Goal: Task Accomplishment & Management: Manage account settings

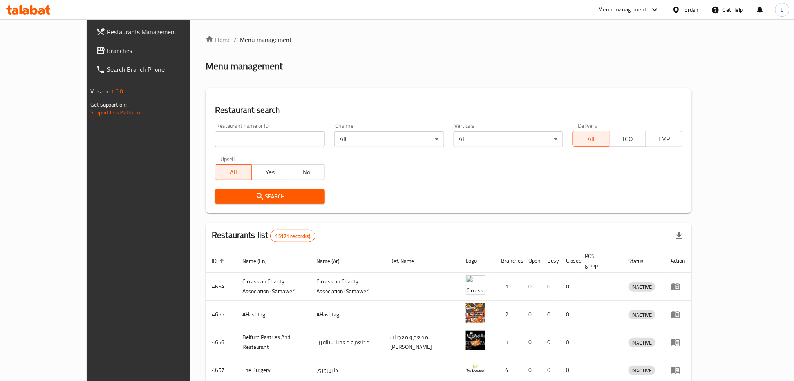
click at [270, 142] on div "Home / Menu management Menu management Restaurant search Restaurant name or ID …" at bounding box center [449, 306] width 486 height 542
drag, startPoint x: 0, startPoint y: 0, endPoint x: 270, endPoint y: 142, distance: 304.7
click at [270, 142] on input "search" at bounding box center [270, 139] width 110 height 16
type input "[PERSON_NAME]"
click at [237, 198] on span "Search" at bounding box center [269, 196] width 97 height 10
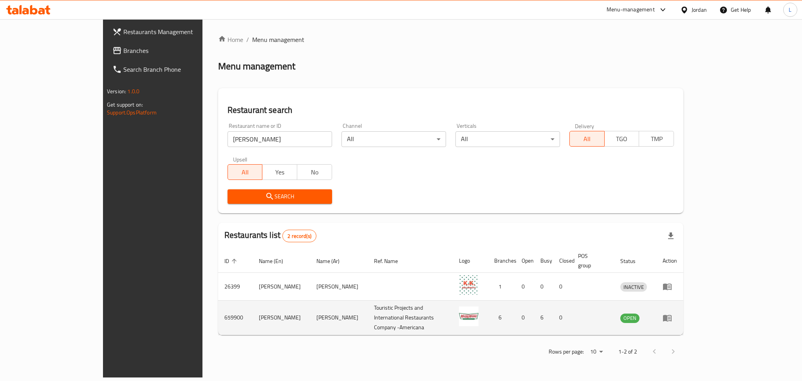
click at [671, 314] on icon "enhanced table" at bounding box center [667, 317] width 9 height 7
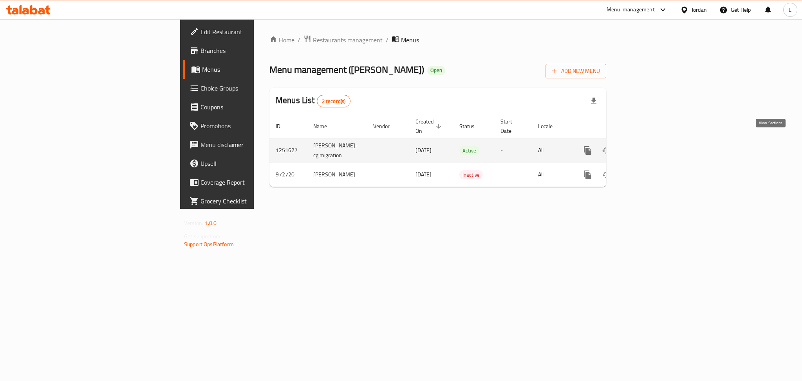
click at [649, 146] on icon "enhanced table" at bounding box center [643, 150] width 9 height 9
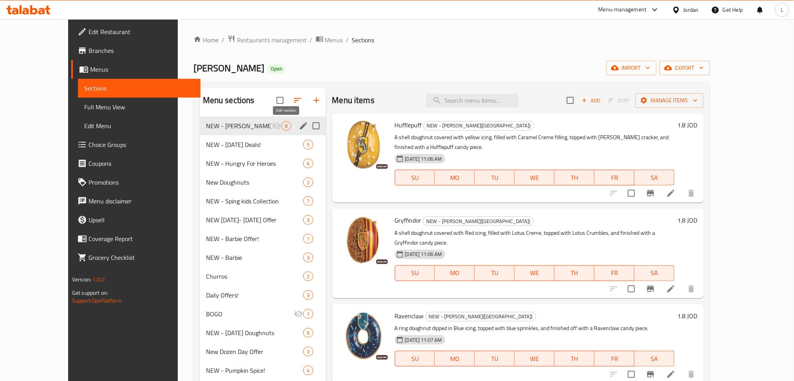
click at [299, 130] on icon "edit" at bounding box center [303, 125] width 9 height 9
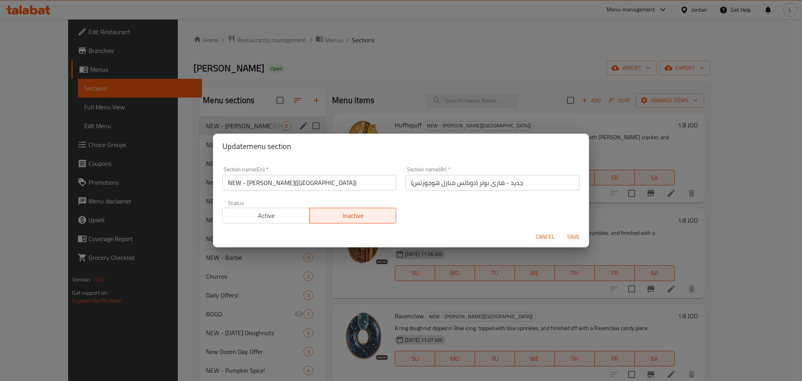
drag, startPoint x: 285, startPoint y: 222, endPoint x: 303, endPoint y: 226, distance: 18.8
click at [285, 222] on button "Active" at bounding box center [265, 216] width 87 height 16
click at [572, 236] on span "Save" at bounding box center [573, 237] width 19 height 10
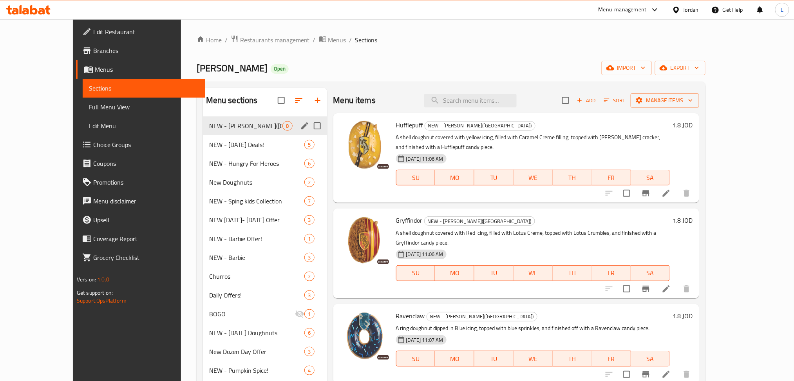
click at [45, 8] on icon at bounding box center [47, 9] width 5 height 9
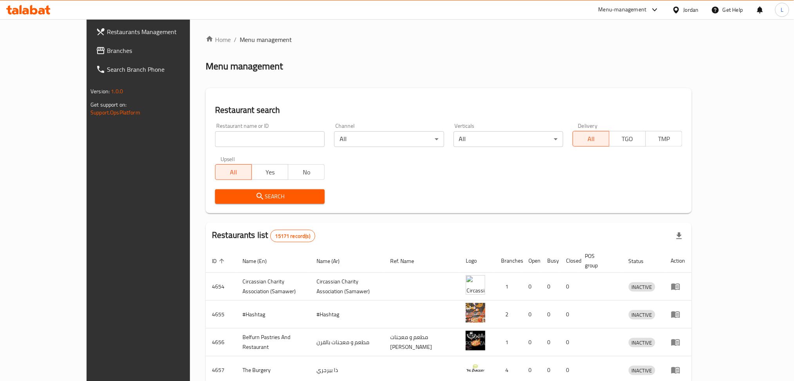
click at [263, 137] on input "search" at bounding box center [270, 139] width 110 height 16
paste input "سوار كيك"
type input "سوار كيك"
click button "Search" at bounding box center [270, 196] width 110 height 14
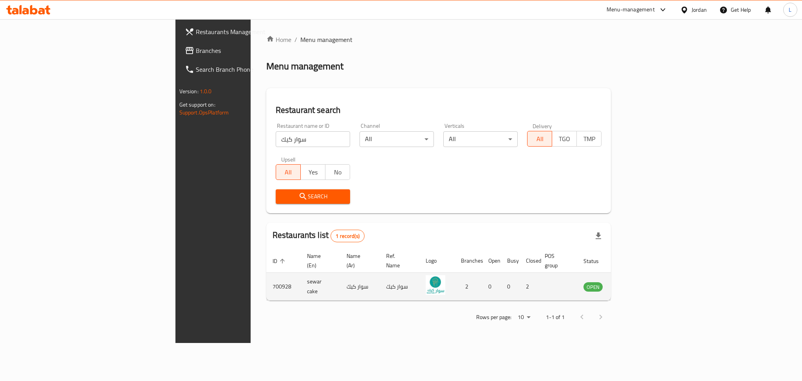
click at [645, 281] on td "enhanced table" at bounding box center [631, 286] width 27 height 28
click at [634, 281] on icon "enhanced table" at bounding box center [628, 285] width 9 height 9
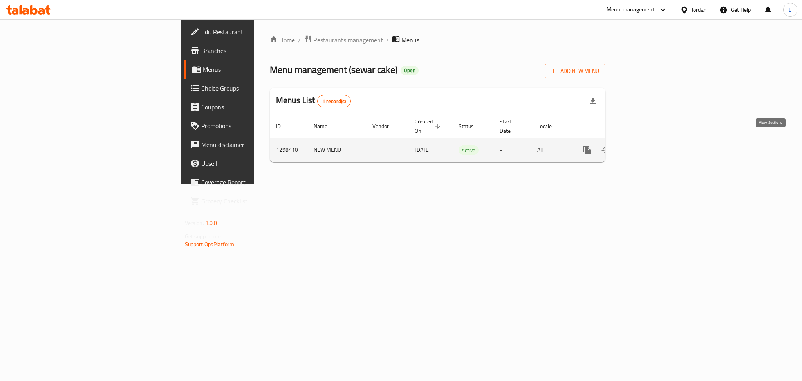
click at [653, 143] on link "enhanced table" at bounding box center [643, 150] width 19 height 19
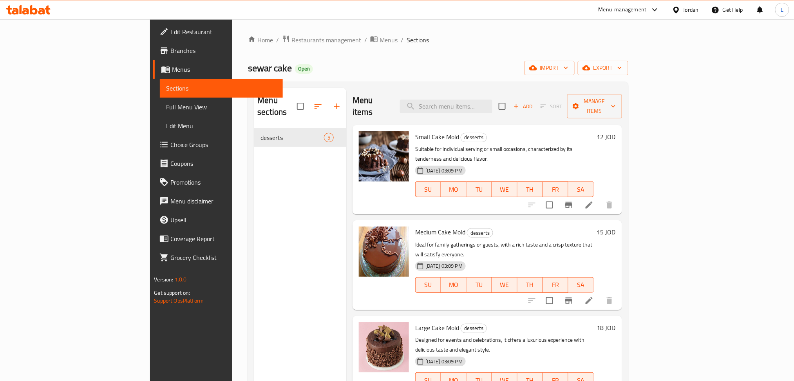
click at [345, 68] on div "sewar cake Open import export" at bounding box center [438, 68] width 380 height 14
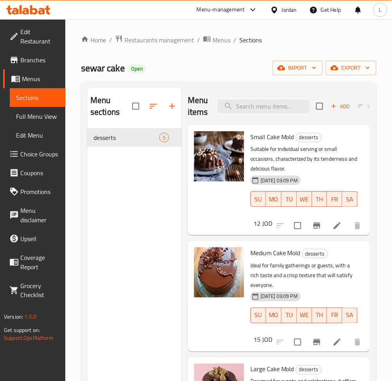
click at [33, 9] on icon at bounding box center [33, 9] width 7 height 9
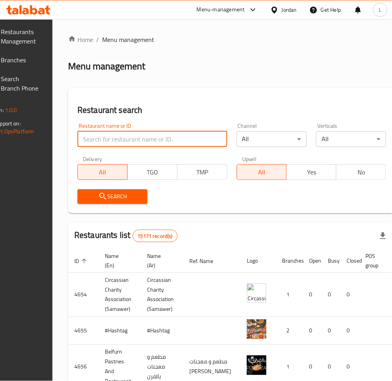
drag, startPoint x: 0, startPoint y: 0, endPoint x: 134, endPoint y: 134, distance: 189.6
click at [134, 134] on input "search" at bounding box center [153, 139] width 150 height 16
paste input "سوار كيك"
type input "سوار كيك"
click button "Search" at bounding box center [113, 196] width 70 height 14
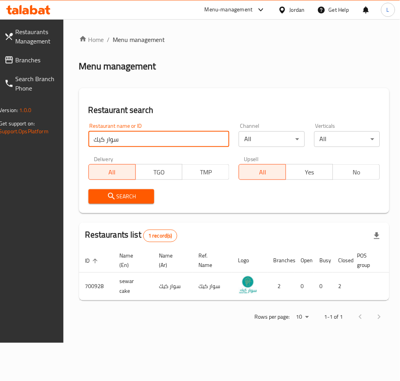
scroll to position [0, 76]
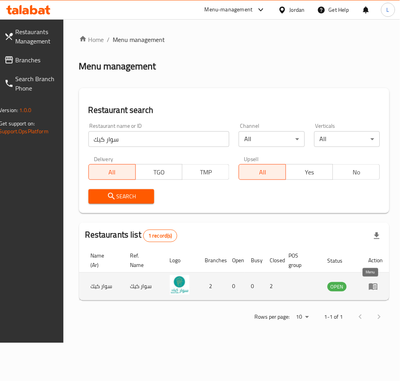
click at [369, 289] on icon "enhanced table" at bounding box center [373, 286] width 9 height 7
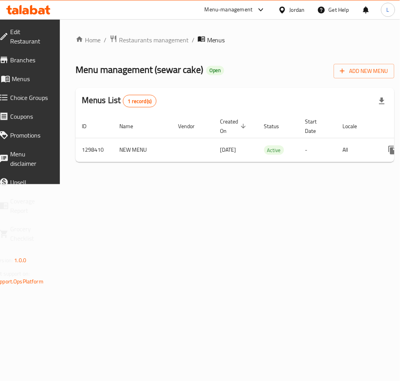
scroll to position [0, 87]
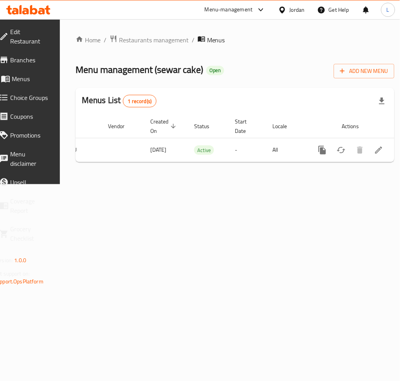
click at [26, 57] on span "Branches" at bounding box center [30, 59] width 40 height 9
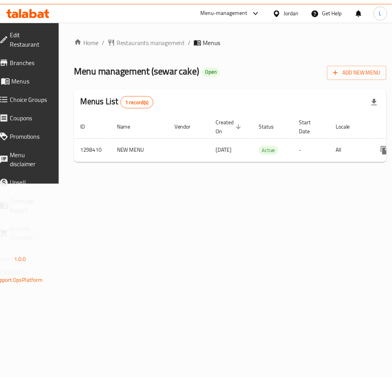
scroll to position [0, 87]
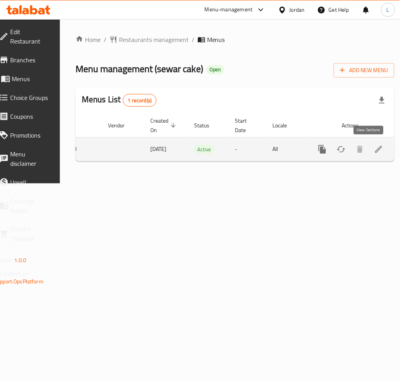
click at [376, 149] on link "enhanced table" at bounding box center [379, 149] width 19 height 19
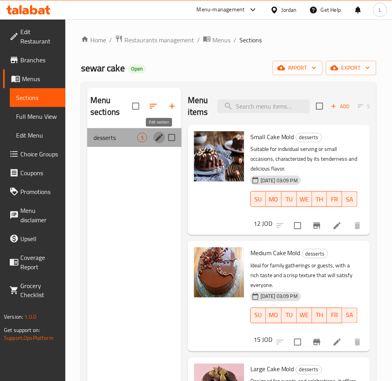
click at [157, 141] on icon "edit" at bounding box center [159, 137] width 9 height 9
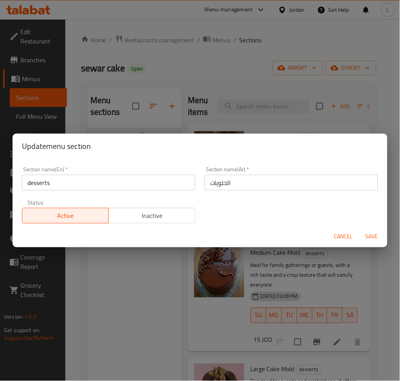
click at [176, 213] on span "Inactive" at bounding box center [152, 215] width 80 height 11
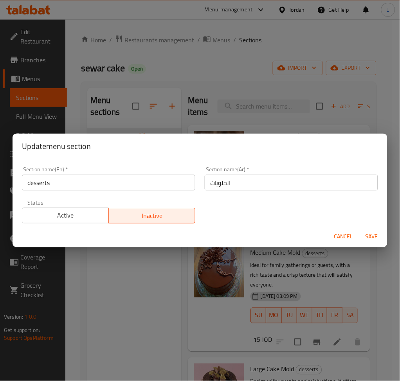
click at [370, 237] on span "Save" at bounding box center [372, 237] width 19 height 10
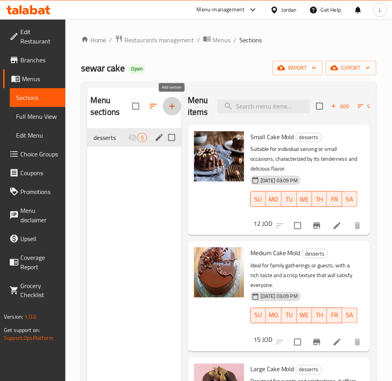
click at [173, 106] on icon "button" at bounding box center [172, 105] width 5 height 5
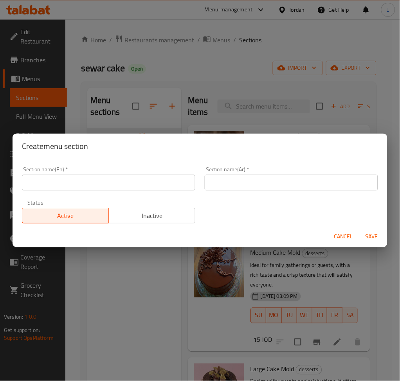
click at [163, 181] on input "text" at bounding box center [108, 183] width 173 height 16
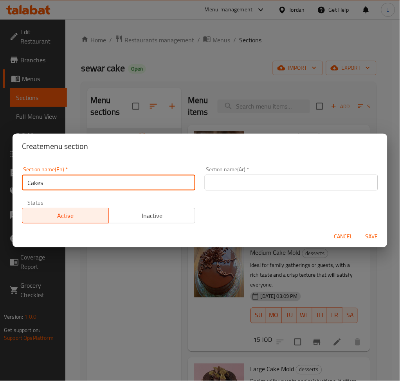
type input "Cakes"
click at [287, 189] on input "text" at bounding box center [291, 183] width 173 height 16
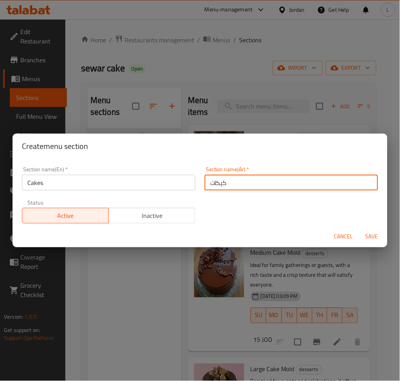
type input "كيكات"
click at [374, 233] on span "Save" at bounding box center [372, 237] width 19 height 10
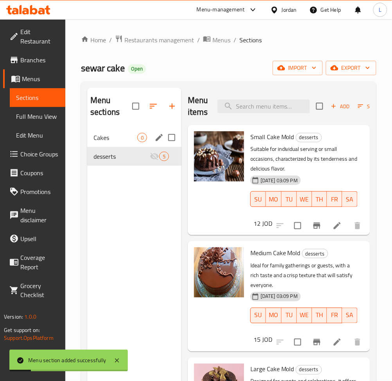
click at [121, 142] on span "Cakes" at bounding box center [116, 137] width 44 height 9
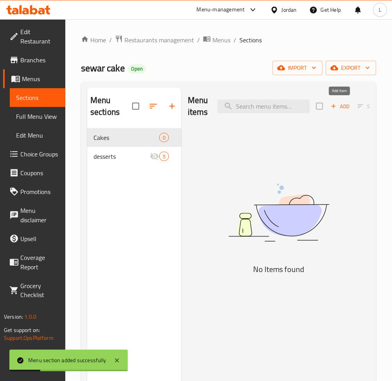
click at [334, 109] on icon "button" at bounding box center [333, 106] width 7 height 7
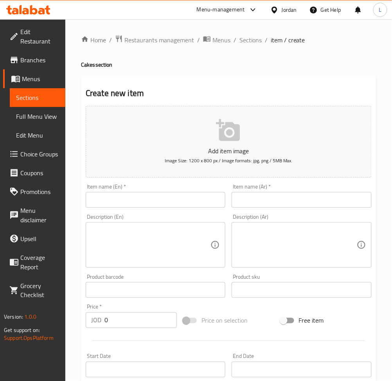
click at [262, 253] on textarea at bounding box center [296, 244] width 119 height 37
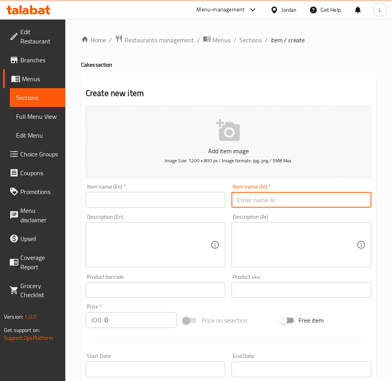
click at [280, 198] on input "text" at bounding box center [302, 200] width 140 height 16
paste input "كيكة فريرو حشوة نيوتيلا و مكسرات"
type input "كيكة فريرو حشوة نيوتيلا و مكسرات"
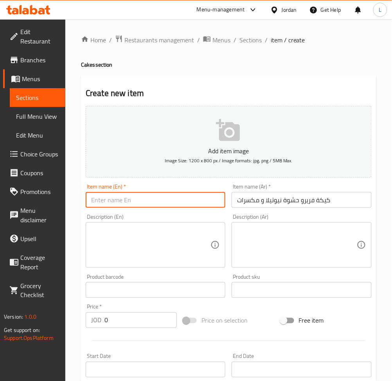
click at [186, 201] on input "text" at bounding box center [156, 200] width 140 height 16
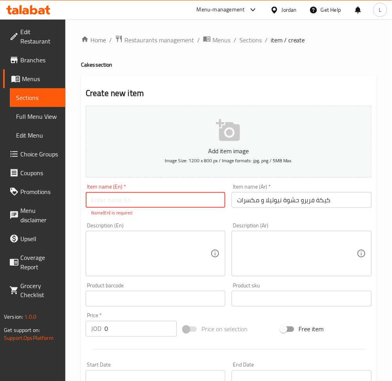
paste input "Ferrero Rocher cake filled with Nutella and nuts"
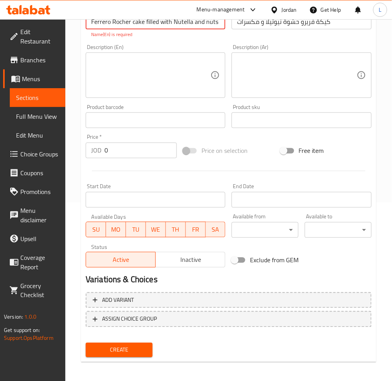
scroll to position [179, 0]
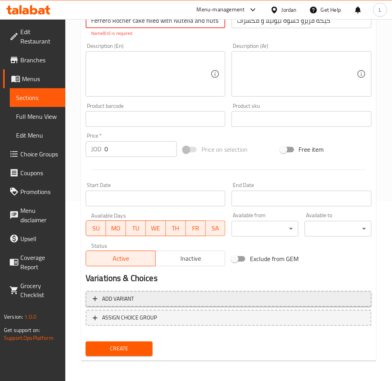
type input "Ferrero Rocher cake filled with Nutella and nuts"
click at [144, 297] on span "Add variant" at bounding box center [229, 299] width 272 height 10
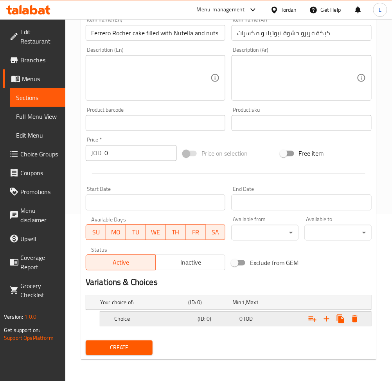
click at [167, 306] on h5 "Choice" at bounding box center [142, 302] width 85 height 8
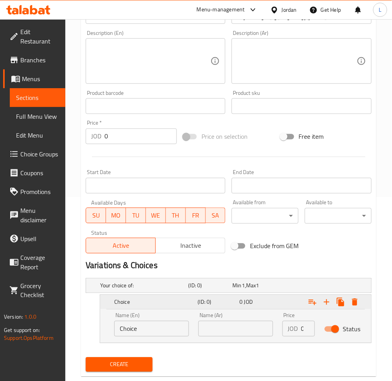
scroll to position [201, 0]
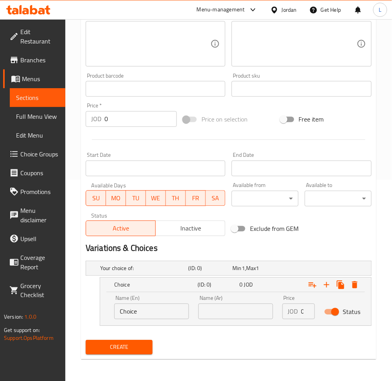
click at [218, 309] on input "text" at bounding box center [235, 311] width 75 height 16
type input "س"
type input "صغير"
click at [148, 313] on input "Choice" at bounding box center [151, 311] width 75 height 16
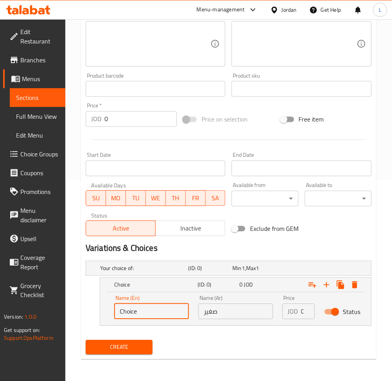
click at [148, 313] on input "Choice" at bounding box center [151, 311] width 75 height 16
type input "Small"
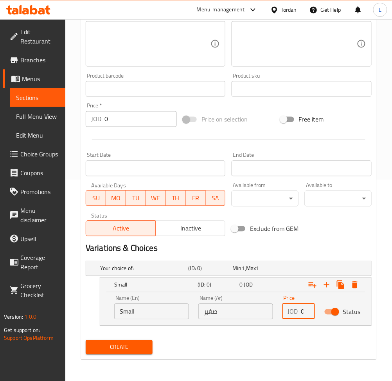
click at [301, 314] on input "0" at bounding box center [308, 311] width 14 height 16
type input "8"
click at [322, 287] on button "Expand" at bounding box center [327, 285] width 14 height 14
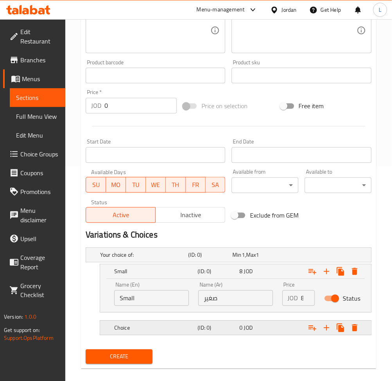
scroll to position [223, 0]
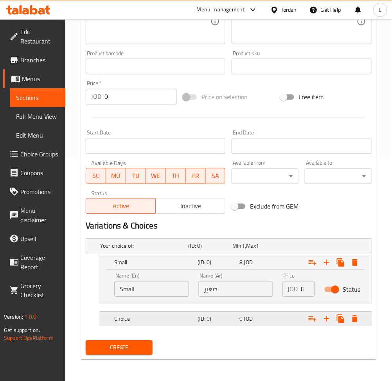
click at [231, 251] on div "(ID: 0)" at bounding box center [209, 245] width 44 height 11
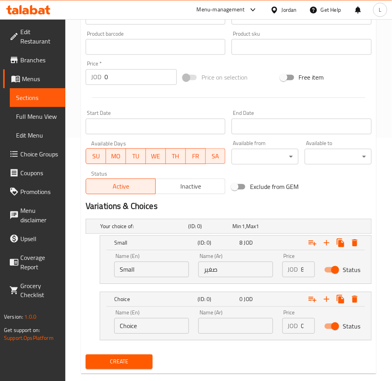
scroll to position [257, 0]
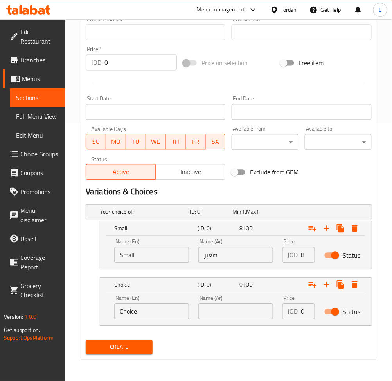
click at [158, 316] on input "Choice" at bounding box center [151, 311] width 75 height 16
type input "Medium"
click at [252, 312] on input "text" at bounding box center [235, 311] width 75 height 16
type input "وسط"
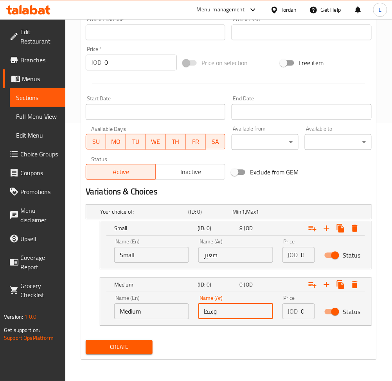
click at [303, 309] on input "0" at bounding box center [308, 311] width 14 height 16
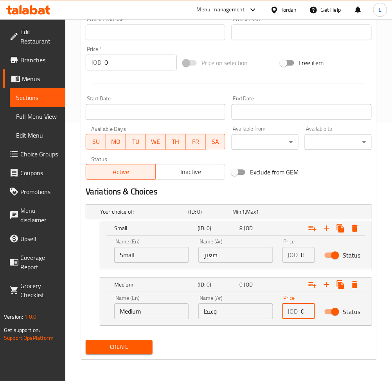
click at [303, 309] on input "0" at bounding box center [308, 311] width 14 height 16
type input "1"
type input "12"
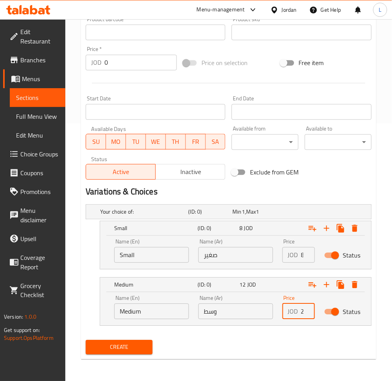
click at [86, 340] on button "Create" at bounding box center [119, 347] width 67 height 14
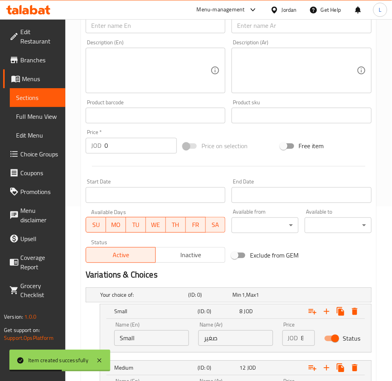
scroll to position [101, 0]
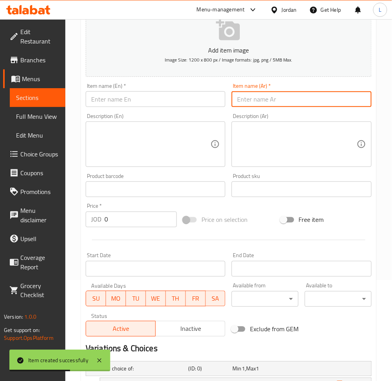
drag, startPoint x: 292, startPoint y: 103, endPoint x: 250, endPoint y: 103, distance: 41.9
click at [292, 103] on input "text" at bounding box center [302, 99] width 140 height 16
paste input "كيكة بلاك فرست حشوه الفواكه"
type input "كيكة بلاك فرست حشوه الفواكه"
click at [174, 101] on input "text" at bounding box center [156, 99] width 140 height 16
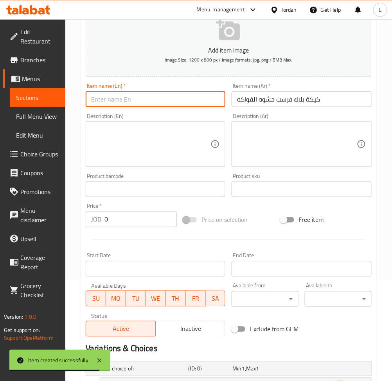
click at [124, 97] on input "text" at bounding box center [156, 99] width 140 height 16
paste input "Black First Fruit Filled Cake"
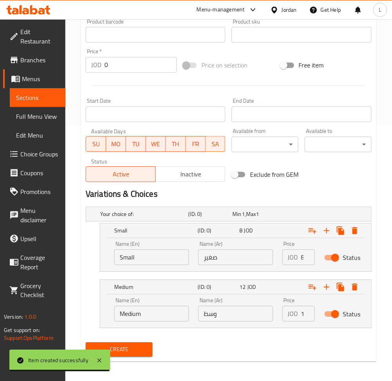
scroll to position [257, 0]
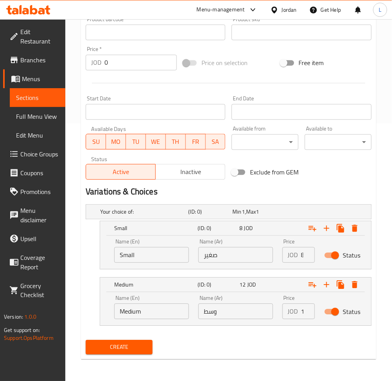
type input "Black First Fruit Filled Cake"
click at [134, 348] on span "Create" at bounding box center [119, 347] width 54 height 10
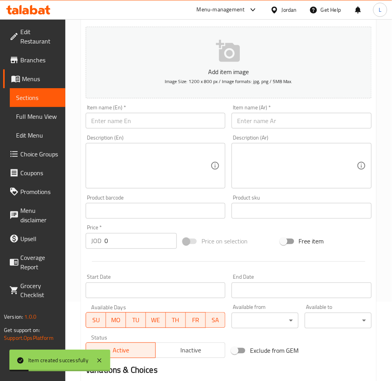
scroll to position [48, 0]
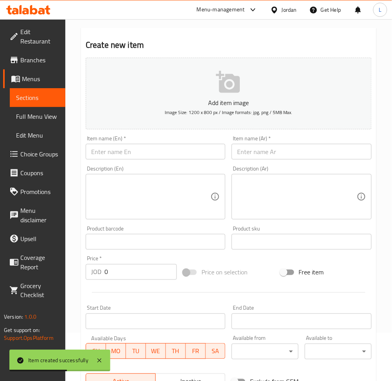
click at [320, 153] on input "text" at bounding box center [302, 152] width 140 height 16
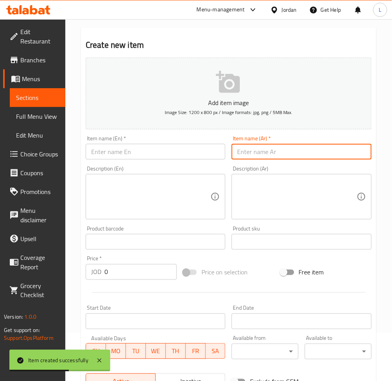
paste input "لوتس كيك"
type input "لوتس كيك"
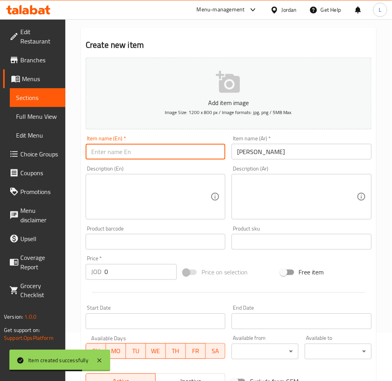
drag, startPoint x: 147, startPoint y: 147, endPoint x: 142, endPoint y: 115, distance: 32.8
click at [147, 147] on input "text" at bounding box center [156, 152] width 140 height 16
paste input "Lotus cake"
type input "Lotus cake"
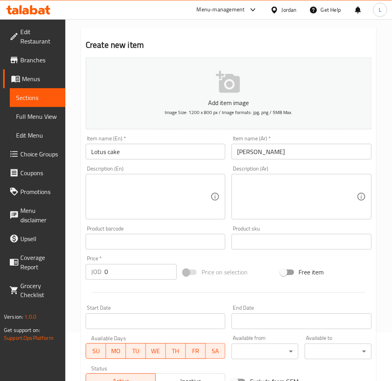
drag, startPoint x: 269, startPoint y: 193, endPoint x: 256, endPoint y: 191, distance: 13.5
click at [270, 193] on textarea at bounding box center [296, 196] width 119 height 37
paste textarea "حشوه بسكوت الوتس وزبده التوس"
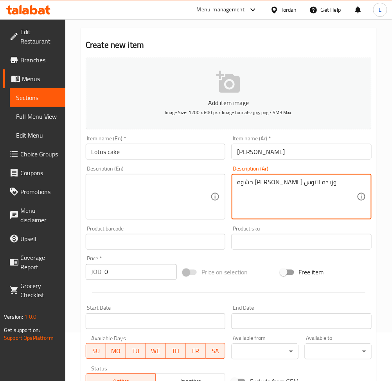
type textarea "حشوه بسكوت الوتس وزبده التوس"
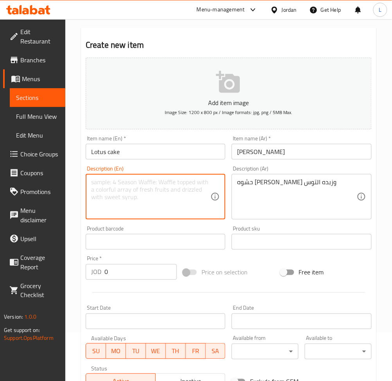
click at [179, 195] on textarea at bounding box center [150, 196] width 119 height 37
paste textarea "Lotus biscuit filling and Lotus butter"
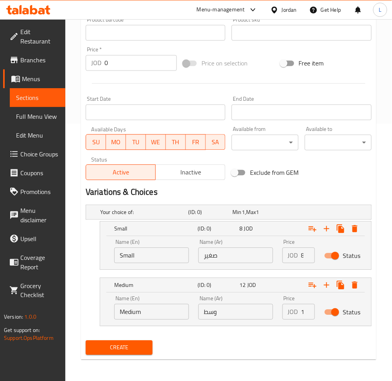
scroll to position [257, 0]
type textarea "Lotus biscuit filling and Lotus butter"
click at [126, 346] on span "Create" at bounding box center [119, 347] width 54 height 10
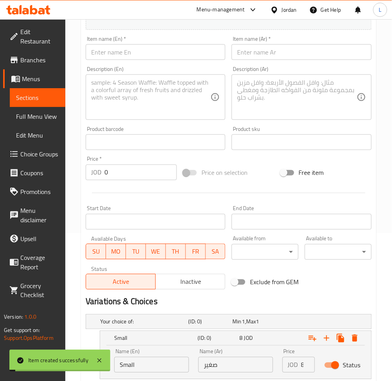
scroll to position [0, 0]
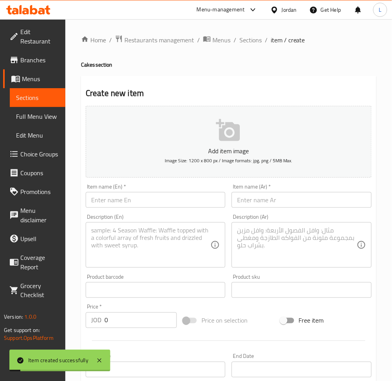
click at [290, 203] on input "text" at bounding box center [302, 200] width 140 height 16
paste input "كيكة شوكلت شب"
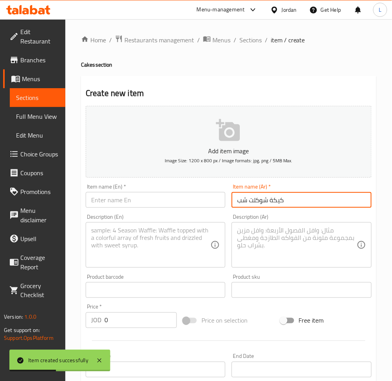
type input "كيكة شوكلت شب"
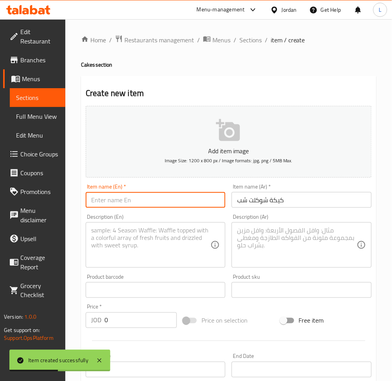
drag, startPoint x: 157, startPoint y: 197, endPoint x: 162, endPoint y: 197, distance: 5.1
click at [155, 199] on input "text" at bounding box center [156, 200] width 140 height 16
paste input "Chocolate chip cake"
type input "Chocolate chip cake"
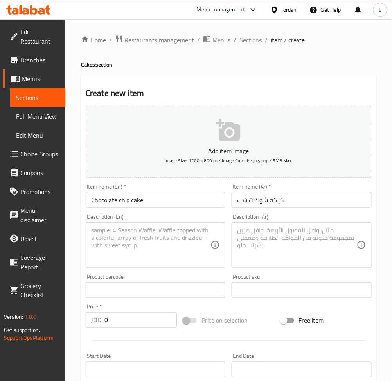
click at [271, 227] on textarea at bounding box center [296, 244] width 119 height 37
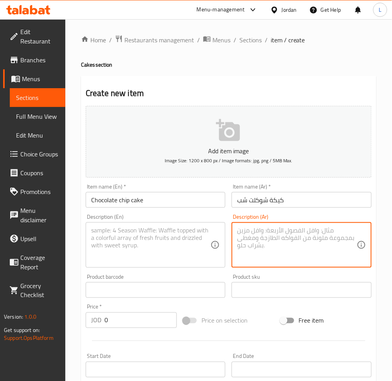
paste textarea "حشوه النتلا وقطع الشوكلاته الداكنه"
click at [305, 231] on textarea "حشوه النتلا وقطع الشوكلاته الداكنه" at bounding box center [296, 244] width 119 height 37
click at [307, 232] on textarea "حشوه النتلا وقطع الشوكلاته الداكنه" at bounding box center [296, 244] width 119 height 37
click at [255, 234] on textarea "حشوه النوتيلا وقطع الشوكلاته الداكنه" at bounding box center [296, 244] width 119 height 37
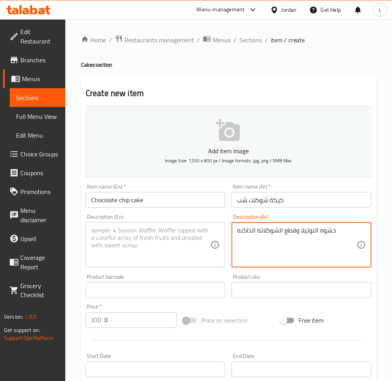
click at [255, 234] on textarea "حشوه النوتيلا وقطع الشوكلاته الداكنه" at bounding box center [296, 244] width 119 height 37
type textarea "حشوه النوتيلا وقطع الشوكلاته الداكنه"
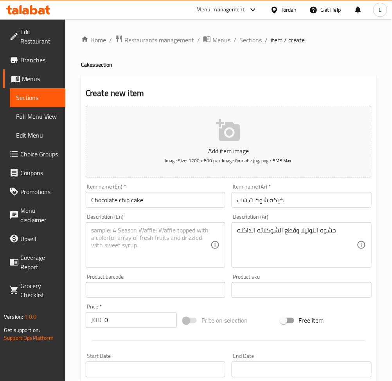
drag, startPoint x: 152, startPoint y: 222, endPoint x: 148, endPoint y: 231, distance: 9.9
click at [152, 222] on div "Description (En)" at bounding box center [156, 244] width 140 height 45
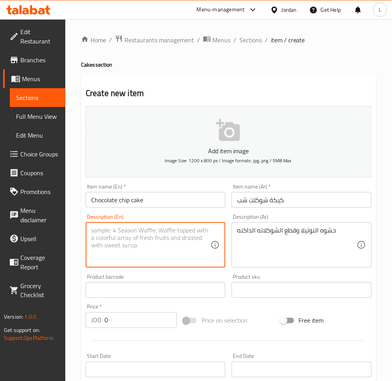
click at [148, 231] on textarea at bounding box center [150, 244] width 119 height 37
paste textarea "Nutella filling and dark chocolate pieces"
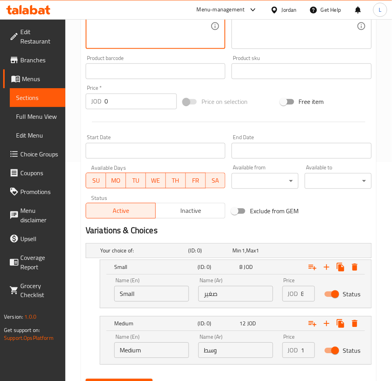
scroll to position [257, 0]
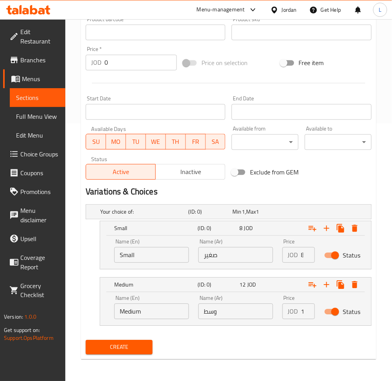
type textarea "Nutella filling and dark chocolate pieces"
click at [145, 346] on span "Create" at bounding box center [119, 347] width 54 height 10
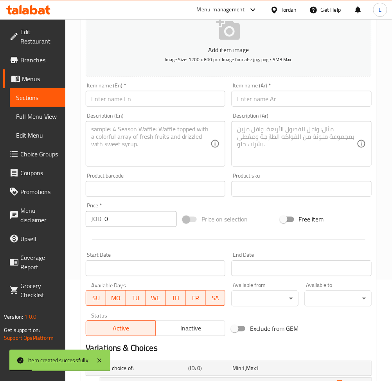
scroll to position [101, 0]
click at [277, 97] on input "text" at bounding box center [302, 99] width 140 height 16
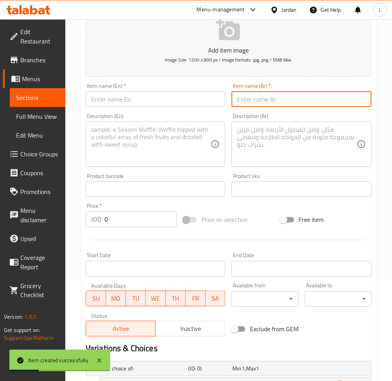
paste input "كيكة وايت فرس"
drag, startPoint x: 203, startPoint y: 107, endPoint x: 193, endPoint y: 101, distance: 11.6
click at [203, 107] on input "text" at bounding box center [156, 99] width 140 height 16
click at [248, 101] on input "كيكة وايت فرس" at bounding box center [302, 99] width 140 height 16
click at [259, 100] on input "كيكة وايت فورس" at bounding box center [302, 99] width 140 height 16
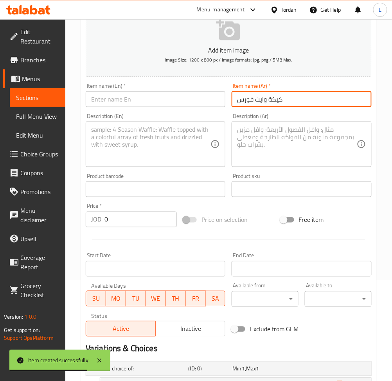
click at [259, 100] on input "كيكة وايت فورس" at bounding box center [302, 99] width 140 height 16
type input "كيكة وايت فورس"
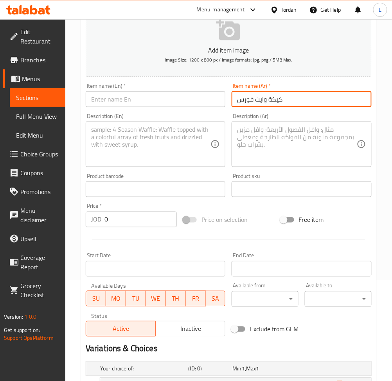
drag, startPoint x: 156, startPoint y: 101, endPoint x: 155, endPoint y: 106, distance: 5.2
click at [156, 101] on input "text" at bounding box center [156, 99] width 140 height 16
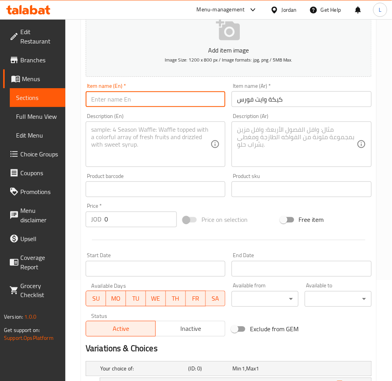
paste input "White Force Cake"
type input "White Force Cake"
click at [122, 150] on textarea at bounding box center [150, 144] width 119 height 37
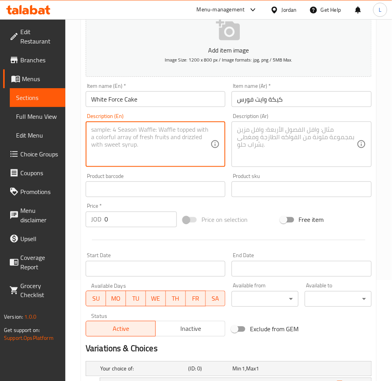
click at [320, 151] on textarea at bounding box center [296, 144] width 119 height 37
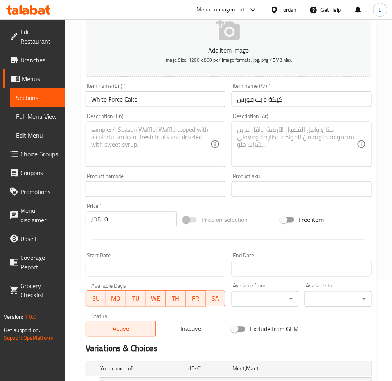
drag, startPoint x: 324, startPoint y: 131, endPoint x: 286, endPoint y: 125, distance: 38.1
click at [323, 131] on textarea at bounding box center [296, 144] width 119 height 37
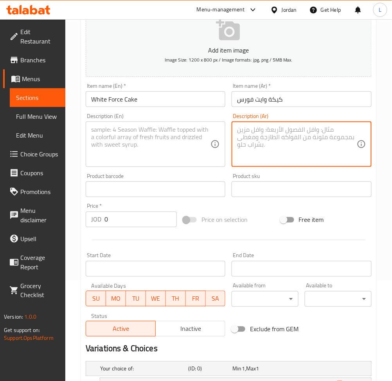
paste textarea "حشوه الفواكه"
type textarea "حشوه الفواكه"
click at [125, 144] on textarea at bounding box center [150, 144] width 119 height 37
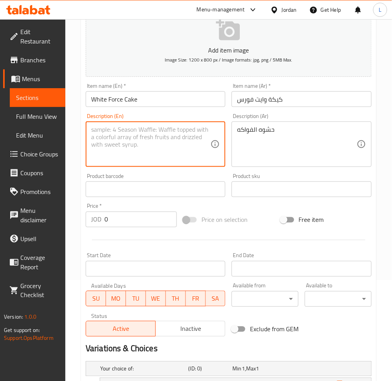
paste textarea "Fruit filling"
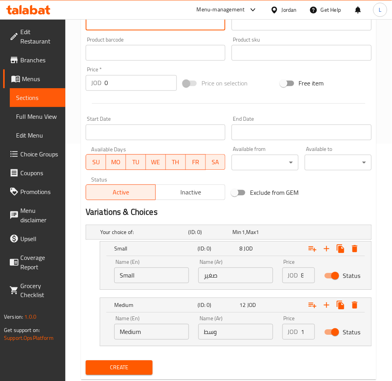
scroll to position [257, 0]
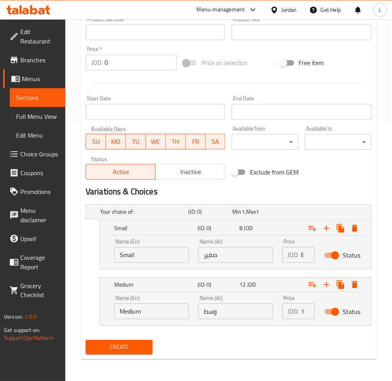
type textarea "Fruit filling"
click at [128, 344] on span "Create" at bounding box center [119, 347] width 54 height 10
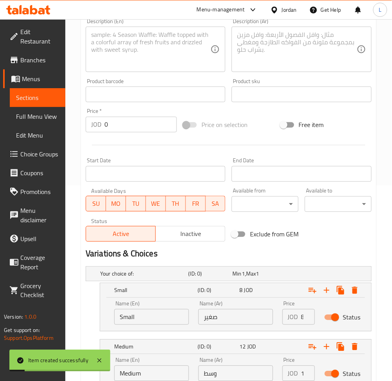
scroll to position [48, 0]
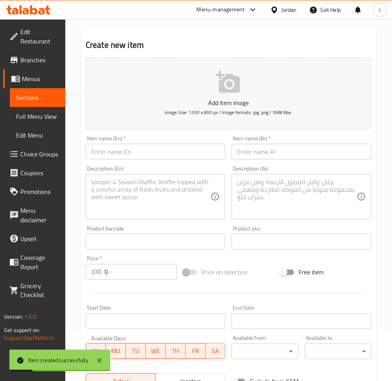
drag, startPoint x: 268, startPoint y: 146, endPoint x: 257, endPoint y: 151, distance: 11.4
click at [268, 147] on input "text" at bounding box center [302, 152] width 140 height 16
paste input "كيكه الفراوله"
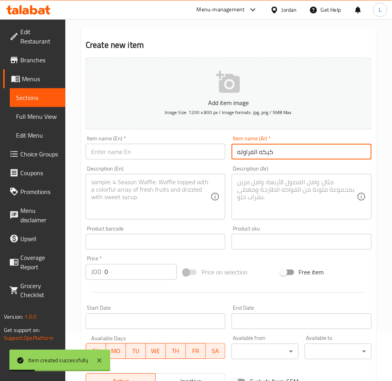
type input "كيكه الفراوله"
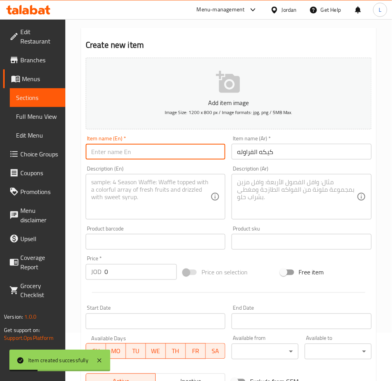
click at [174, 144] on input "text" at bounding box center [156, 152] width 140 height 16
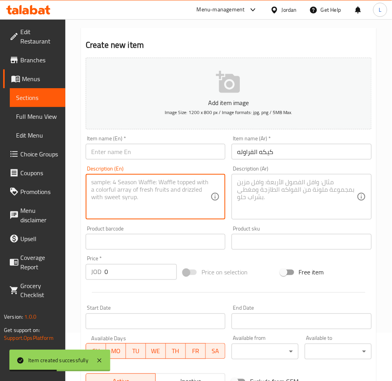
click at [128, 185] on textarea at bounding box center [150, 196] width 119 height 37
drag, startPoint x: 126, startPoint y: 154, endPoint x: 113, endPoint y: 155, distance: 13.4
click at [126, 154] on input "text" at bounding box center [156, 152] width 140 height 16
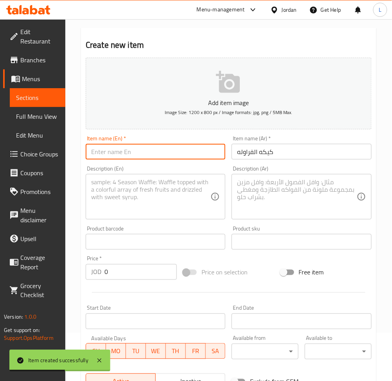
paste input "strawberry cake"
click at [93, 153] on input "strawberry cake" at bounding box center [156, 152] width 140 height 16
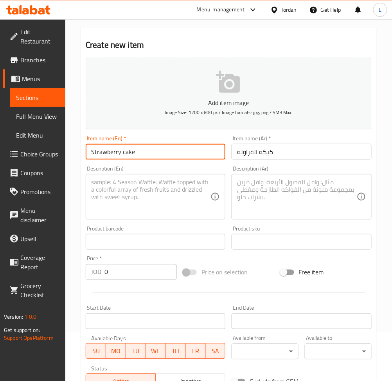
type input "Strawberry cake"
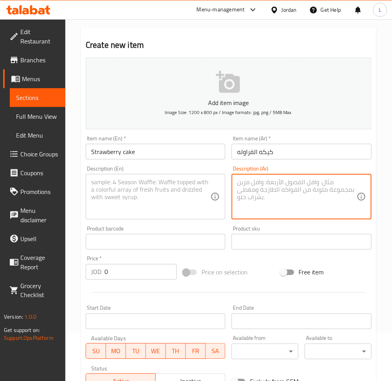
click at [296, 206] on textarea at bounding box center [296, 196] width 119 height 37
drag, startPoint x: 301, startPoint y: 196, endPoint x: 269, endPoint y: 195, distance: 31.3
click at [301, 196] on textarea at bounding box center [296, 196] width 119 height 37
paste textarea "حشوه الفروله"
type textarea "حشوه الفروله"
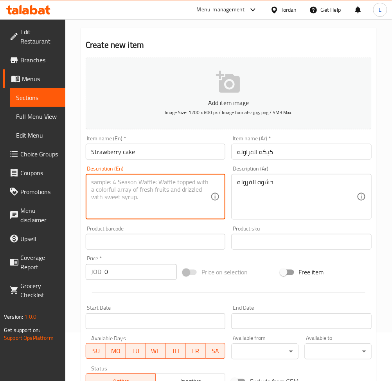
click at [132, 200] on textarea at bounding box center [150, 196] width 119 height 37
paste textarea "Strawberry filling"
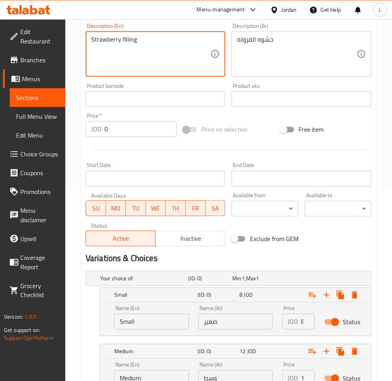
scroll to position [257, 0]
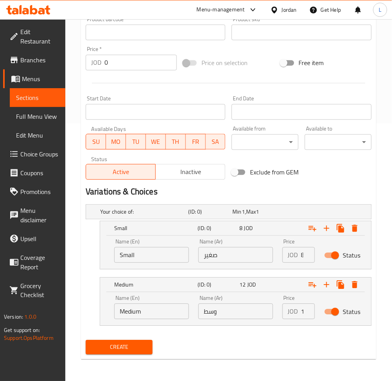
type textarea "Strawberry filling"
click at [136, 353] on button "Create" at bounding box center [119, 347] width 67 height 14
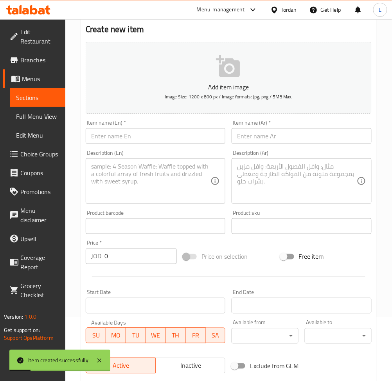
scroll to position [0, 0]
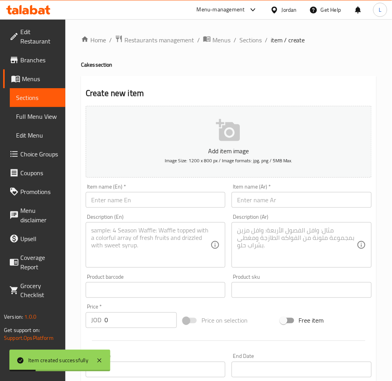
drag, startPoint x: 260, startPoint y: 202, endPoint x: 235, endPoint y: 206, distance: 25.6
click at [258, 204] on input "text" at bounding box center [302, 200] width 140 height 16
paste input "نوتيلا كيك"
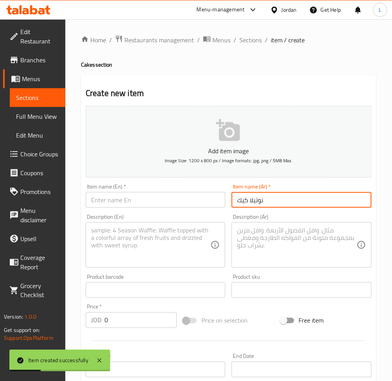
type input "نوتيلا كيك"
click at [166, 197] on input "text" at bounding box center [156, 200] width 140 height 16
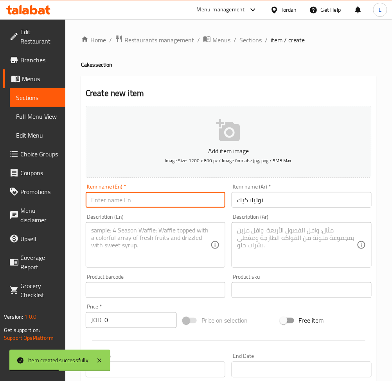
paste input "Nutella cake"
type input "Nutella cake"
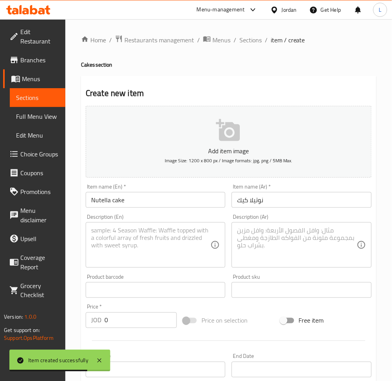
drag, startPoint x: 254, startPoint y: 240, endPoint x: 248, endPoint y: 229, distance: 12.6
click at [254, 240] on textarea at bounding box center [296, 244] width 119 height 37
paste textarea "حشوه النوتيلا والمكسرات"
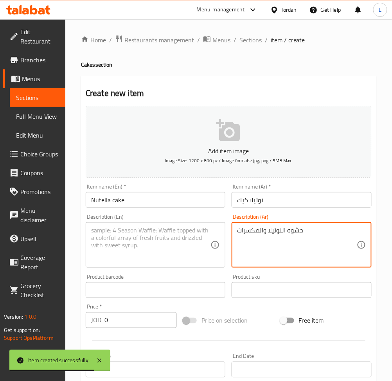
type textarea "حشوه النوتيلا والمكسرات"
click at [152, 248] on textarea at bounding box center [150, 244] width 119 height 37
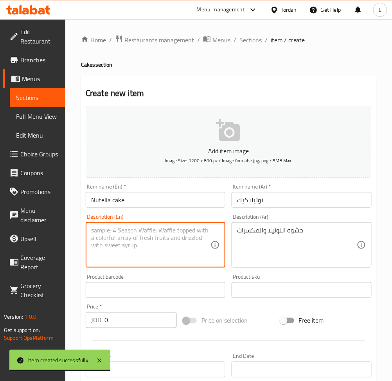
paste textarea "Nutella and nuts filling"
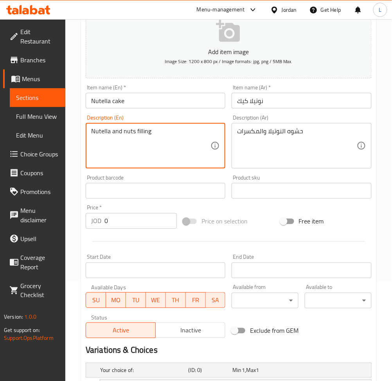
scroll to position [257, 0]
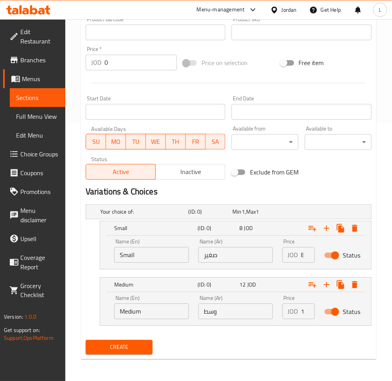
type textarea "Nutella and nuts filling"
click at [125, 349] on span "Create" at bounding box center [119, 347] width 54 height 10
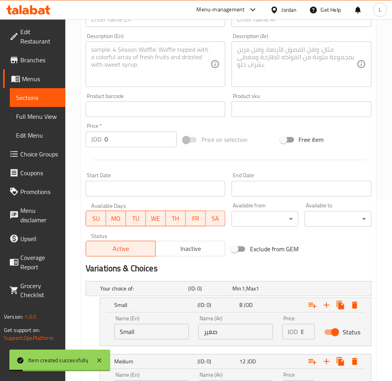
scroll to position [101, 0]
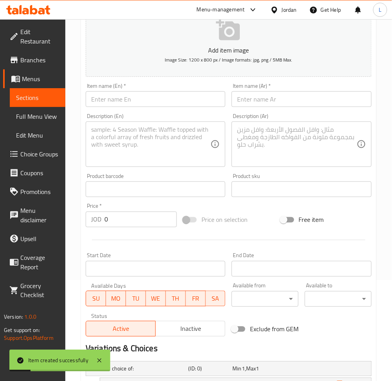
drag, startPoint x: 264, startPoint y: 100, endPoint x: 245, endPoint y: 102, distance: 18.9
click at [264, 100] on input "text" at bounding box center [302, 99] width 140 height 16
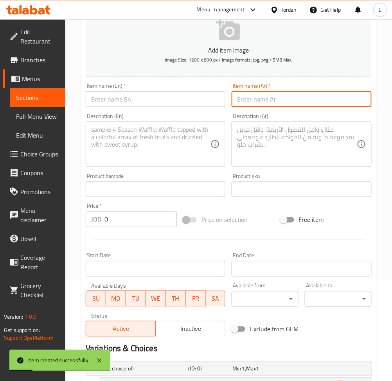
paste input "ديسبسيتو لوتس"
type input "ديسبسيتو لوتس"
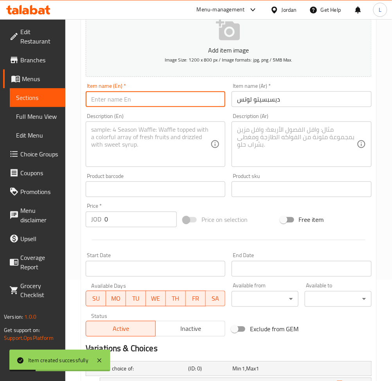
drag, startPoint x: 136, startPoint y: 102, endPoint x: 140, endPoint y: 107, distance: 6.7
click at [136, 102] on input "text" at bounding box center [156, 99] width 140 height 16
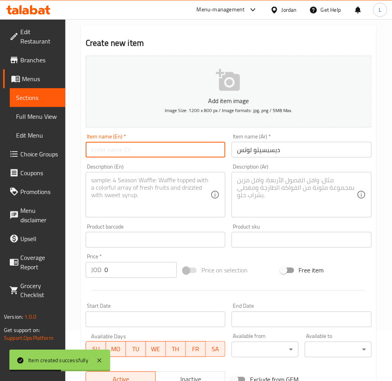
scroll to position [0, 0]
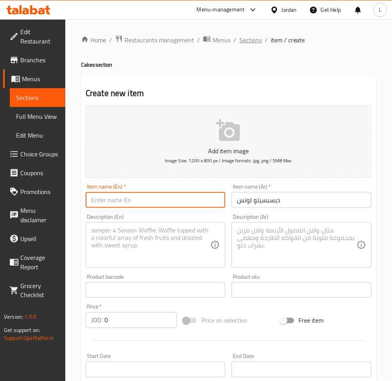
click at [247, 42] on span "Sections" at bounding box center [251, 39] width 22 height 9
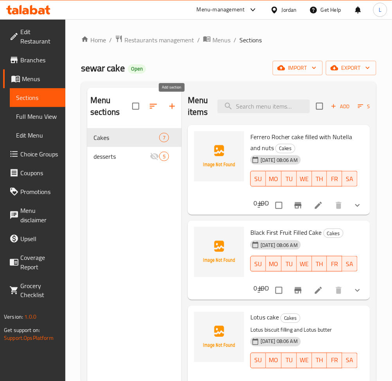
click at [174, 110] on icon "button" at bounding box center [172, 105] width 9 height 9
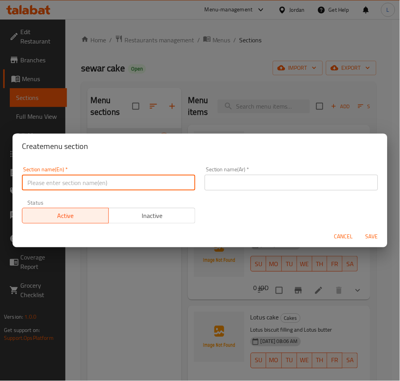
click at [144, 180] on input "text" at bounding box center [108, 183] width 173 height 16
type input "C"
type input "Pieces"
click at [227, 182] on input "text" at bounding box center [291, 183] width 173 height 16
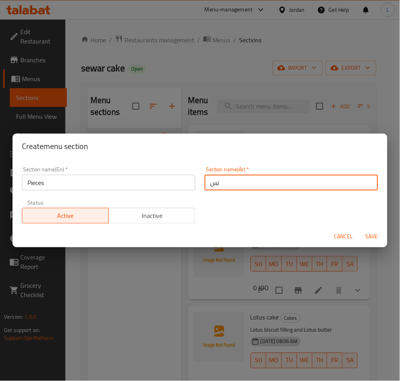
type input "ن"
type input "قطع"
click at [367, 237] on span "Save" at bounding box center [372, 237] width 19 height 10
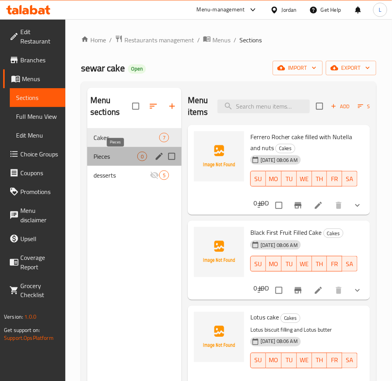
click at [117, 159] on span "Pieces" at bounding box center [116, 156] width 44 height 9
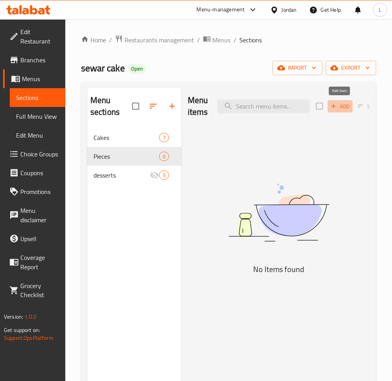
click at [341, 105] on span "Add" at bounding box center [340, 106] width 21 height 9
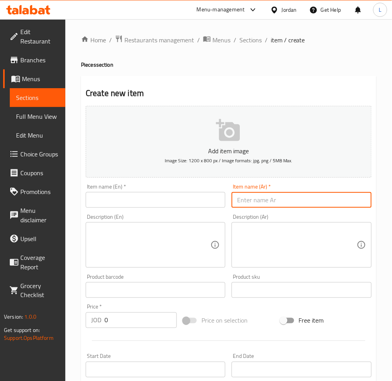
click at [281, 196] on input "text" at bounding box center [302, 200] width 140 height 16
paste input "ديسبسيتو لوتس"
type input "ديسبسيتو لوتس"
click at [195, 201] on input "text" at bounding box center [156, 200] width 140 height 16
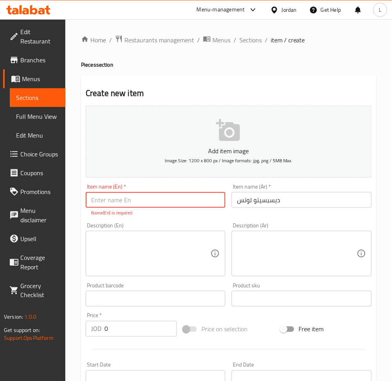
click at [126, 200] on input "text" at bounding box center [156, 200] width 140 height 16
paste input "Despacito Lotus"
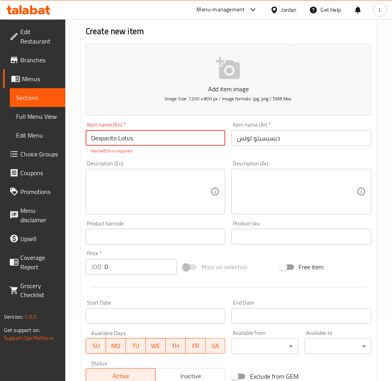
scroll to position [104, 0]
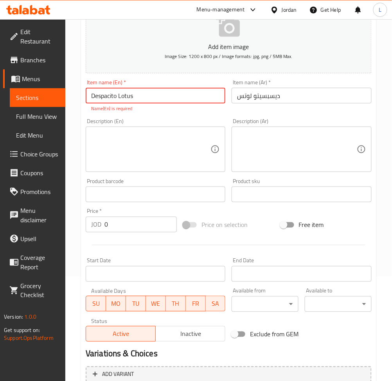
type input "Despacito Lotus"
click at [135, 218] on input "0" at bounding box center [141, 225] width 72 height 16
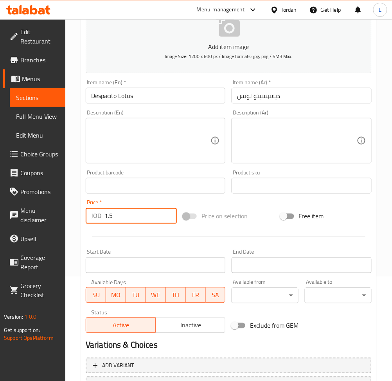
type input "1.5"
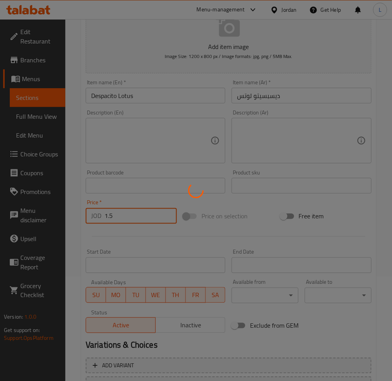
type input "0"
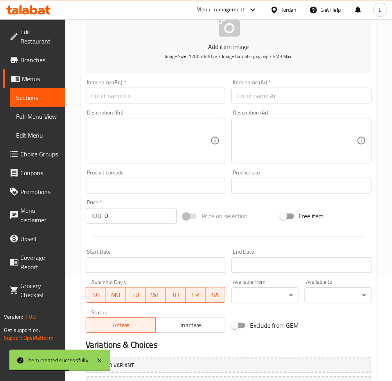
click at [290, 99] on input "text" at bounding box center [302, 96] width 140 height 16
click at [206, 96] on input "text" at bounding box center [156, 96] width 140 height 16
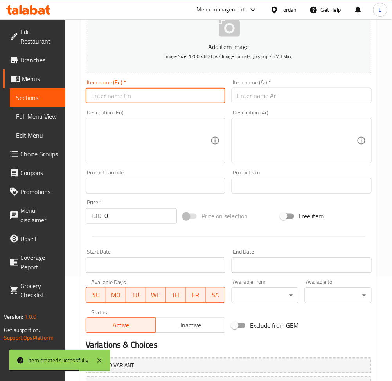
click at [279, 99] on input "text" at bounding box center [302, 96] width 140 height 16
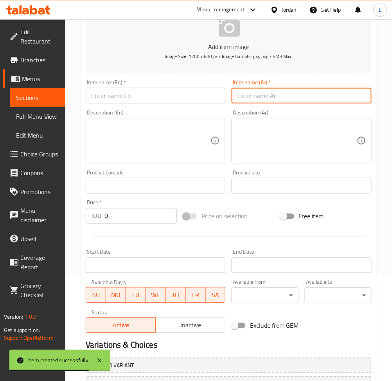
paste input "جرمن كيك"
type input "جرمن كيك"
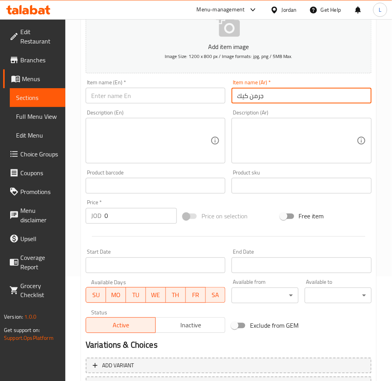
click at [144, 97] on input "text" at bounding box center [156, 96] width 140 height 16
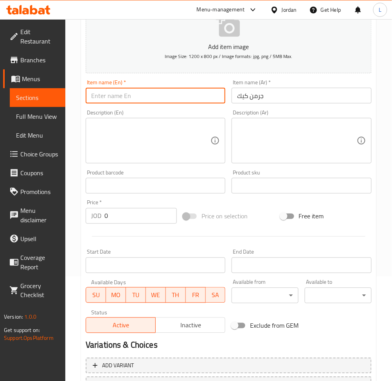
paste input "German cake"
type input "German cake"
click at [134, 219] on input "0" at bounding box center [141, 216] width 72 height 16
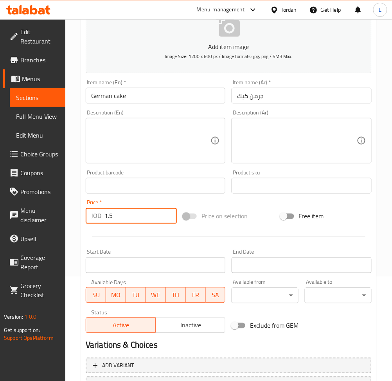
type input "1.5"
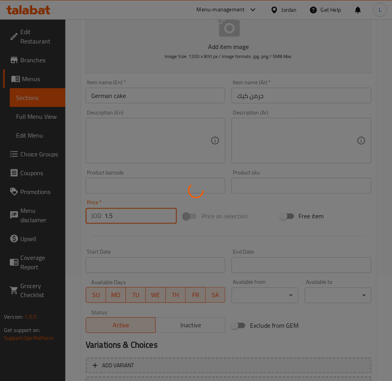
type input "0"
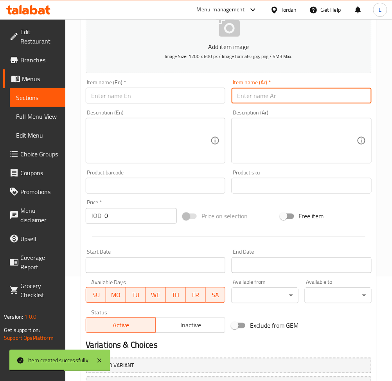
click at [293, 102] on input "text" at bounding box center [302, 96] width 140 height 16
paste input "رد فيلفيت"
type input "رد فيلفيت"
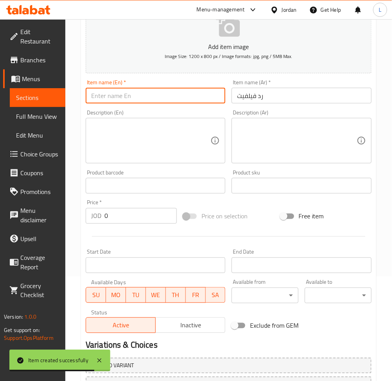
click at [160, 100] on input "text" at bounding box center [156, 96] width 140 height 16
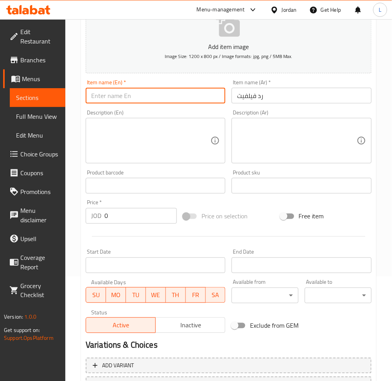
type input "ق"
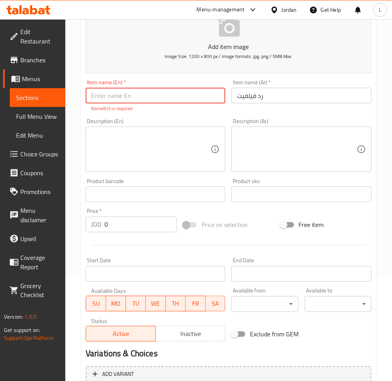
type input "ق"
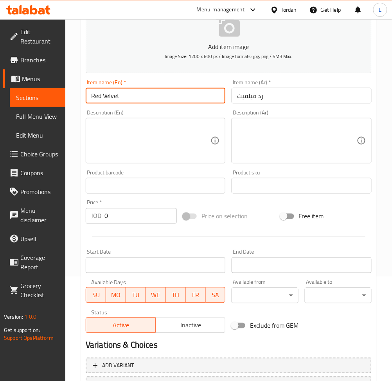
type input "Red Velvet"
click at [142, 216] on input "0" at bounding box center [141, 216] width 72 height 16
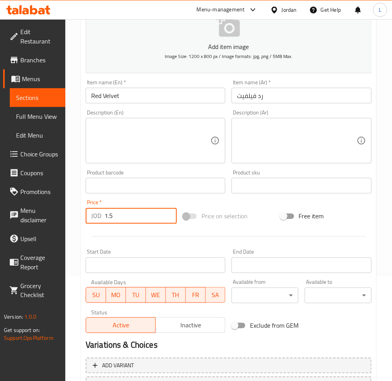
type input "1.5"
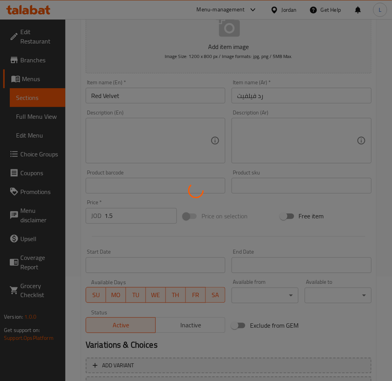
type input "0"
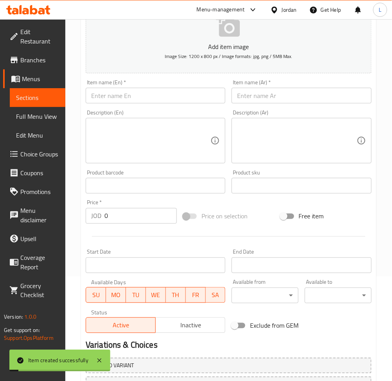
click at [274, 99] on input "text" at bounding box center [302, 96] width 140 height 16
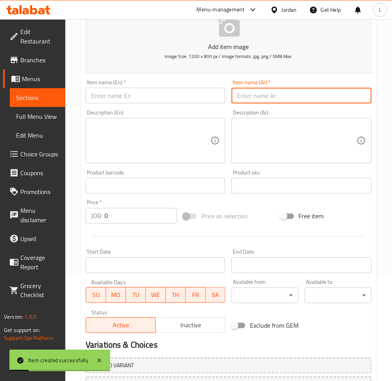
paste input "كيكه دبي"
type input "كيكه دبي"
drag, startPoint x: 167, startPoint y: 97, endPoint x: 167, endPoint y: 75, distance: 21.5
click at [167, 97] on input "text" at bounding box center [156, 96] width 140 height 16
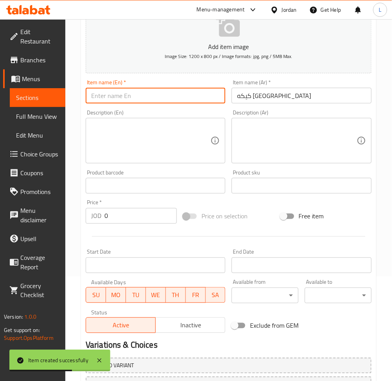
click at [152, 94] on input "text" at bounding box center [156, 96] width 140 height 16
paste input "Dubai cake"
type input "Dubai cake"
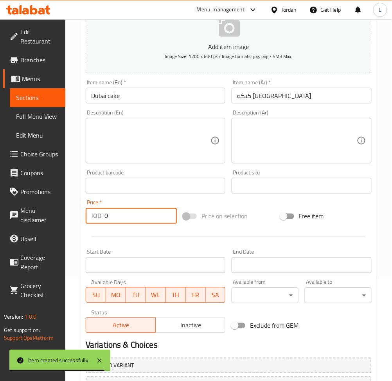
click at [120, 221] on input "0" at bounding box center [141, 216] width 72 height 16
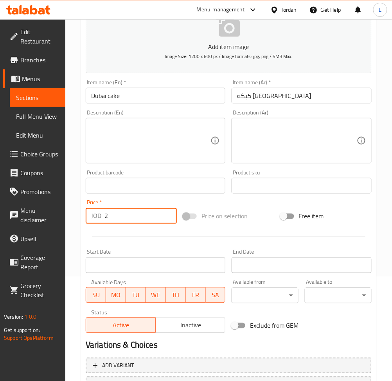
type input "2"
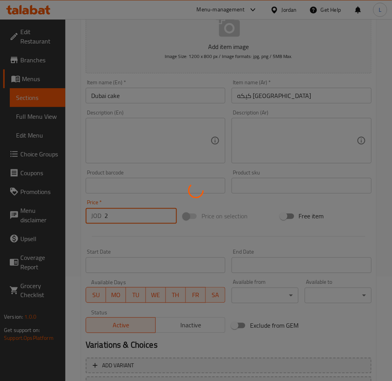
type input "0"
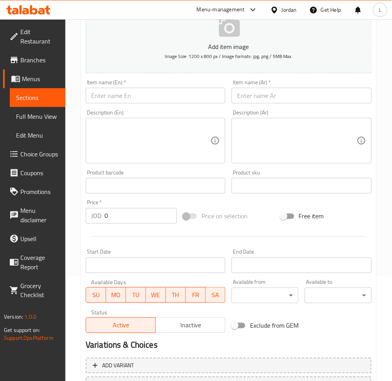
click at [258, 95] on input "text" at bounding box center [302, 96] width 140 height 16
paste input "Dubai cake"
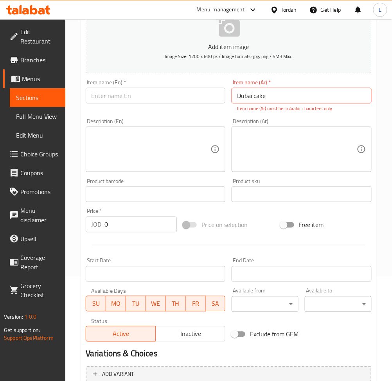
click at [269, 97] on input "Dubai cake" at bounding box center [302, 96] width 140 height 16
paste input "تارت الفراوله"
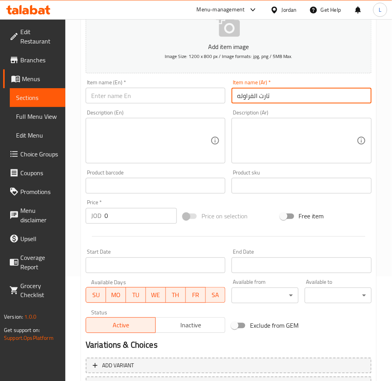
type input "تارت الفراوله"
click at [145, 102] on input "text" at bounding box center [156, 96] width 140 height 16
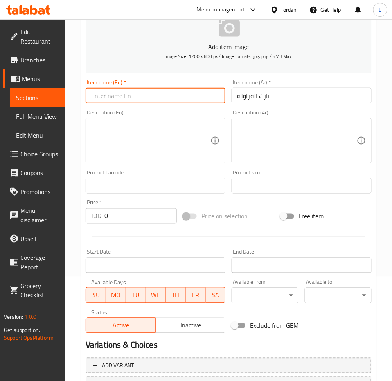
paste input "Strawberry tart"
type input "Strawberry tart"
drag, startPoint x: 125, startPoint y: 209, endPoint x: 124, endPoint y: 213, distance: 4.0
click at [125, 209] on input "0" at bounding box center [141, 216] width 72 height 16
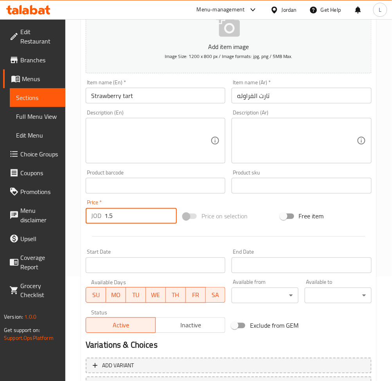
type input "1.5"
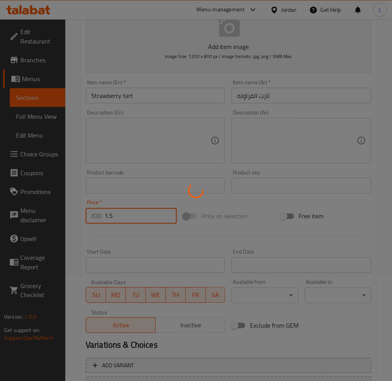
type input "0"
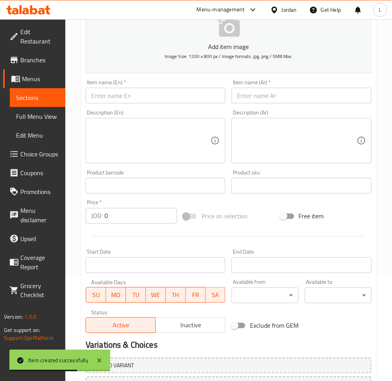
click at [253, 93] on input "text" at bounding box center [302, 96] width 140 height 16
paste input "تشيز كيك"
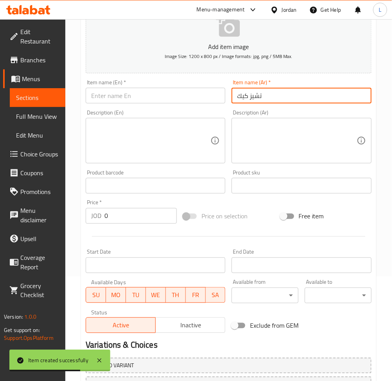
type input "تشيز كيك"
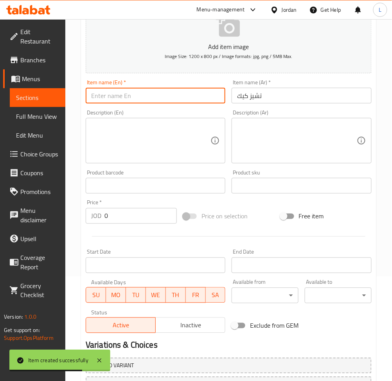
click at [200, 102] on input "text" at bounding box center [156, 96] width 140 height 16
click at [130, 96] on input "text" at bounding box center [156, 96] width 140 height 16
paste input "Cheesecake"
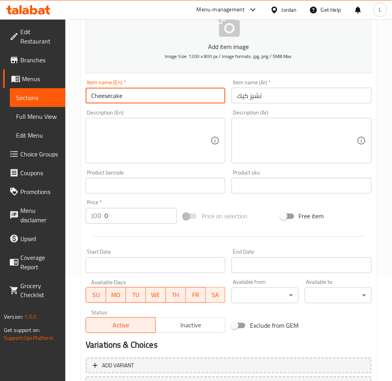
click at [111, 98] on input "Cheesecake" at bounding box center [156, 96] width 140 height 16
type input "Cheese cake"
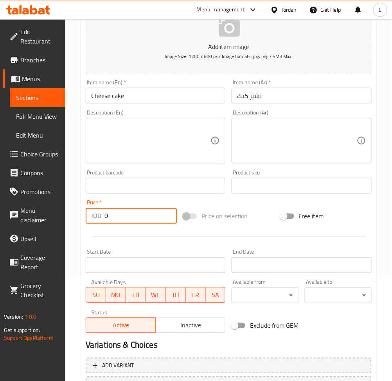
click at [130, 211] on input "0" at bounding box center [141, 216] width 72 height 16
type input "1.5"
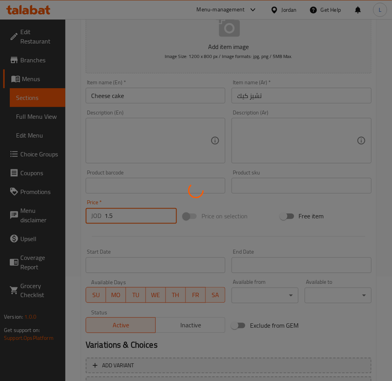
type input "0"
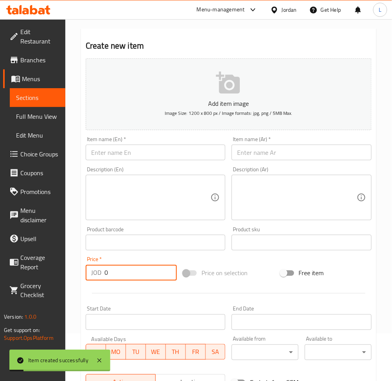
scroll to position [0, 0]
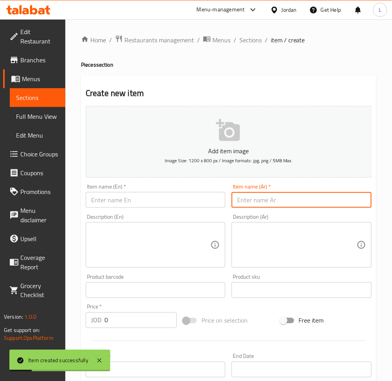
click at [249, 195] on input "text" at bounding box center [302, 200] width 140 height 16
paste input "دسبسيتو نوتيلا"
type input "دسبسيتو نوتيلا"
click at [172, 202] on input "text" at bounding box center [156, 200] width 140 height 16
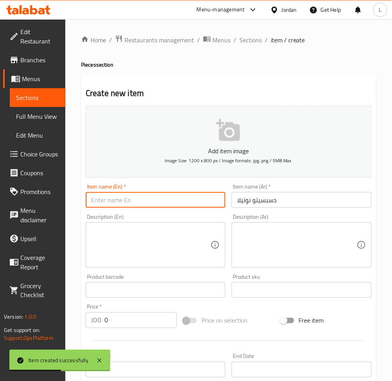
paste input "Despacito Nutella"
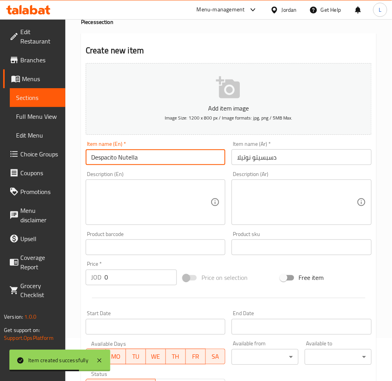
scroll to position [104, 0]
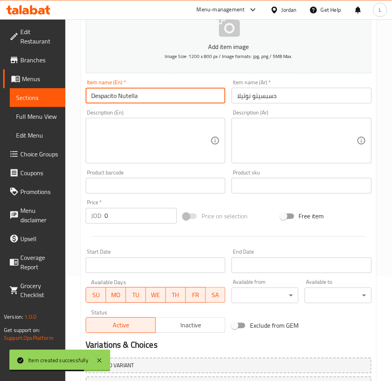
type input "Despacito Nutella"
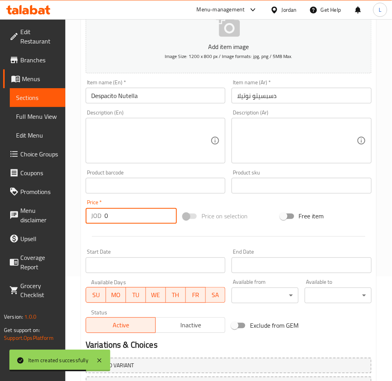
click at [130, 214] on input "0" at bounding box center [141, 216] width 72 height 16
type input "1.5"
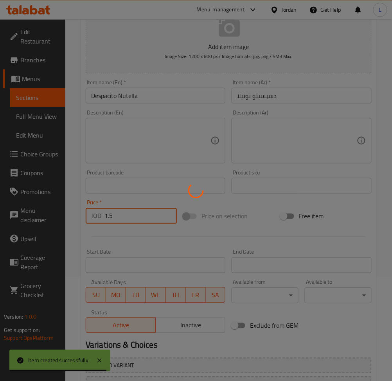
type input "0"
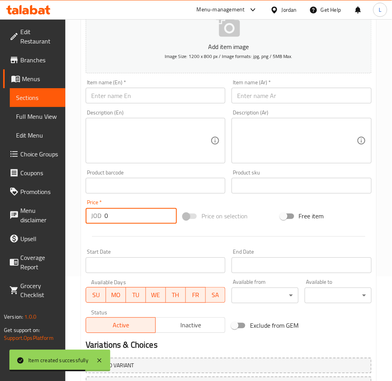
click at [283, 100] on input "text" at bounding box center [302, 96] width 140 height 16
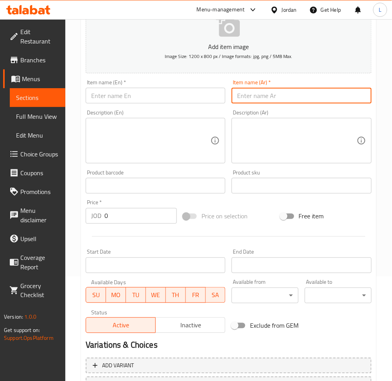
click at [330, 96] on input "text" at bounding box center [302, 96] width 140 height 16
paste input "كلير, الحبة"
click at [251, 97] on input "كلير, الحبة" at bounding box center [302, 96] width 140 height 16
click at [246, 96] on input "كلير الحبة" at bounding box center [302, 96] width 140 height 16
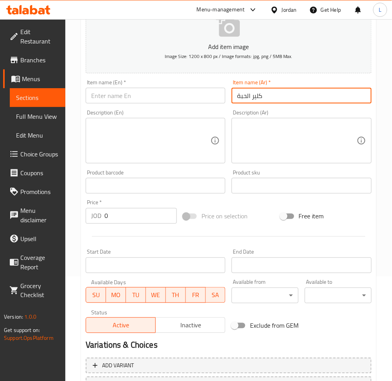
click at [246, 96] on input "كلير الحبة" at bounding box center [302, 96] width 140 height 16
type input "كلير الحبة"
click at [134, 95] on input "text" at bounding box center [156, 96] width 140 height 16
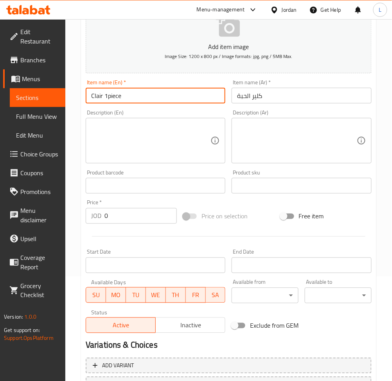
type input "Clair 1piece"
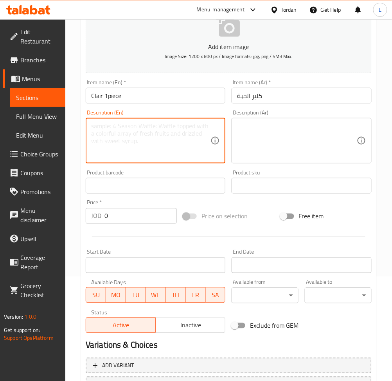
drag, startPoint x: 125, startPoint y: 144, endPoint x: 164, endPoint y: 155, distance: 40.1
click at [126, 145] on textarea at bounding box center [150, 140] width 119 height 37
click at [130, 222] on input "0" at bounding box center [141, 216] width 72 height 16
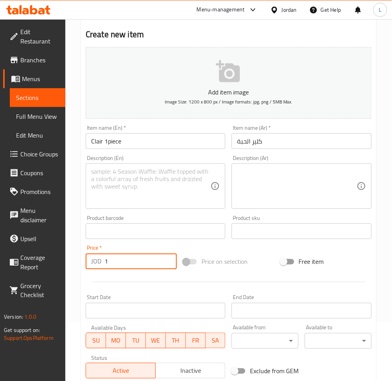
scroll to position [14, 0]
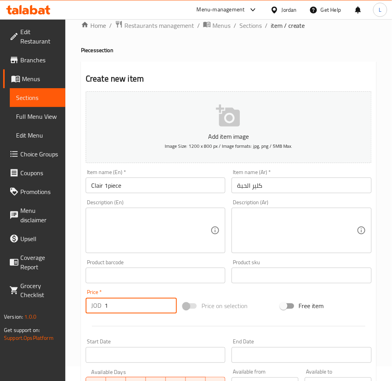
type input "1"
click at [95, 187] on input "Clair 1piece" at bounding box center [156, 185] width 140 height 16
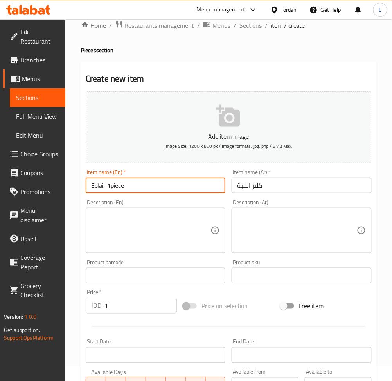
type input "Eclair 1piece"
click at [126, 208] on div "Description (En)" at bounding box center [156, 230] width 140 height 45
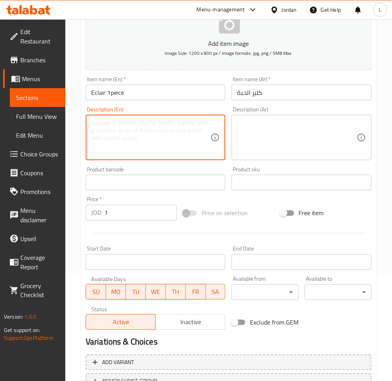
scroll to position [171, 0]
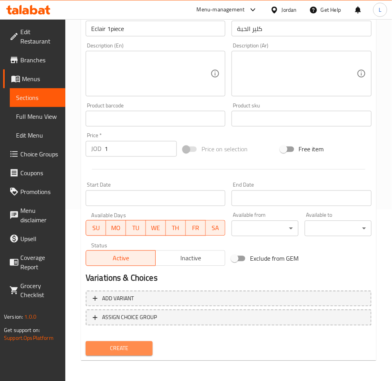
click at [115, 350] on span "Create" at bounding box center [119, 348] width 54 height 10
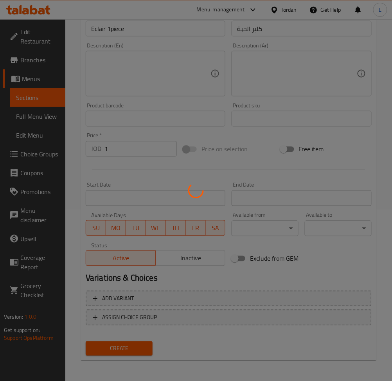
type input "0"
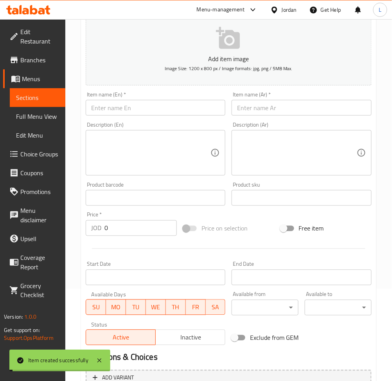
scroll to position [0, 0]
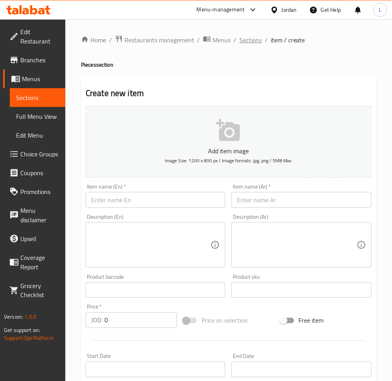
click at [245, 40] on span "Sections" at bounding box center [251, 39] width 22 height 9
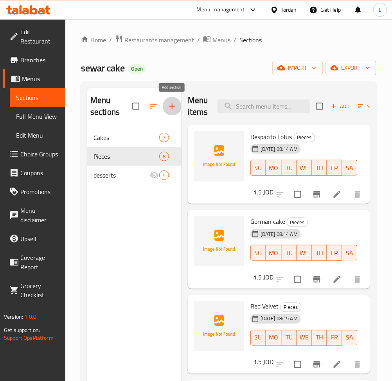
click at [172, 109] on icon "button" at bounding box center [172, 105] width 9 height 9
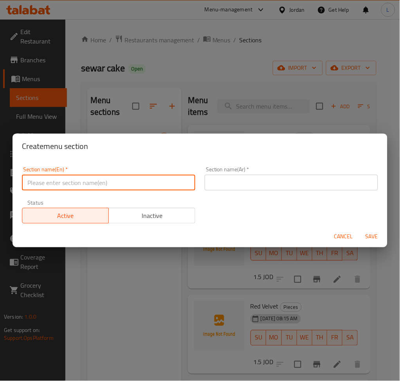
click at [164, 179] on input "text" at bounding box center [108, 183] width 173 height 16
type input "Sweets"
click at [307, 182] on input "text" at bounding box center [291, 183] width 173 height 16
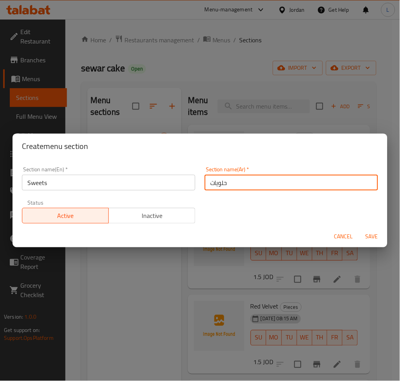
type input "حلويات"
click at [374, 237] on span "Save" at bounding box center [372, 237] width 19 height 10
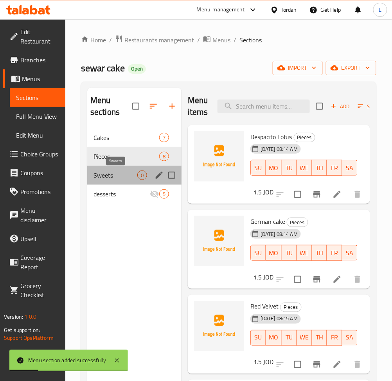
click at [114, 177] on span "Sweets" at bounding box center [116, 174] width 44 height 9
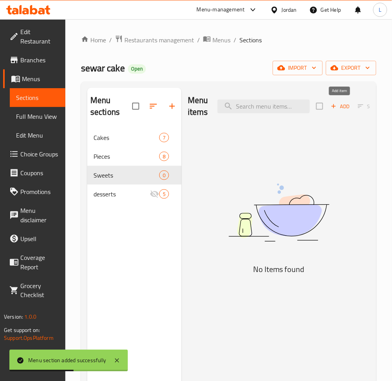
click at [341, 106] on span "Add" at bounding box center [340, 106] width 21 height 9
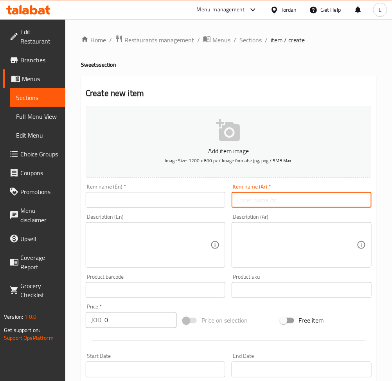
drag, startPoint x: 280, startPoint y: 200, endPoint x: 215, endPoint y: 199, distance: 64.6
click at [280, 200] on input "text" at bounding box center [302, 200] width 140 height 16
paste input "بوكيه كاندي"
type input "بوكيه كاندي"
click at [197, 200] on input "text" at bounding box center [156, 200] width 140 height 16
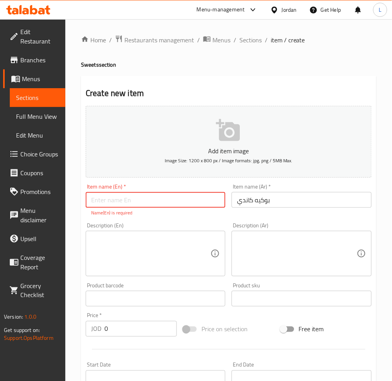
paste input "Candy bouquet"
type input "Candy bouquet"
click at [262, 255] on textarea at bounding box center [296, 253] width 119 height 37
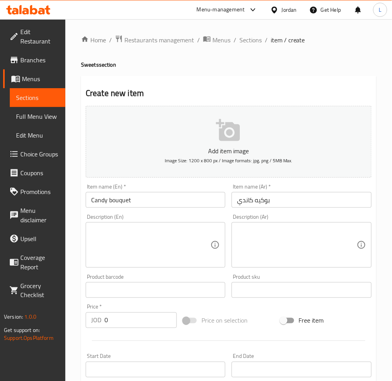
drag, startPoint x: 289, startPoint y: 246, endPoint x: 276, endPoint y: 247, distance: 12.9
click at [289, 246] on textarea at bounding box center [296, 244] width 119 height 37
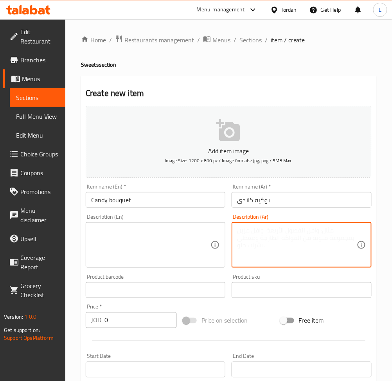
paste textarea "حجم صغير"
type textarea "حجم صغير"
click at [161, 249] on textarea at bounding box center [150, 244] width 119 height 37
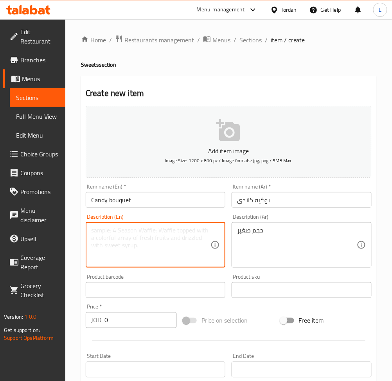
paste textarea "Small size"
type textarea "Small size"
click at [126, 320] on input "0" at bounding box center [141, 320] width 72 height 16
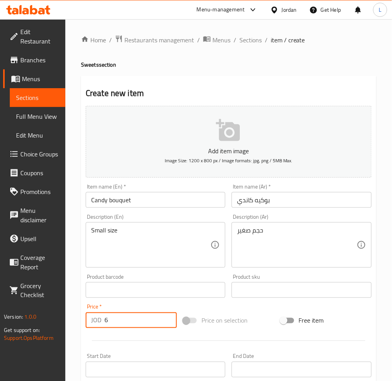
type input "6"
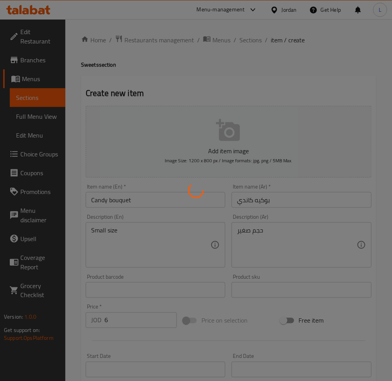
type input "0"
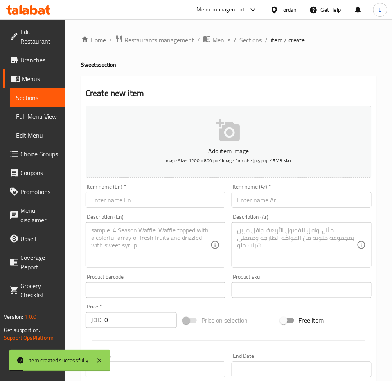
drag, startPoint x: 319, startPoint y: 197, endPoint x: 274, endPoint y: 197, distance: 44.6
click at [319, 197] on input "text" at bounding box center [302, 200] width 140 height 16
paste input "كيلو بيتيفور"
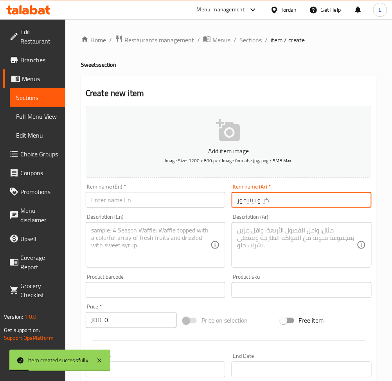
type input "كيلو بيتيفور"
click at [196, 202] on input "text" at bounding box center [156, 200] width 140 height 16
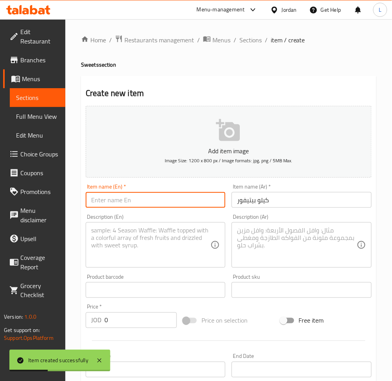
paste input "Kilo petifor"
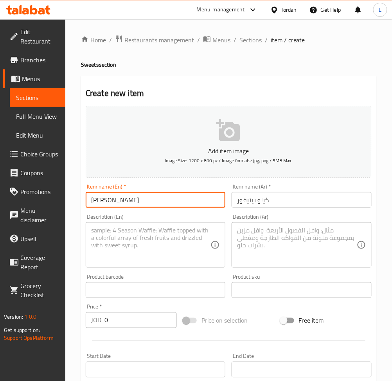
click at [113, 196] on input "Kilo petitfour" at bounding box center [156, 200] width 140 height 16
type input "Kilo petit four"
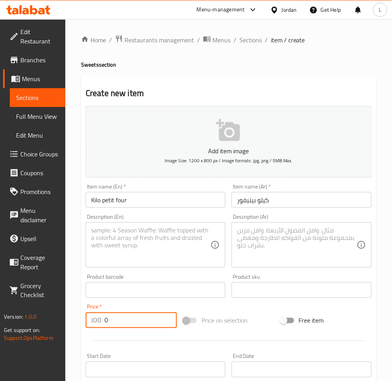
click at [124, 322] on input "0" at bounding box center [141, 320] width 72 height 16
type input "8"
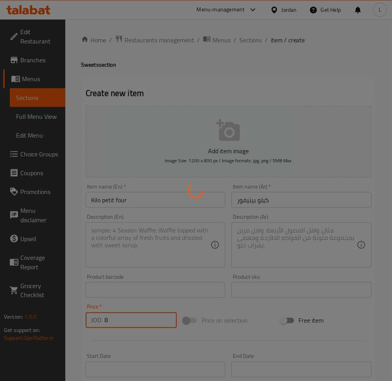
type input "0"
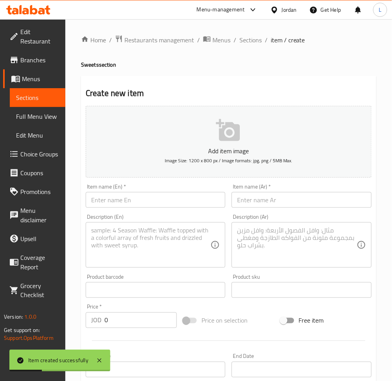
click at [345, 208] on div "Item name (Ar)   * Item name (Ar) *" at bounding box center [302, 195] width 146 height 30
click at [305, 201] on input "text" at bounding box center [302, 200] width 140 height 16
paste input "علبة تارت"
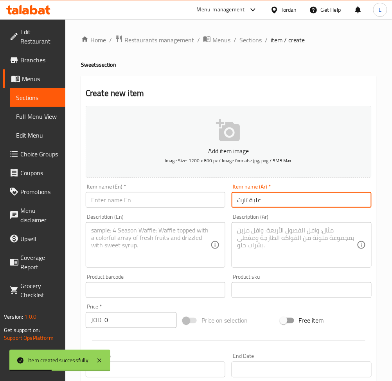
type input "علبة تارت"
click at [214, 204] on input "text" at bounding box center [156, 200] width 140 height 16
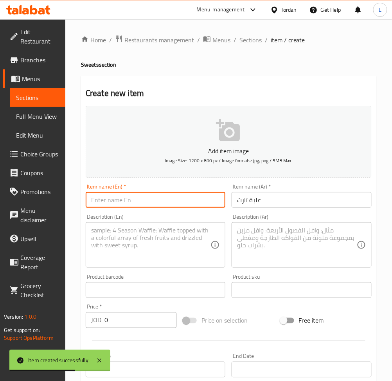
paste input "Tart box"
type input "Tart box"
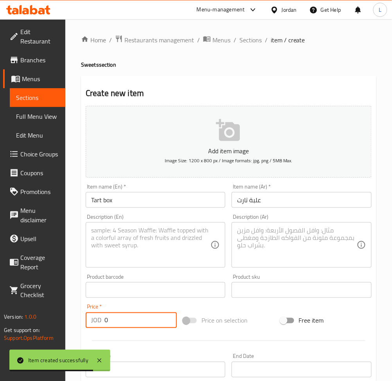
click at [119, 318] on input "0" at bounding box center [141, 320] width 72 height 16
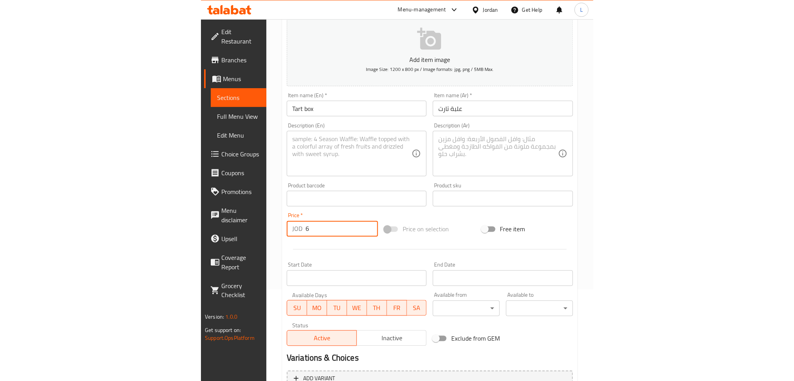
scroll to position [171, 0]
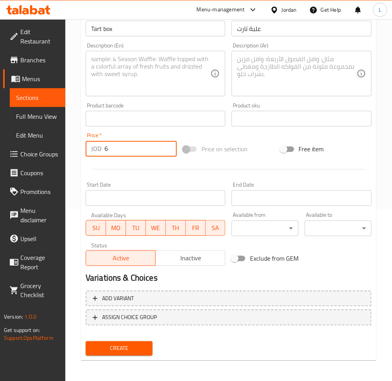
type input "6"
click at [126, 353] on button "Create" at bounding box center [119, 348] width 67 height 14
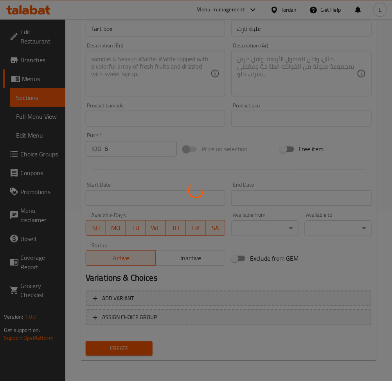
type input "0"
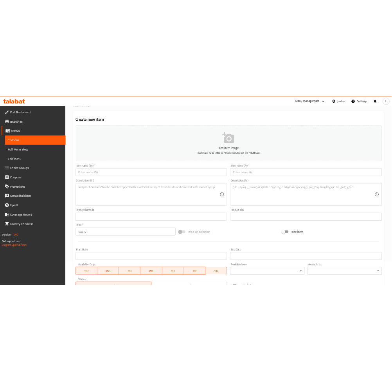
scroll to position [0, 0]
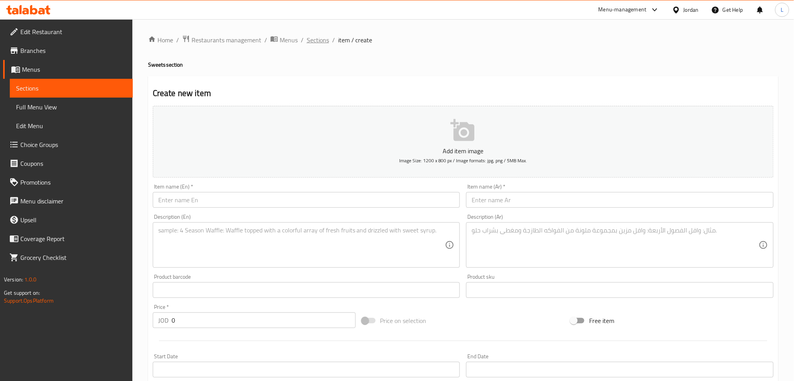
click at [315, 45] on span "Sections" at bounding box center [318, 39] width 22 height 9
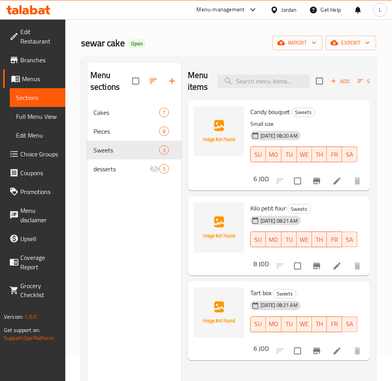
scroll to position [52, 0]
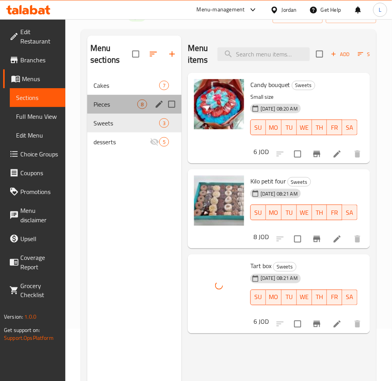
click at [118, 109] on div "Pieces 8" at bounding box center [134, 104] width 94 height 19
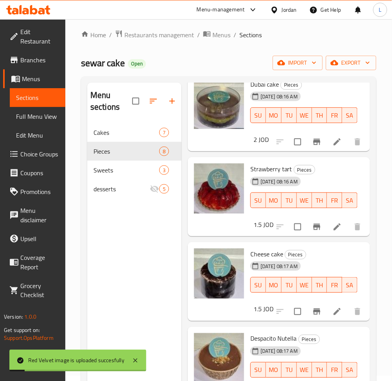
scroll to position [313, 0]
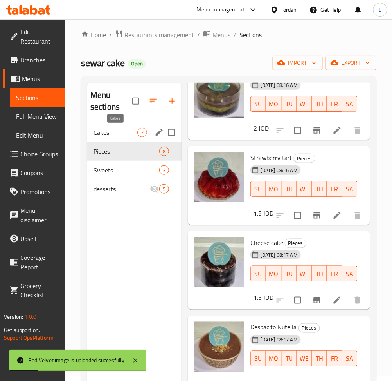
drag, startPoint x: 124, startPoint y: 129, endPoint x: 150, endPoint y: 137, distance: 28.0
click at [123, 129] on span "Cakes" at bounding box center [116, 132] width 44 height 9
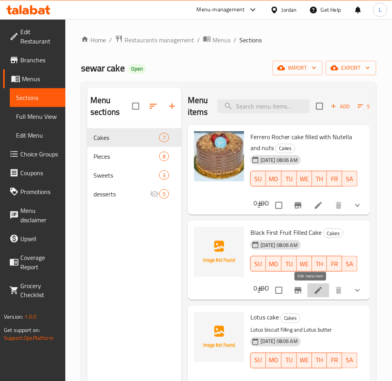
click at [314, 290] on icon at bounding box center [318, 289] width 9 height 9
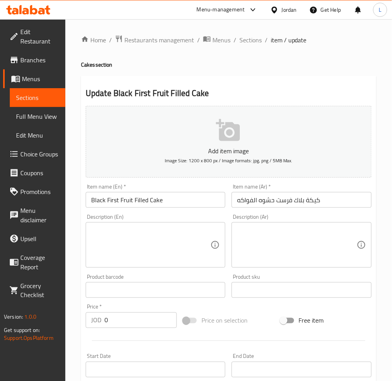
click at [110, 202] on input "Black First Fruit Filled Cake" at bounding box center [156, 200] width 140 height 16
click at [113, 201] on input "Black First Fruit Filled Cake" at bounding box center [156, 200] width 140 height 16
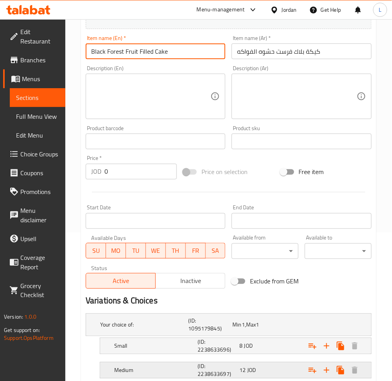
scroll to position [201, 0]
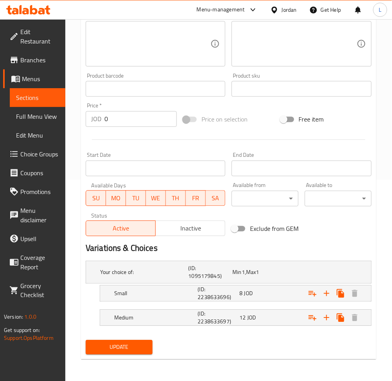
type input "Black Forest Fruit Filled Cake"
click at [135, 341] on button "Update" at bounding box center [119, 347] width 67 height 14
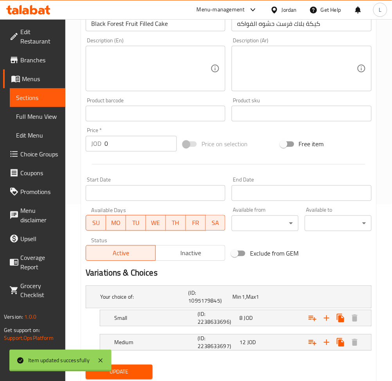
scroll to position [0, 0]
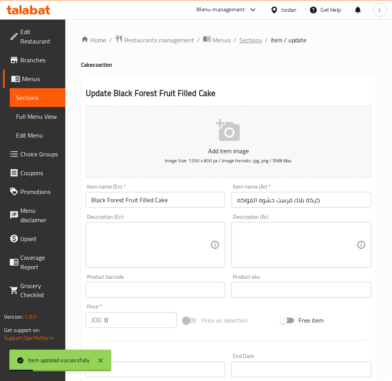
click at [245, 32] on div "Home / Restaurants management / Menus / Sections / item / update Cakes section …" at bounding box center [228, 300] width 327 height 563
drag, startPoint x: 249, startPoint y: 39, endPoint x: 245, endPoint y: 46, distance: 8.4
click at [250, 39] on span "Sections" at bounding box center [251, 39] width 22 height 9
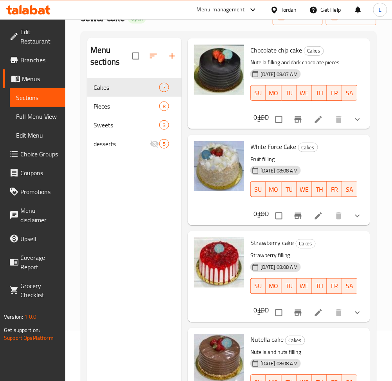
scroll to position [110, 0]
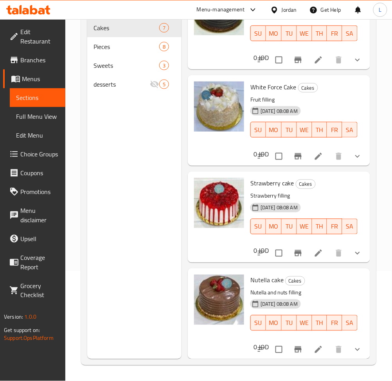
click at [34, 10] on icon at bounding box center [28, 9] width 44 height 9
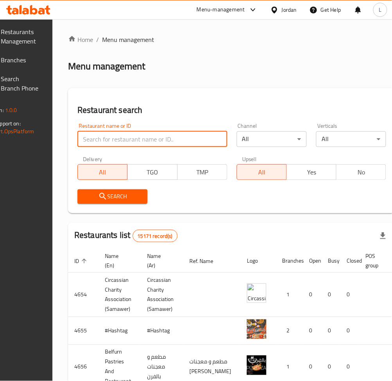
click at [179, 136] on input "search" at bounding box center [153, 139] width 150 height 16
paste input "burger makers"
type input "burger makers"
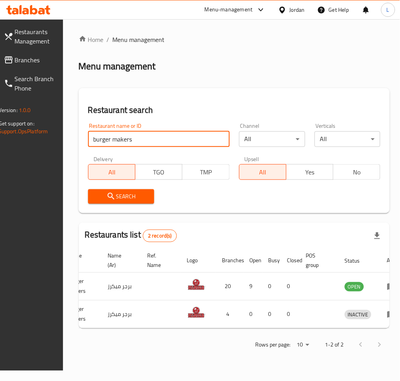
scroll to position [0, 78]
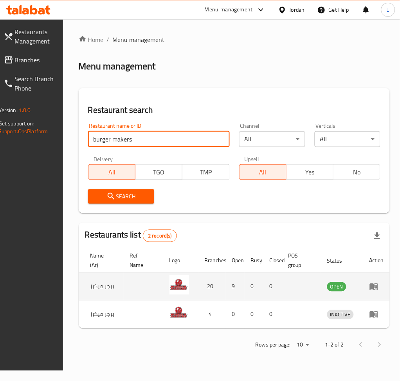
click at [371, 291] on icon "enhanced table" at bounding box center [374, 285] width 9 height 9
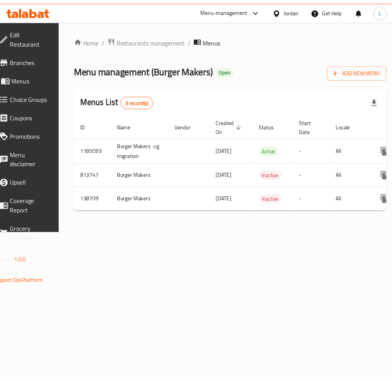
scroll to position [0, 87]
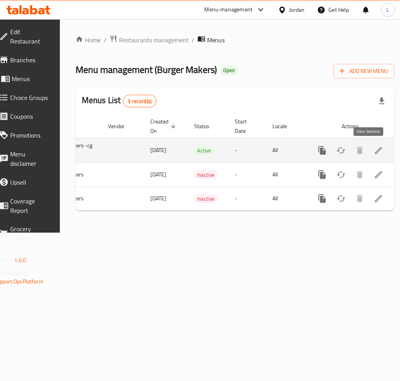
click at [374, 148] on icon "enhanced table" at bounding box center [378, 150] width 9 height 9
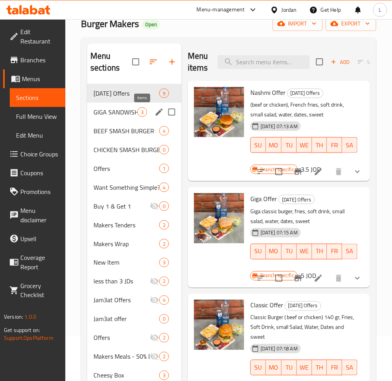
scroll to position [52, 0]
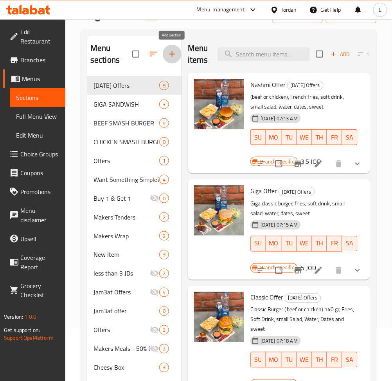
click at [176, 53] on icon "button" at bounding box center [172, 53] width 9 height 9
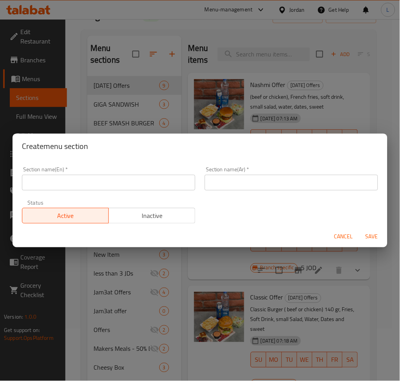
click at [130, 177] on input "text" at bounding box center [108, 183] width 173 height 16
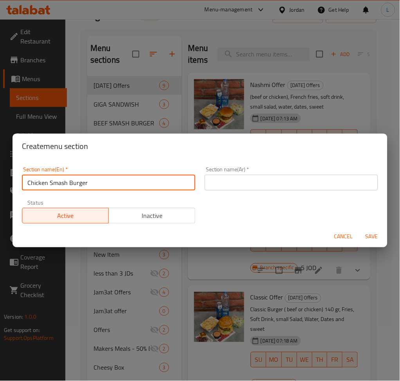
type input "Chicken Smash Burger"
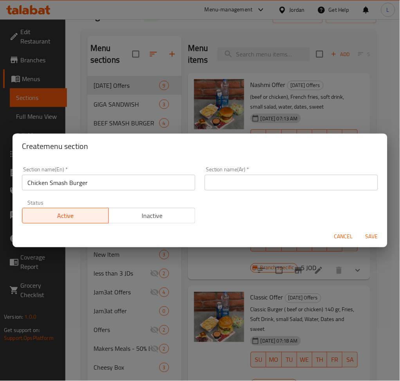
click at [92, 182] on input "Chicken Smash Burger" at bounding box center [108, 183] width 173 height 16
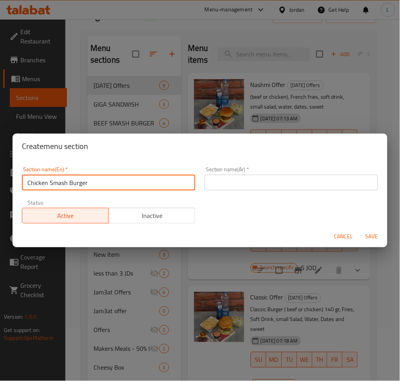
click at [92, 182] on input "Chicken Smash Burger" at bounding box center [108, 183] width 173 height 16
click at [297, 184] on input "text" at bounding box center [291, 183] width 173 height 16
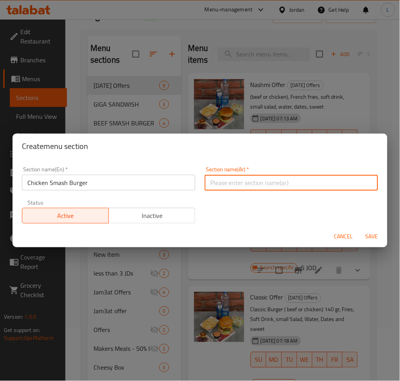
paste input "برجر دجاج سماش"
type input "برجر دجاج سماش"
click at [377, 238] on span "Save" at bounding box center [372, 237] width 19 height 10
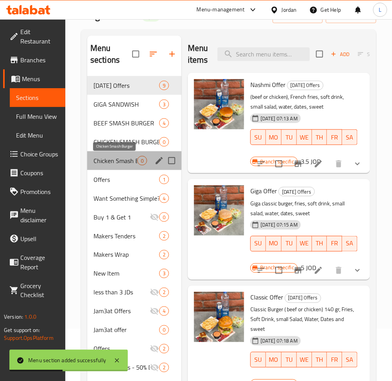
click at [114, 157] on span "Chicken Smash Burger" at bounding box center [116, 160] width 44 height 9
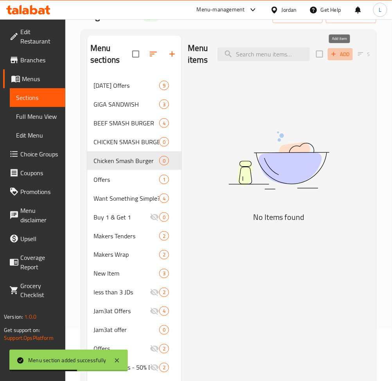
click at [341, 54] on span "Add" at bounding box center [340, 54] width 21 height 9
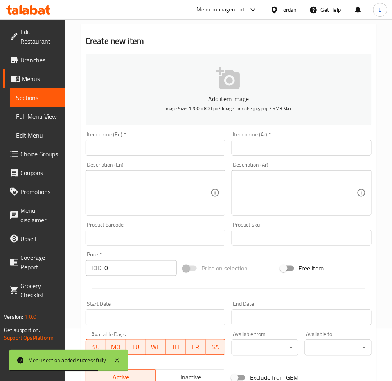
drag, startPoint x: 162, startPoint y: 143, endPoint x: 183, endPoint y: 143, distance: 21.1
click at [163, 143] on input "text" at bounding box center [156, 148] width 140 height 16
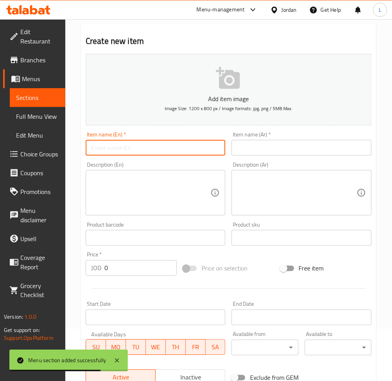
paste input "TRIPPLE SMASH BURGER"
type input "TRIPPLE SMASH BURGER"
click at [299, 153] on input "text" at bounding box center [302, 148] width 140 height 16
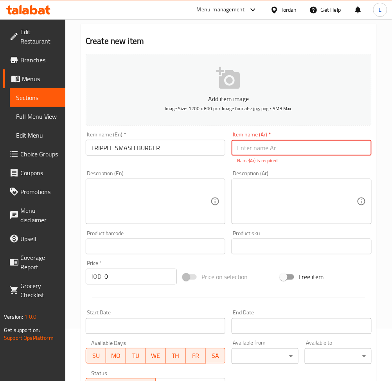
paste input "برجر تريبل سماش"
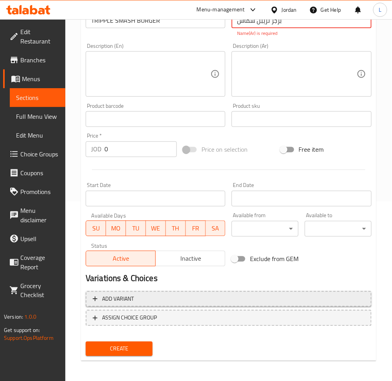
type input "برجر تريبل سماش"
click at [200, 297] on span "Add variant" at bounding box center [229, 299] width 272 height 10
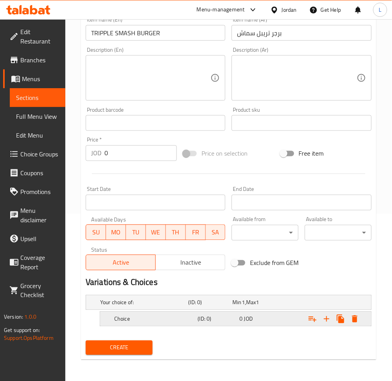
click at [174, 308] on div "Choice" at bounding box center [143, 302] width 88 height 11
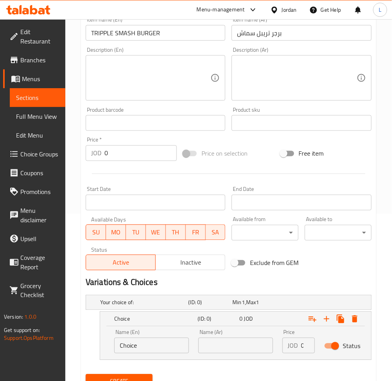
click at [161, 341] on input "Choice" at bounding box center [151, 345] width 75 height 16
click at [159, 341] on input "Choice" at bounding box center [151, 345] width 75 height 16
type input "Sandwich"
click at [237, 347] on input "text" at bounding box center [235, 345] width 75 height 16
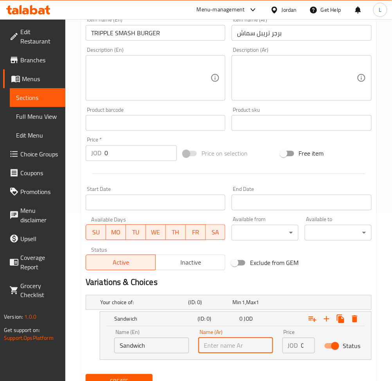
type input "ساندوتش"
click at [303, 345] on input "0" at bounding box center [308, 345] width 14 height 16
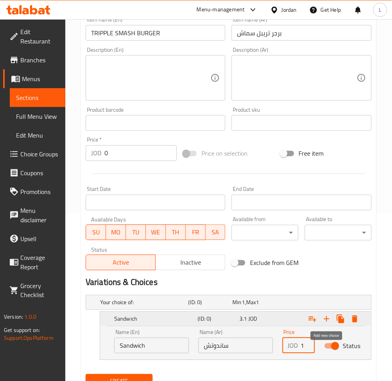
type input "3.1"
click at [327, 319] on icon "Expand" at bounding box center [326, 318] width 5 height 5
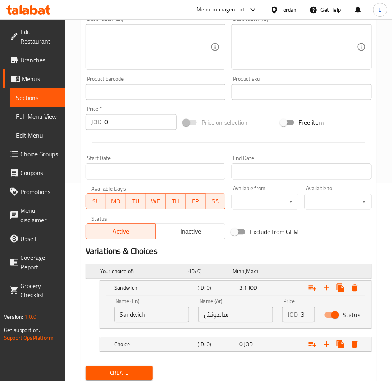
scroll to position [223, 0]
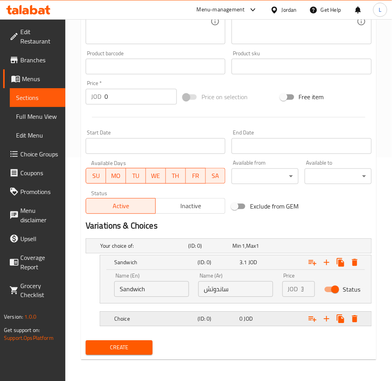
click at [170, 250] on h5 "Choice" at bounding box center [142, 246] width 85 height 8
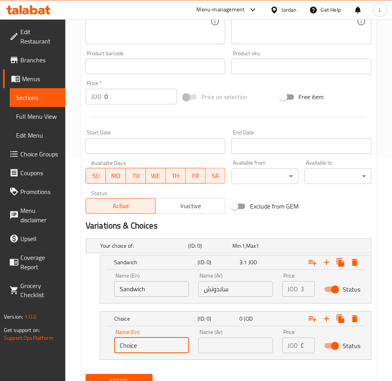
click at [152, 345] on input "Choice" at bounding box center [151, 345] width 75 height 16
click at [152, 345] on input "text" at bounding box center [151, 345] width 75 height 16
type input "Meal"
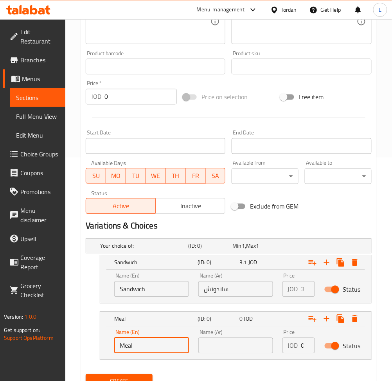
click at [226, 347] on input "text" at bounding box center [235, 345] width 75 height 16
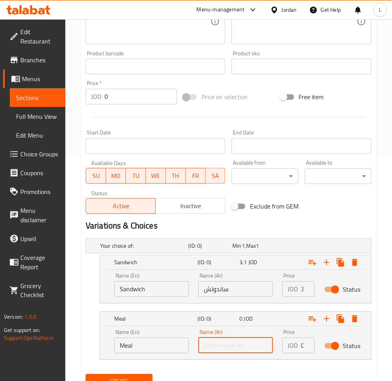
type input "وجبه"
click at [303, 344] on input "0" at bounding box center [308, 345] width 14 height 16
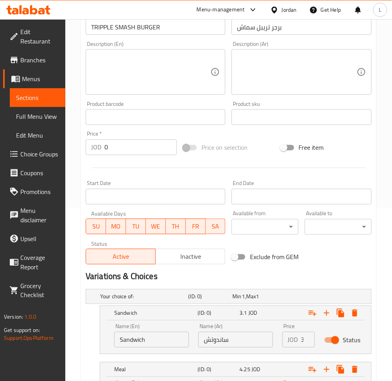
scroll to position [257, 0]
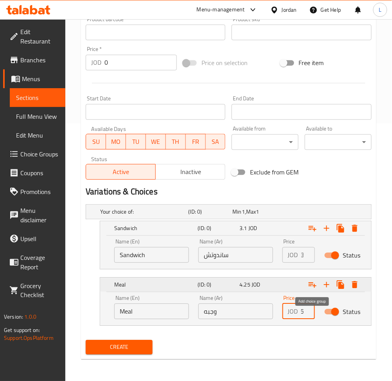
type input "4.25"
click at [310, 285] on icon "Expand" at bounding box center [313, 284] width 8 height 5
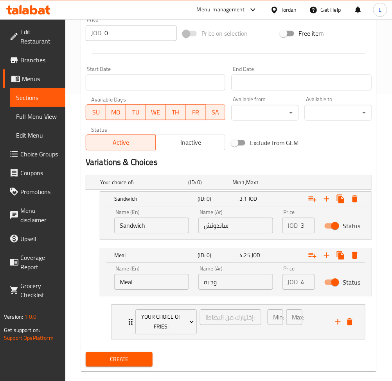
scroll to position [299, 0]
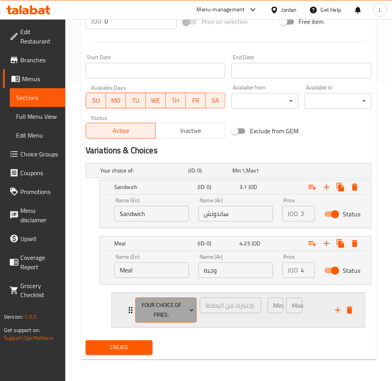
click at [160, 318] on span "Your Choice Of Fries:" at bounding box center [166, 310] width 56 height 20
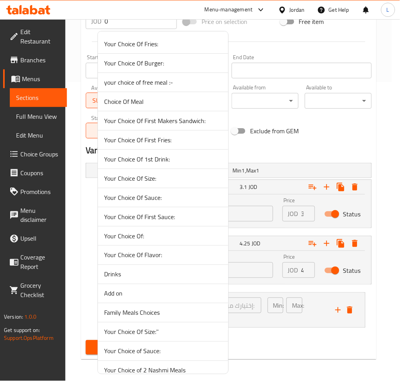
click at [313, 343] on div at bounding box center [200, 190] width 400 height 381
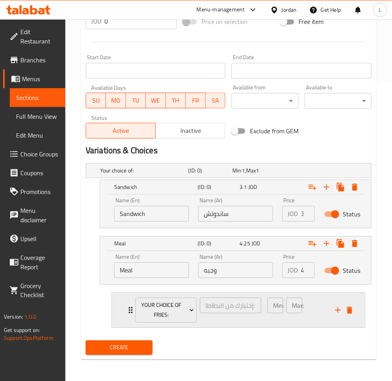
click at [123, 310] on div "Your Choice Of Fries: إختيارك من البطاطا: ​ Min: 1 ​ Max: 1 ​" at bounding box center [238, 309] width 253 height 35
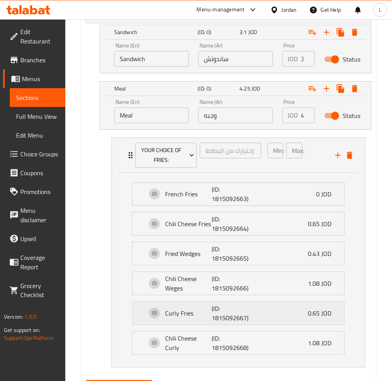
scroll to position [455, 0]
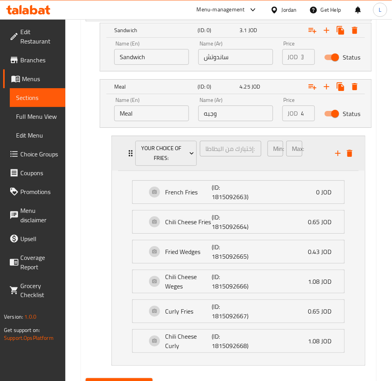
click at [125, 156] on div "Your Choice Of Fries: إختيارك من البطاطا: ​ Min: 1 ​ Max: 1 ​" at bounding box center [238, 153] width 253 height 35
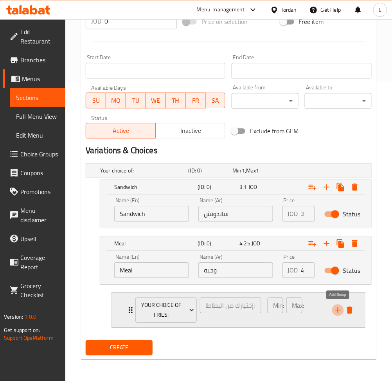
click at [336, 309] on icon "add" at bounding box center [338, 309] width 9 height 9
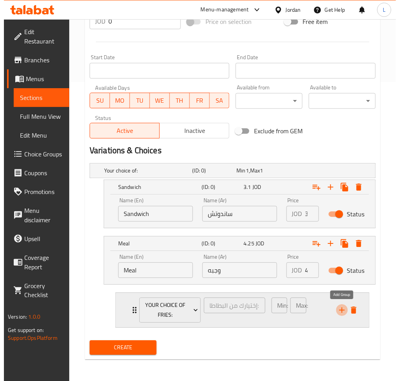
scroll to position [341, 0]
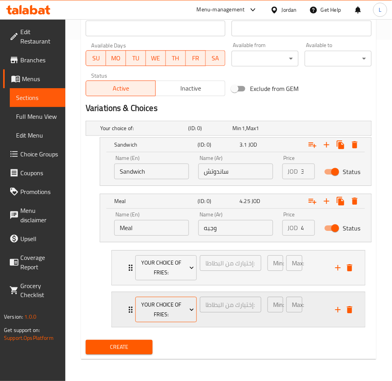
click at [161, 309] on span "Your Choice Of Fries:" at bounding box center [166, 310] width 56 height 20
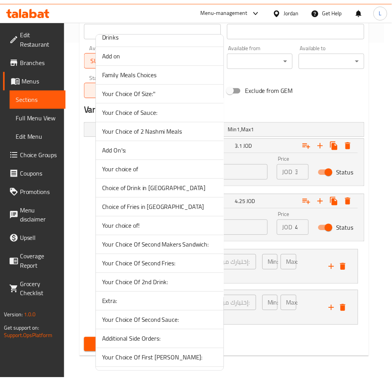
scroll to position [261, 0]
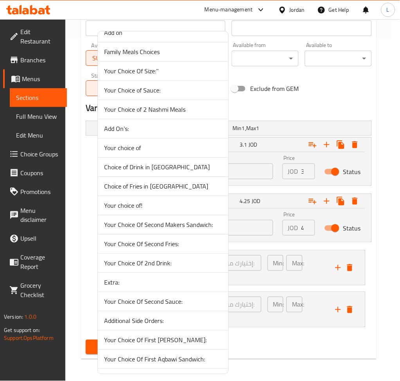
click at [171, 169] on span "Choice of Drink in Meal" at bounding box center [163, 166] width 118 height 9
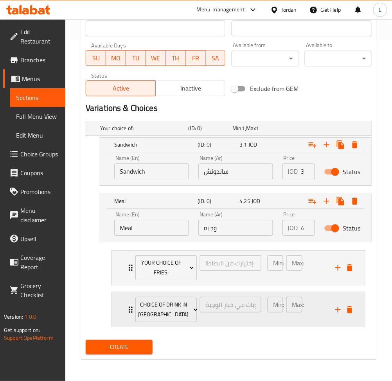
click at [125, 285] on div "Choice of Drink in Meal اختيار المشروبات في خيار الوجبة ​ Min: 1 ​ Max: 1 ​" at bounding box center [238, 267] width 253 height 35
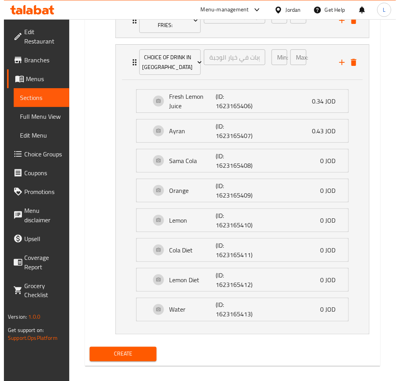
scroll to position [439, 0]
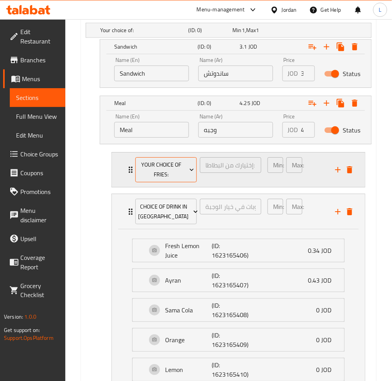
click at [159, 164] on span "Your Choice Of Fries:" at bounding box center [166, 170] width 56 height 20
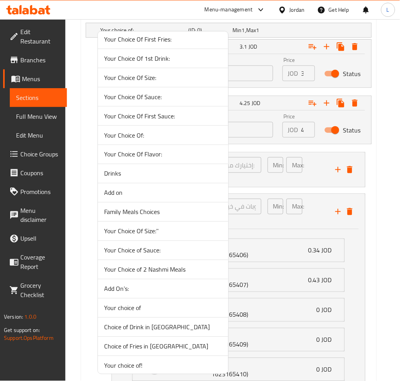
scroll to position [104, 0]
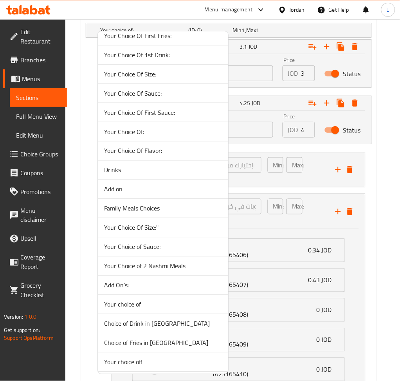
click at [171, 325] on span "Choice of Drink in Meal" at bounding box center [163, 323] width 118 height 9
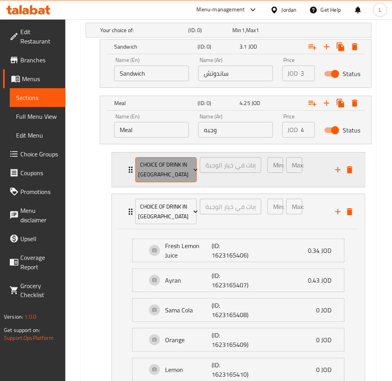
click at [157, 176] on span "Choice of Drink in Meal" at bounding box center [166, 170] width 56 height 20
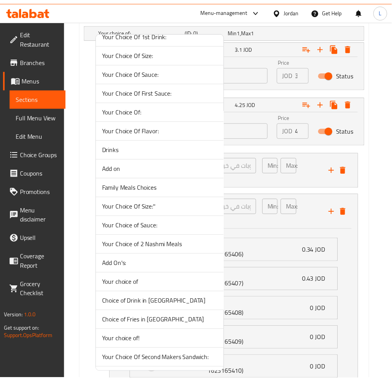
scroll to position [157, 0]
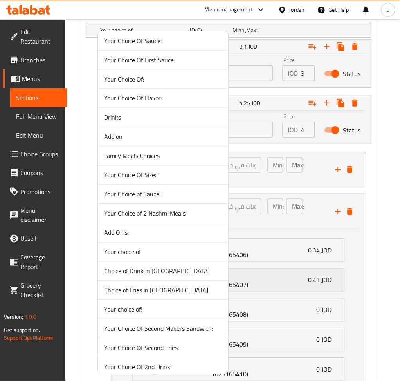
click at [179, 288] on span "Choice of Fries in Meal" at bounding box center [163, 289] width 118 height 9
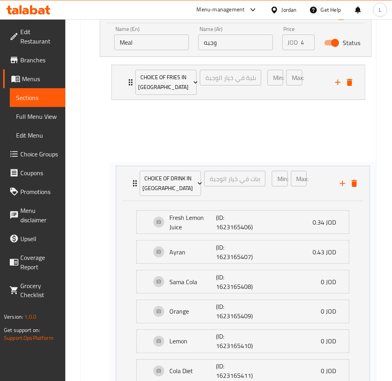
drag, startPoint x: 122, startPoint y: 204, endPoint x: 127, endPoint y: 172, distance: 31.7
click at [128, 172] on div "Choice of Fries in Meal اختيار البطاطس المقلية في خيار الوجبة ​ Min: 1 ​ Max: 1…" at bounding box center [238, 230] width 267 height 338
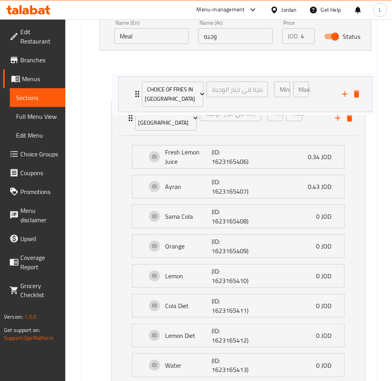
scroll to position [529, 0]
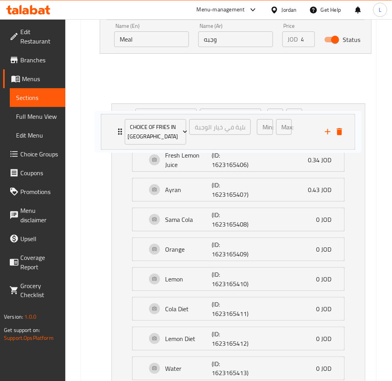
drag, startPoint x: 118, startPoint y: 76, endPoint x: 109, endPoint y: 134, distance: 57.8
click at [109, 134] on div "Choice of Fries in Meal اختيار البطاطس المقلية في خيار الوجبة ​ Min: 1 ​ Max: 1…" at bounding box center [238, 227] width 267 height 338
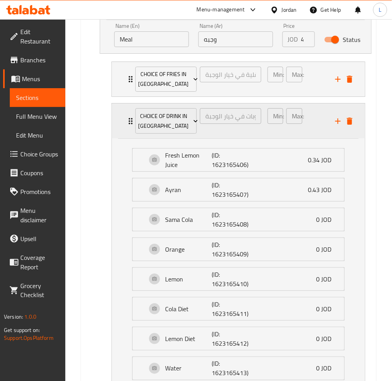
click at [123, 113] on div "Choice of Fries in Meal اختيار البطاطس المقلية في خيار الوجبة ​ Min: 1 ​ Max: 1…" at bounding box center [238, 227] width 267 height 338
click at [122, 118] on div "Choice of Drink in Meal اختيار المشروبات في خيار الوجبة ​ Min: 1 ​ Max: 1 ​" at bounding box center [238, 120] width 253 height 35
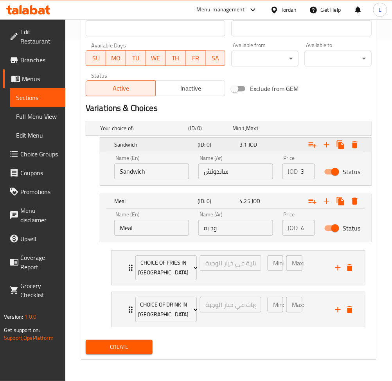
scroll to position [341, 0]
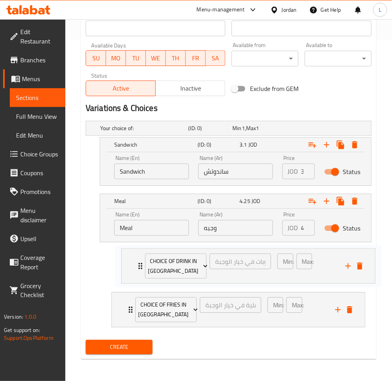
drag, startPoint x: 121, startPoint y: 301, endPoint x: 133, endPoint y: 258, distance: 44.3
click at [133, 258] on div "Choice of Fries in Meal اختيار البطاطس المقلية في خيار الوجبة ​ Min: 1 ​ Max: 1…" at bounding box center [238, 289] width 267 height 84
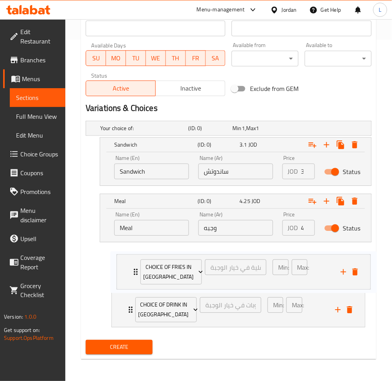
drag, startPoint x: 119, startPoint y: 304, endPoint x: 124, endPoint y: 263, distance: 41.8
click at [124, 263] on div "Choice of Drink in Meal اختيار المشروبات في خيار الوجبة ​ Min: 1 ​ Max: 1 ​ Fre…" at bounding box center [238, 289] width 267 height 84
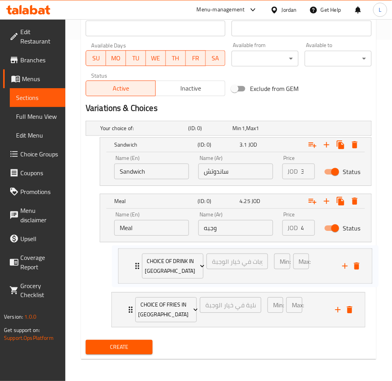
drag, startPoint x: 121, startPoint y: 308, endPoint x: 129, endPoint y: 265, distance: 44.3
click at [129, 265] on div "Choice of Fries in Meal اختيار البطاطس المقلية في خيار الوجبة ​ Min: 1 ​ Max: 1…" at bounding box center [238, 289] width 267 height 84
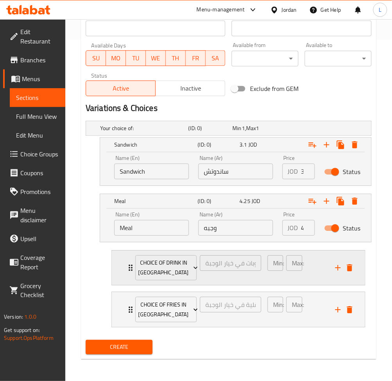
click at [125, 269] on div "Choice of Drink in Meal اختيار المشروبات في خيار الوجبة ​ Min: 1 ​ Max: 1 ​" at bounding box center [238, 267] width 253 height 35
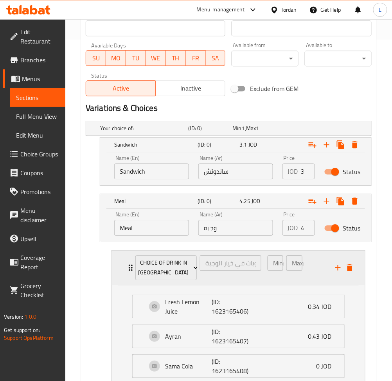
click at [125, 269] on div "Choice of Drink in Meal اختيار المشروبات في خيار الوجبة ​ Min: 1 ​ Max: 1 ​" at bounding box center [238, 267] width 253 height 35
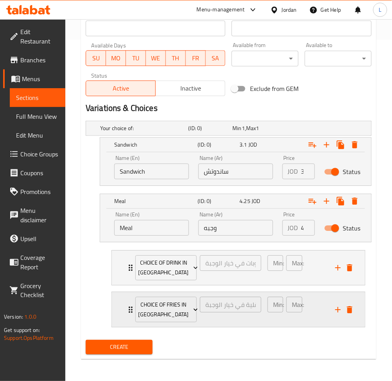
click at [125, 285] on div "Choice of Fries in Meal اختيار البطاطس المقلية في خيار الوجبة ​ Min: 1 ​ Max: 1…" at bounding box center [238, 267] width 253 height 35
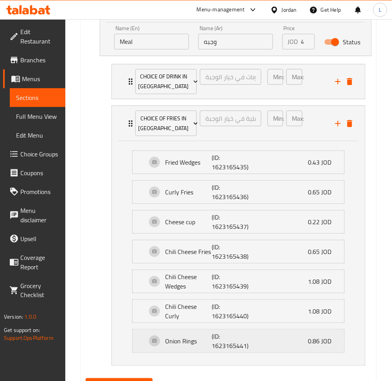
scroll to position [566, 0]
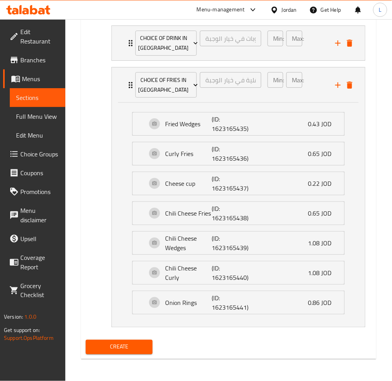
click at [135, 344] on span "Create" at bounding box center [119, 347] width 54 height 10
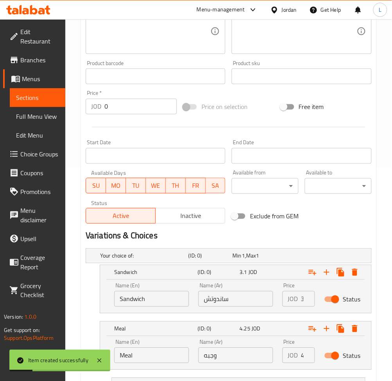
scroll to position [96, 0]
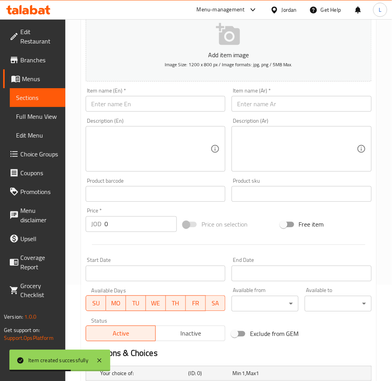
drag, startPoint x: 180, startPoint y: 101, endPoint x: 187, endPoint y: 103, distance: 7.2
click at [180, 101] on input "text" at bounding box center [156, 104] width 140 height 16
paste input "DOUBLE SMASH BURGER"
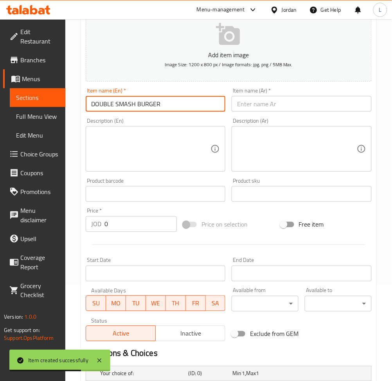
type input "DOUBLE SMASH BURGER"
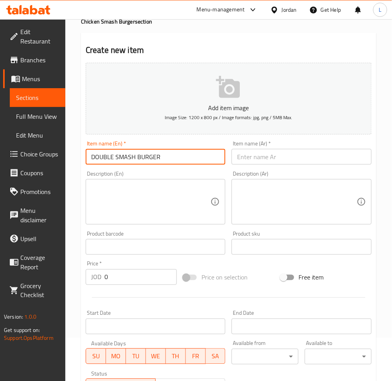
scroll to position [0, 0]
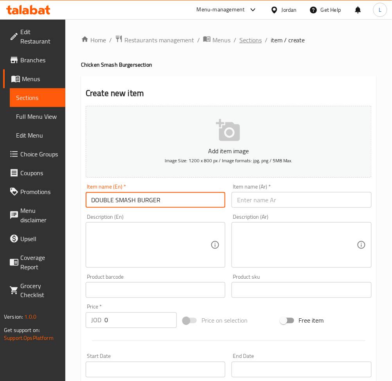
click at [254, 42] on span "Sections" at bounding box center [251, 39] width 22 height 9
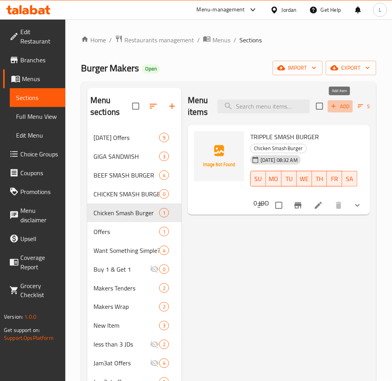
click at [345, 105] on span "Add" at bounding box center [340, 106] width 21 height 9
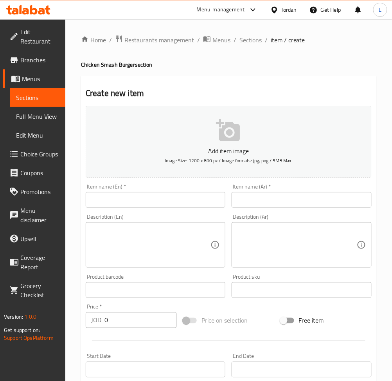
drag, startPoint x: 136, startPoint y: 199, endPoint x: 150, endPoint y: 195, distance: 14.5
click at [136, 199] on input "text" at bounding box center [156, 200] width 140 height 16
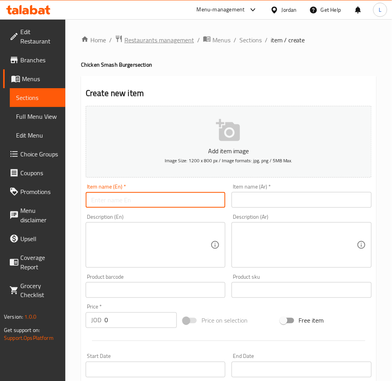
paste input "DOUBLE SMASH BURGER"
type input "DOUBLE SMASH BURGER"
click at [316, 197] on input "text" at bounding box center [302, 200] width 140 height 16
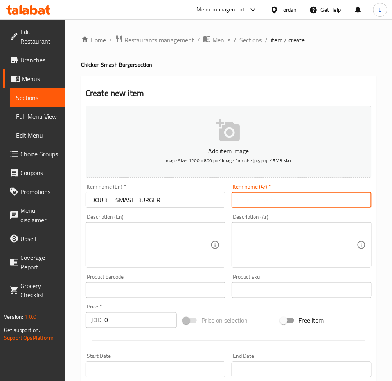
paste input "برجر دبل سماش"
type input "برجر دبل سماش"
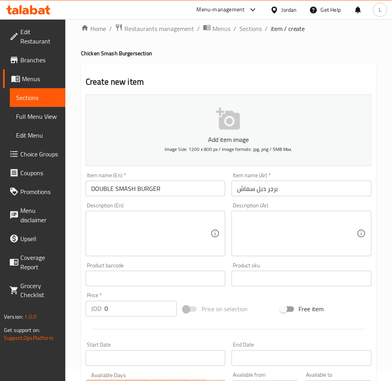
scroll to position [171, 0]
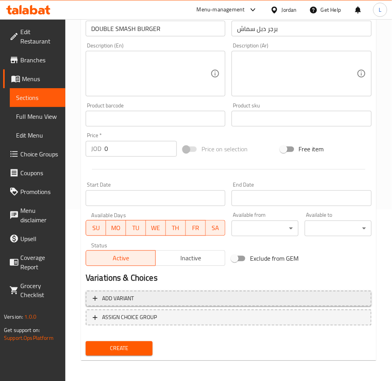
click at [202, 294] on span "Add variant" at bounding box center [229, 299] width 272 height 10
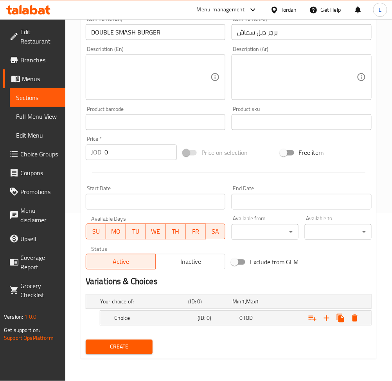
scroll to position [167, 0]
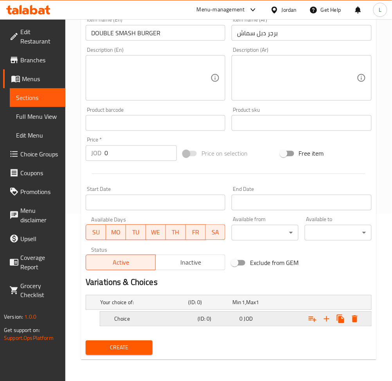
click at [186, 306] on h5 "Choice" at bounding box center [142, 302] width 85 height 8
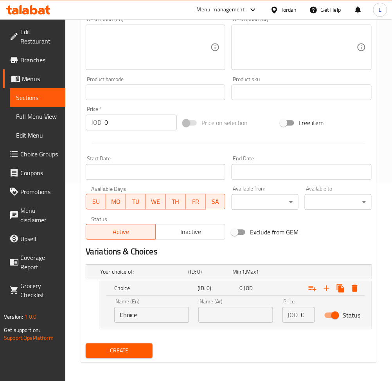
scroll to position [201, 0]
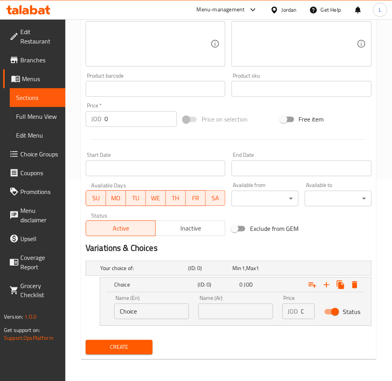
click at [153, 313] on input "Choice" at bounding box center [151, 311] width 75 height 16
type input "Sandwich"
click at [236, 307] on input "text" at bounding box center [235, 311] width 75 height 16
type input "ساندوتش"
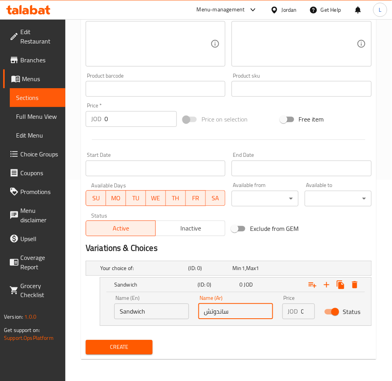
click at [301, 313] on div "JOD 0 Price" at bounding box center [299, 311] width 32 height 16
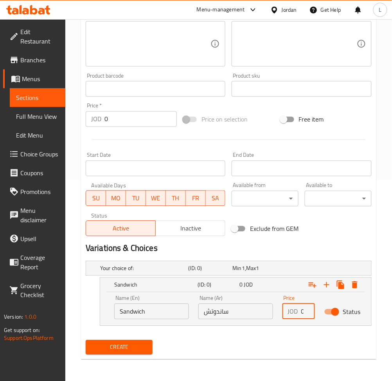
click at [301, 313] on div "JOD 0 Price" at bounding box center [299, 311] width 32 height 16
click at [301, 312] on div "JOD 0 Price" at bounding box center [299, 311] width 32 height 16
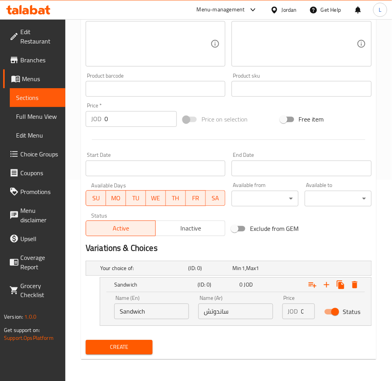
click at [301, 312] on div "JOD 0 Price" at bounding box center [299, 311] width 32 height 16
click at [301, 312] on input "0" at bounding box center [308, 311] width 14 height 16
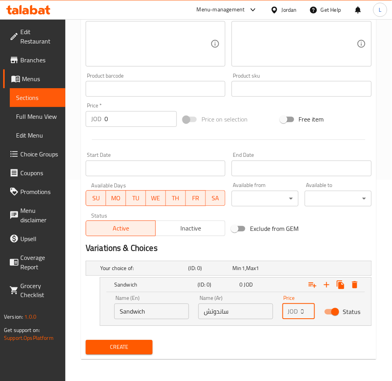
click at [301, 312] on input "0" at bounding box center [308, 311] width 14 height 16
paste input "2.4"
type input "2.4"
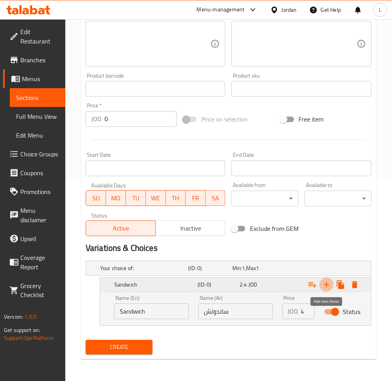
click at [327, 284] on icon "Expand" at bounding box center [326, 284] width 5 height 5
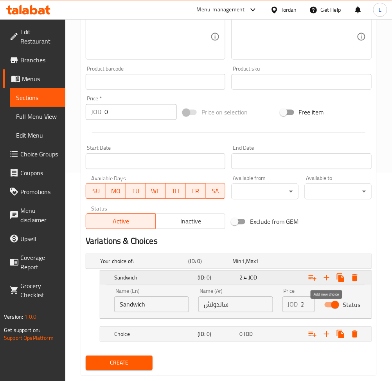
scroll to position [223, 0]
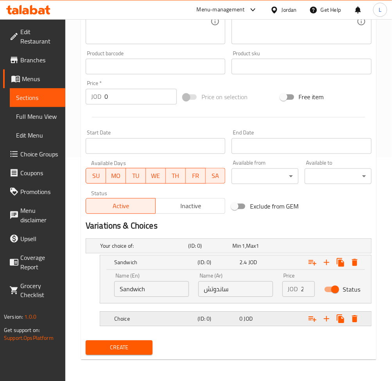
click at [203, 250] on h5 "(ID: 0)" at bounding box center [209, 246] width 41 height 8
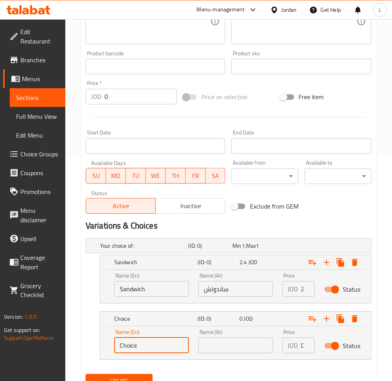
click at [150, 339] on input "Choice" at bounding box center [151, 345] width 75 height 16
click at [146, 343] on input "text" at bounding box center [151, 345] width 75 height 16
type input "Meal"
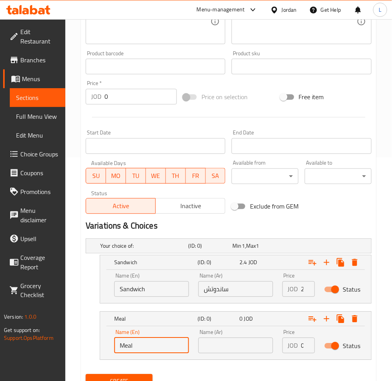
click at [222, 346] on input "text" at bounding box center [235, 345] width 75 height 16
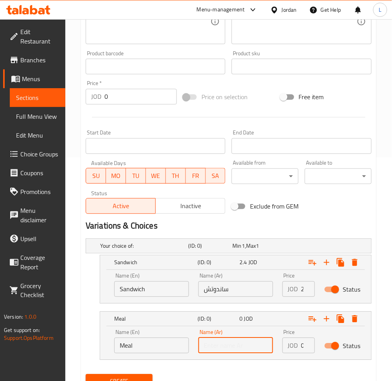
type input "وجبه"
click at [301, 344] on div "JOD 0 Price" at bounding box center [299, 345] width 32 height 16
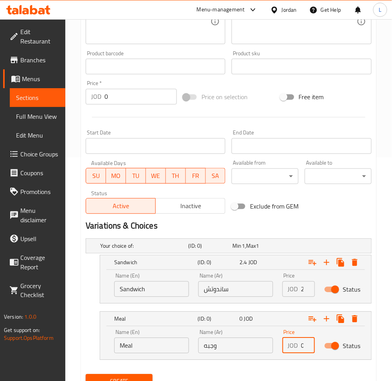
click at [301, 344] on div "JOD 0 Price" at bounding box center [299, 345] width 32 height 16
click at [303, 342] on input "0" at bounding box center [308, 345] width 14 height 16
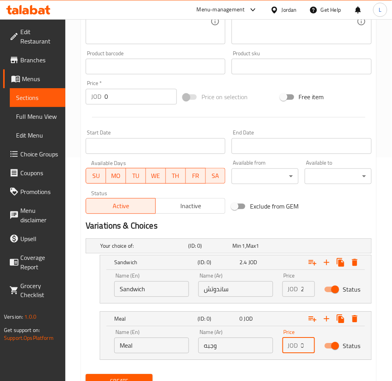
click at [303, 342] on input "0" at bounding box center [308, 345] width 14 height 16
click at [302, 342] on input "0" at bounding box center [308, 345] width 14 height 16
click at [302, 345] on input "0" at bounding box center [308, 345] width 14 height 16
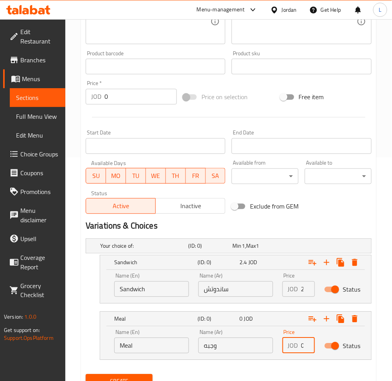
click at [302, 345] on input "0" at bounding box center [308, 345] width 14 height 16
paste input "3.5"
type input "3.5"
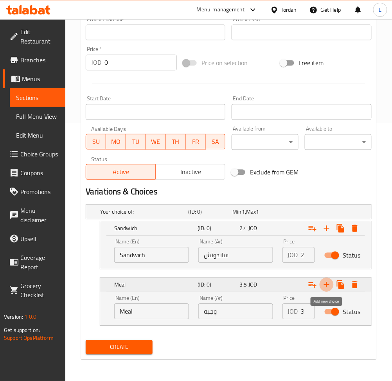
click at [327, 285] on icon "Expand" at bounding box center [326, 284] width 5 height 5
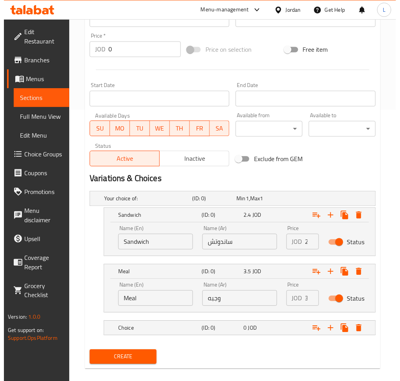
scroll to position [280, 0]
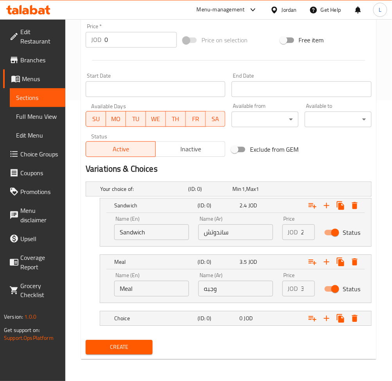
click at [175, 327] on nav at bounding box center [229, 330] width 286 height 6
click at [180, 193] on h5 "Choice" at bounding box center [142, 189] width 85 height 8
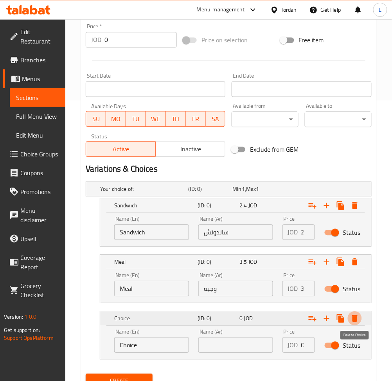
click at [358, 317] on icon "Expand" at bounding box center [354, 318] width 9 height 9
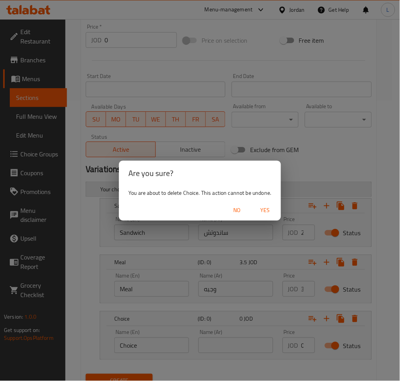
click at [268, 208] on span "Yes" at bounding box center [265, 210] width 19 height 10
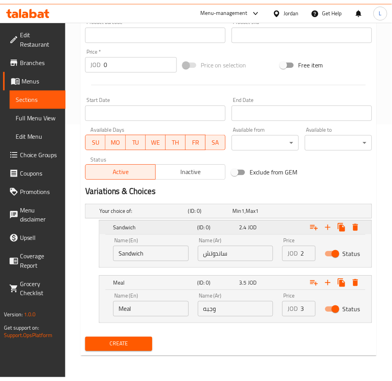
scroll to position [257, 0]
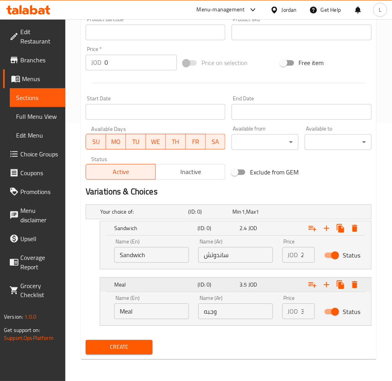
click at [316, 233] on icon "Expand" at bounding box center [312, 228] width 9 height 9
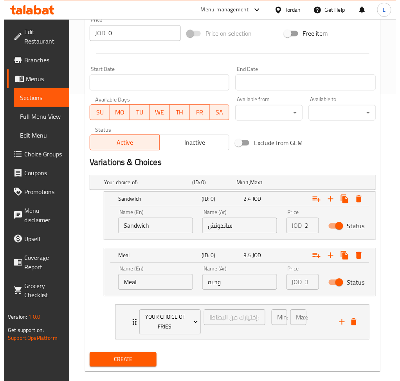
scroll to position [299, 0]
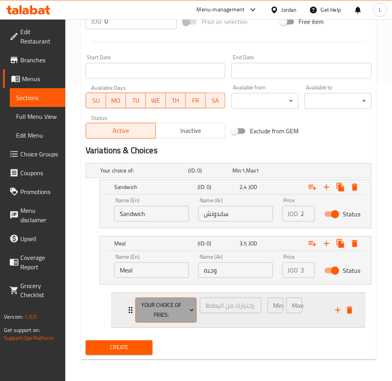
click at [157, 317] on span "Your Choice Of Fries:" at bounding box center [166, 310] width 56 height 20
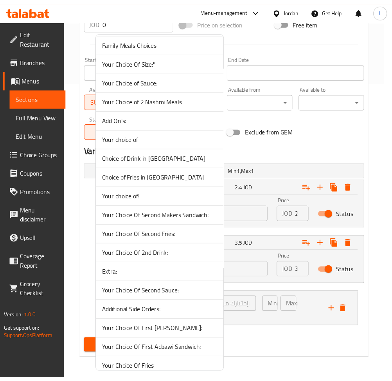
scroll to position [251, 0]
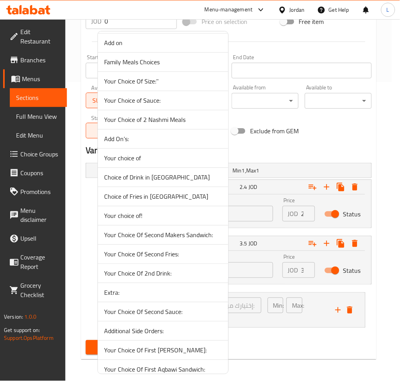
click at [173, 174] on span "Choice of Drink in Meal" at bounding box center [163, 176] width 118 height 9
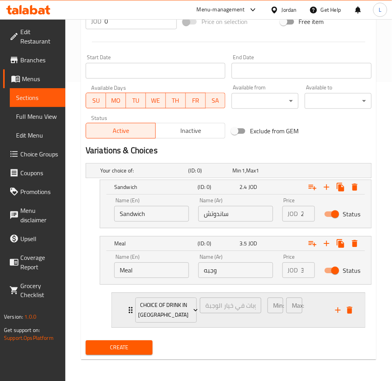
click at [339, 310] on icon "add" at bounding box center [338, 309] width 9 height 9
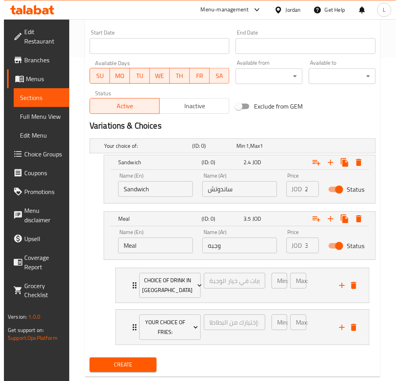
scroll to position [341, 0]
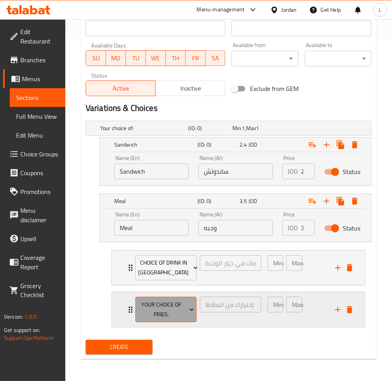
click at [158, 317] on span "Your Choice Of Fries:" at bounding box center [166, 310] width 56 height 20
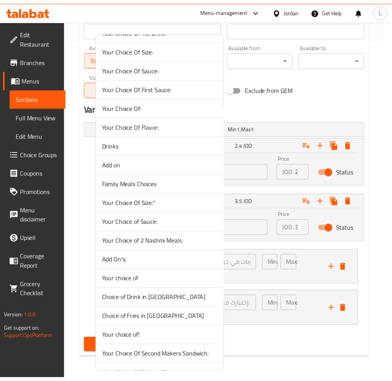
scroll to position [209, 0]
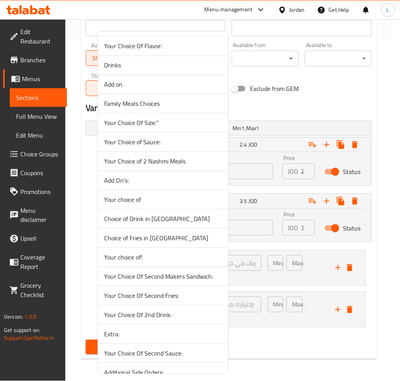
click at [148, 241] on span "Choice of Fries in Meal" at bounding box center [163, 237] width 118 height 9
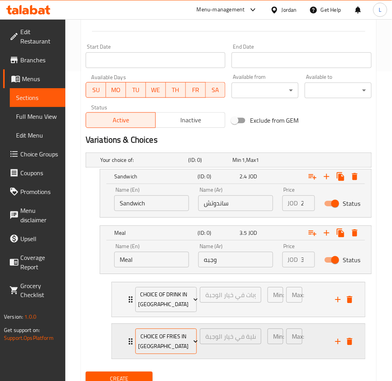
scroll to position [341, 0]
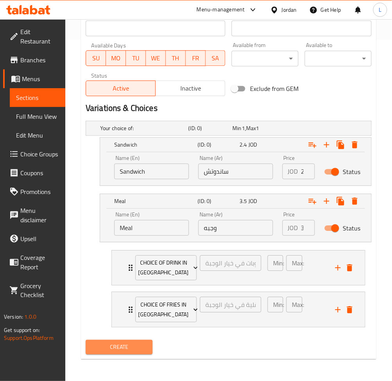
click at [144, 342] on span "Create" at bounding box center [119, 347] width 54 height 10
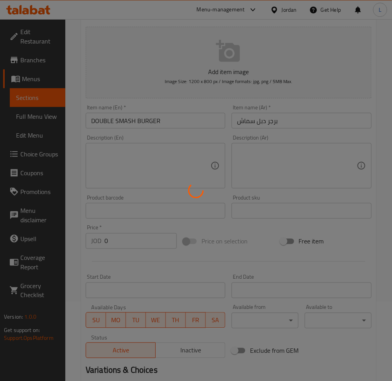
scroll to position [0, 0]
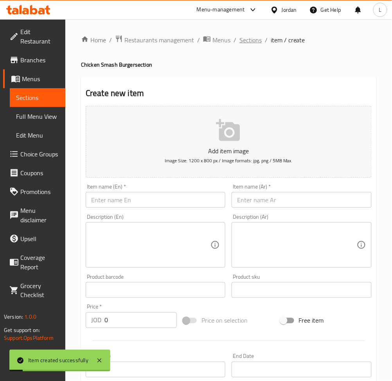
click at [245, 43] on span "Sections" at bounding box center [251, 39] width 22 height 9
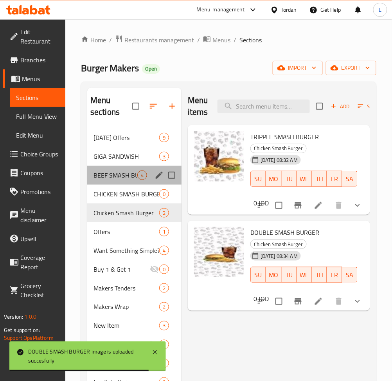
click at [110, 180] on div "BEEF SMASH BURGER 4" at bounding box center [134, 175] width 94 height 19
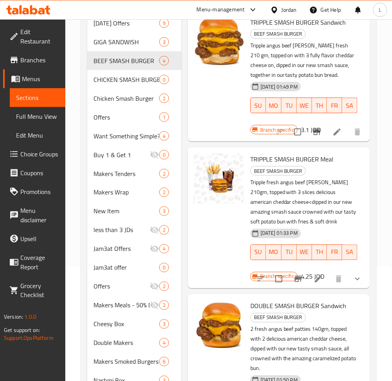
scroll to position [52, 0]
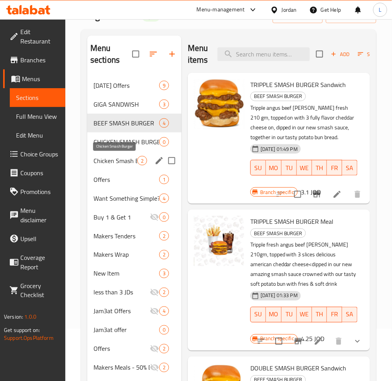
click at [112, 165] on span "Chicken Smash Burger" at bounding box center [116, 160] width 44 height 9
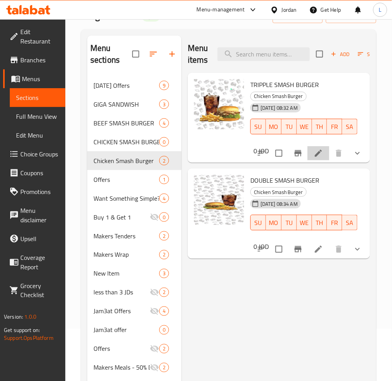
click at [316, 157] on icon at bounding box center [318, 152] width 9 height 9
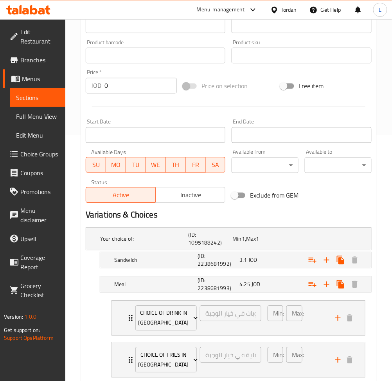
scroll to position [296, 0]
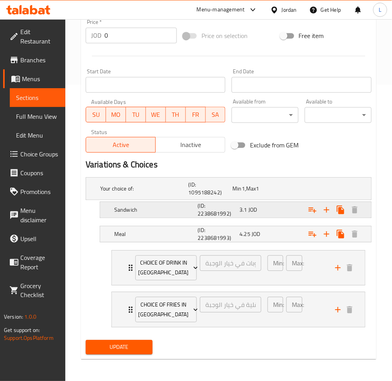
click at [275, 194] on div "3.1 JOD" at bounding box center [253, 188] width 44 height 11
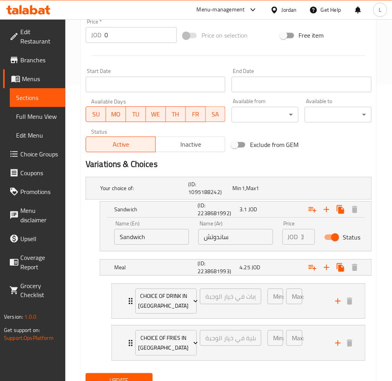
click at [338, 239] on input "Status" at bounding box center [335, 236] width 45 height 15
checkbox input "false"
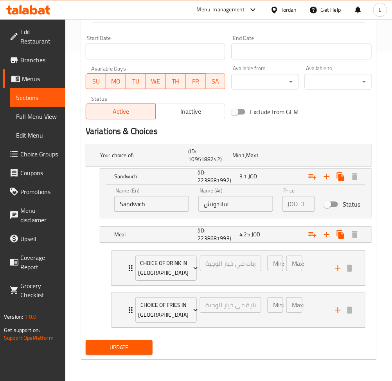
scroll to position [330, 0]
click at [121, 346] on span "Update" at bounding box center [119, 347] width 54 height 10
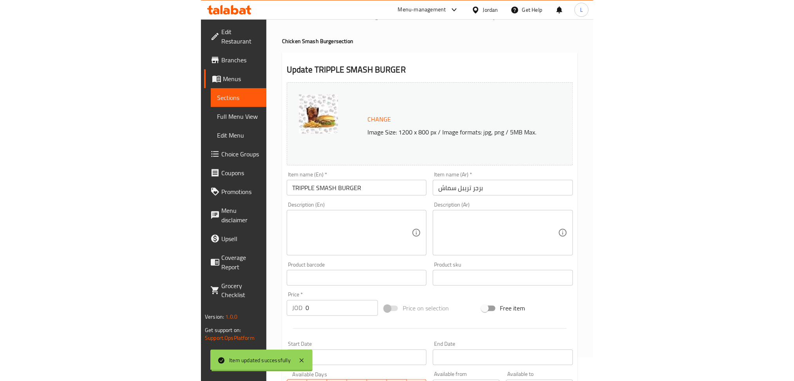
scroll to position [0, 0]
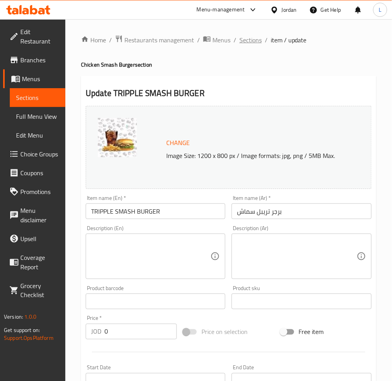
click at [245, 40] on span "Sections" at bounding box center [251, 39] width 22 height 9
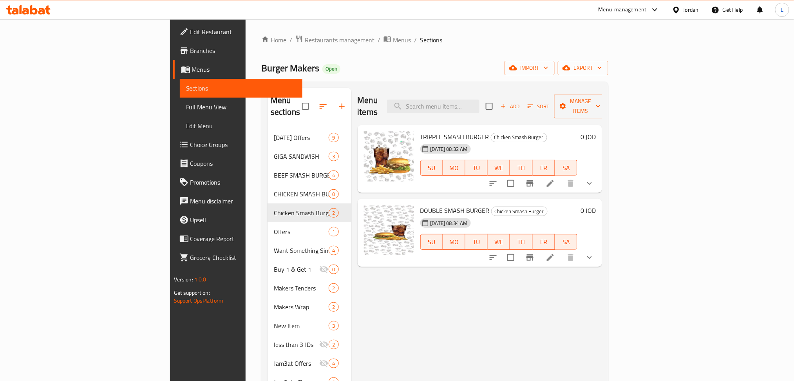
click at [392, 179] on icon at bounding box center [549, 183] width 9 height 9
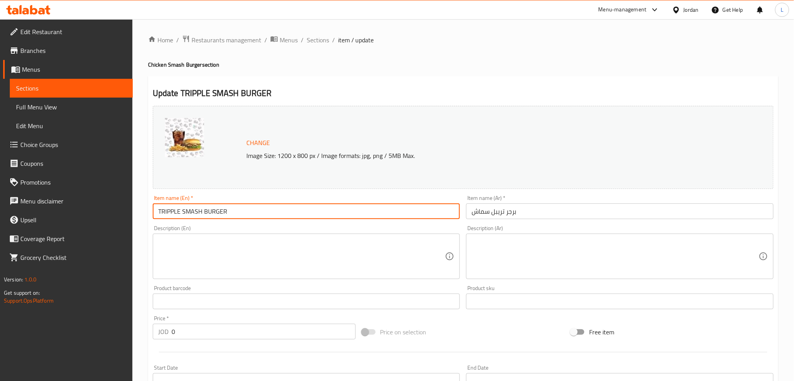
click at [272, 206] on input "TRIPPLE SMASH BURGER" at bounding box center [306, 211] width 307 height 16
type input "TRIPPLE SMASH BURGER MEAL"
click at [392, 213] on input "برجر تريبل سماش" at bounding box center [619, 211] width 307 height 16
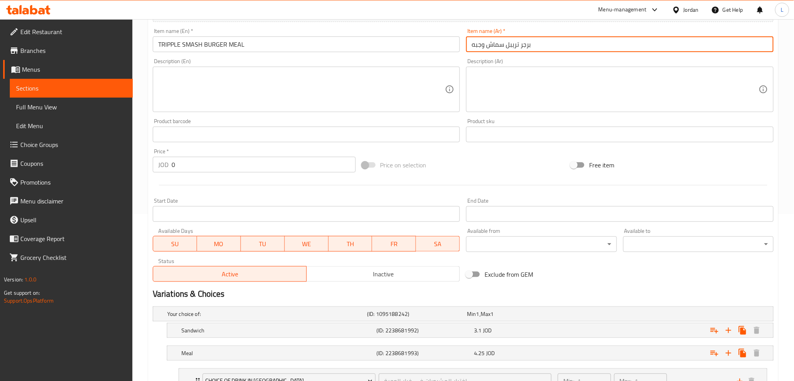
scroll to position [266, 0]
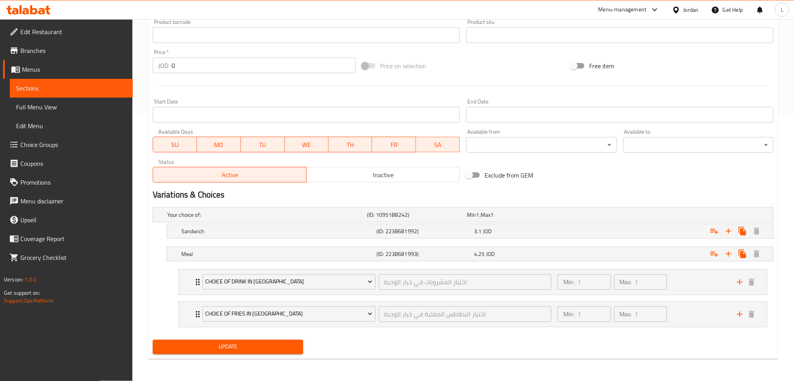
type input "برجر تريبل سماش وجبه"
click at [268, 346] on span "Update" at bounding box center [228, 347] width 138 height 10
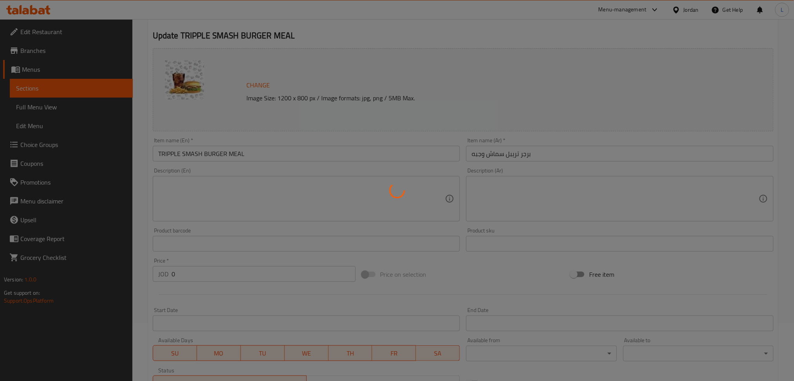
scroll to position [57, 0]
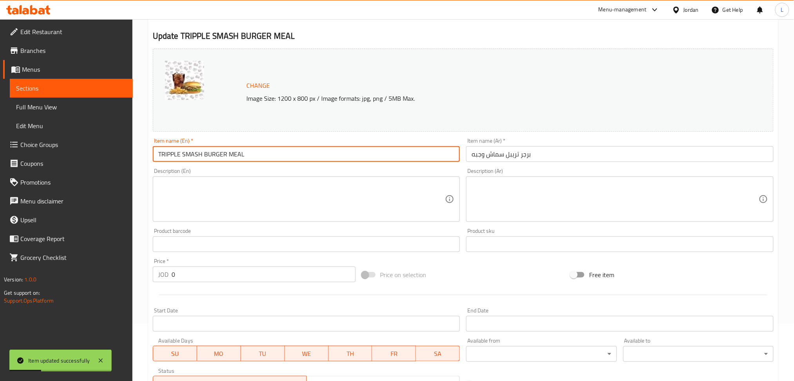
click at [237, 158] on input "TRIPPLE SMASH BURGER MEAL" at bounding box center [306, 154] width 307 height 16
click at [392, 154] on input "برجر تريبل سماش وجبه" at bounding box center [619, 154] width 307 height 16
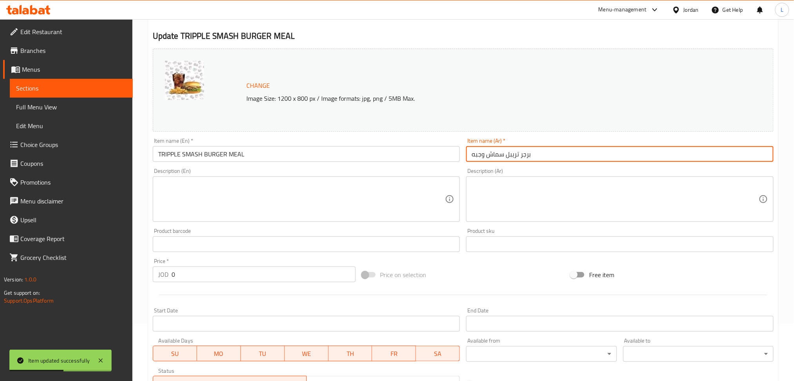
click at [392, 154] on input "برجر تريبل سماش وجبه" at bounding box center [619, 154] width 307 height 16
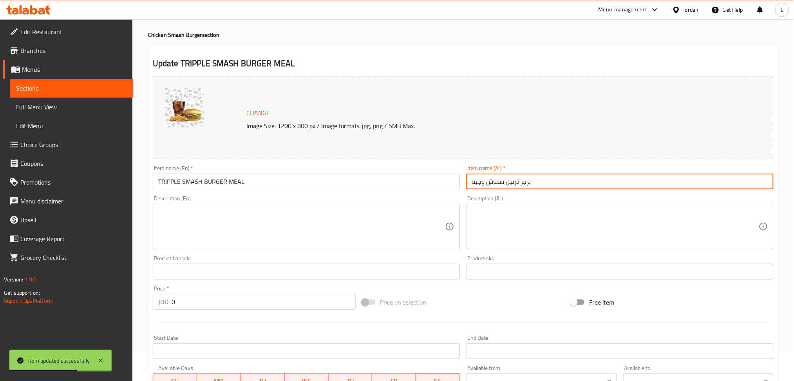
scroll to position [0, 0]
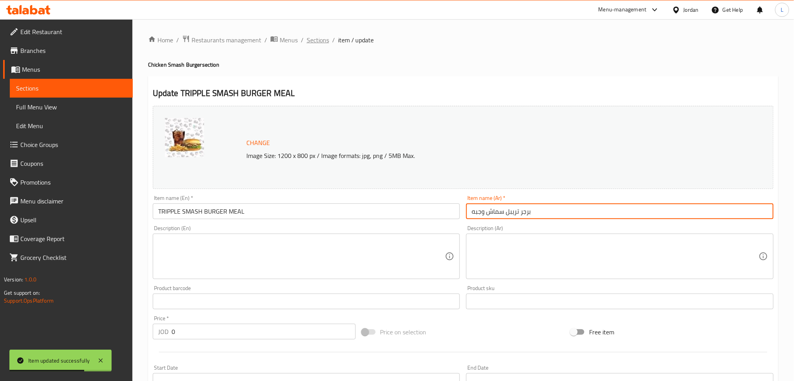
click at [323, 41] on span "Sections" at bounding box center [318, 39] width 22 height 9
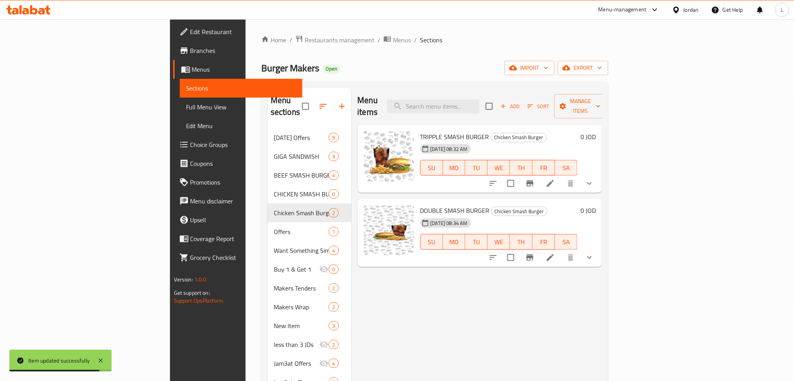
click at [392, 250] on li at bounding box center [550, 257] width 22 height 14
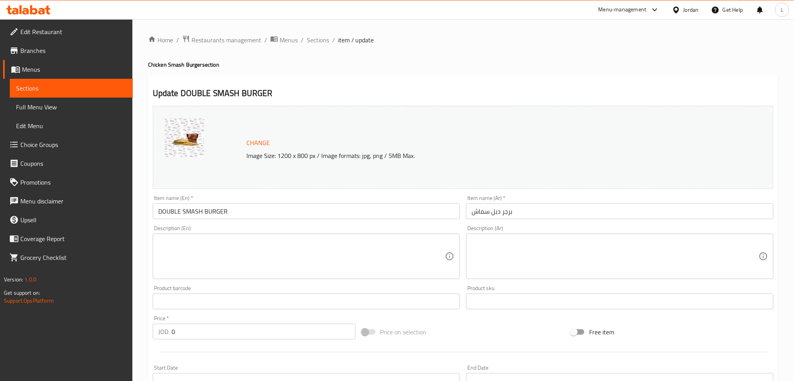
click at [286, 209] on input "DOUBLE SMASH BURGER" at bounding box center [306, 211] width 307 height 16
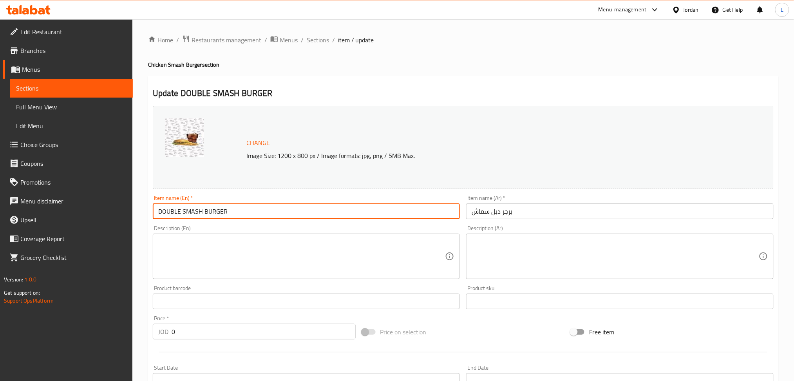
paste input "MEAL"
type input "DOUBLE SMASH BURGER MEAL"
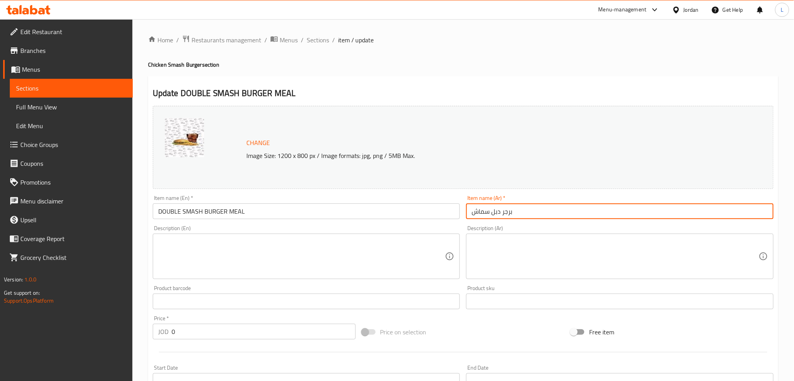
click at [392, 216] on input "برجر دبل سماش" at bounding box center [619, 211] width 307 height 16
paste input "وجبه"
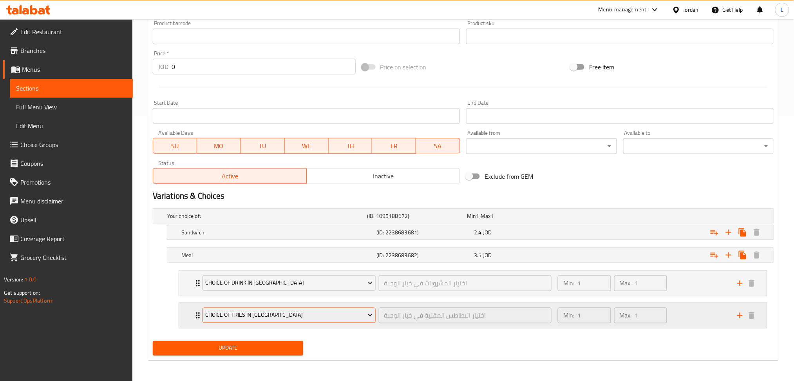
scroll to position [266, 0]
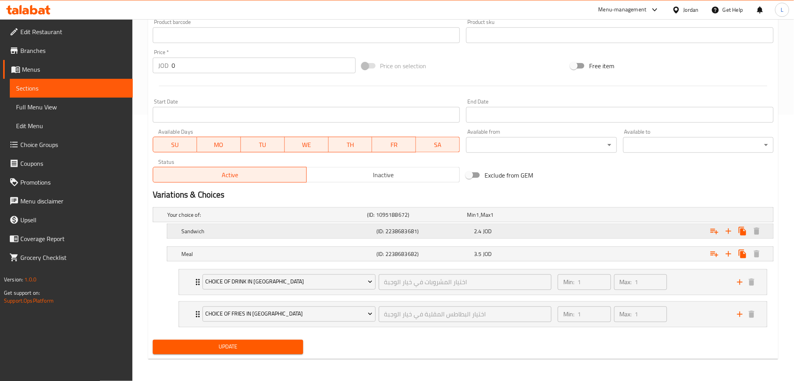
type input "برجر دبل سماش وجبه"
click at [392, 220] on span "JOD" at bounding box center [477, 214] width 3 height 10
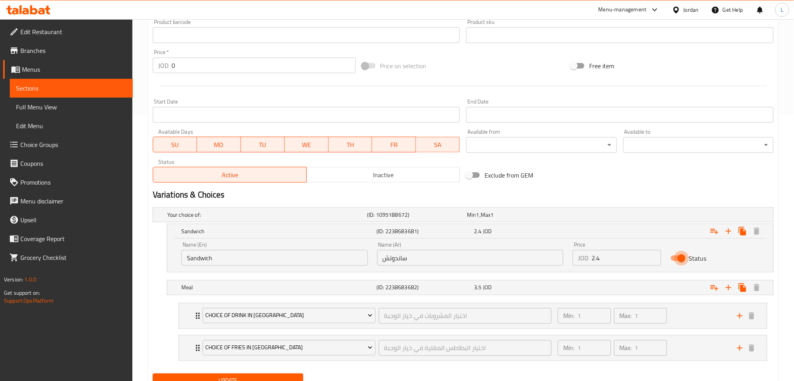
click at [392, 256] on input "Status" at bounding box center [681, 258] width 45 height 15
checkbox input "false"
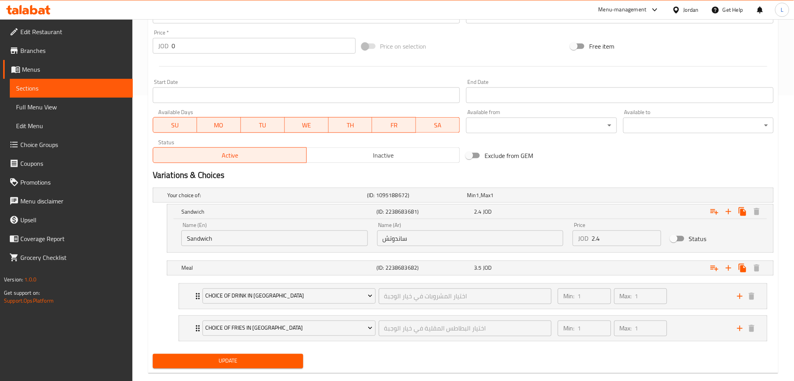
scroll to position [300, 0]
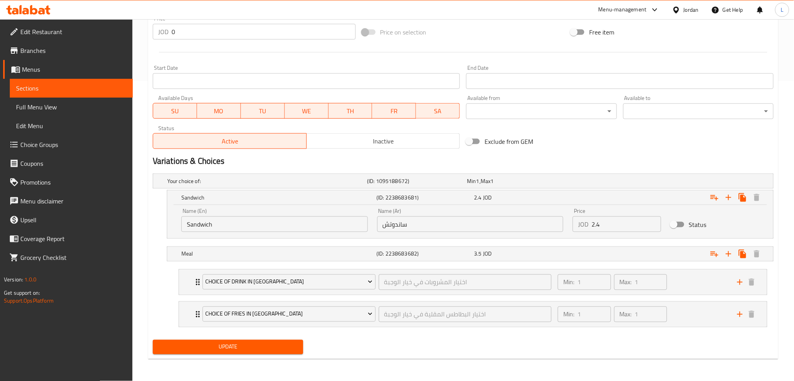
click at [206, 352] on button "Update" at bounding box center [228, 346] width 150 height 14
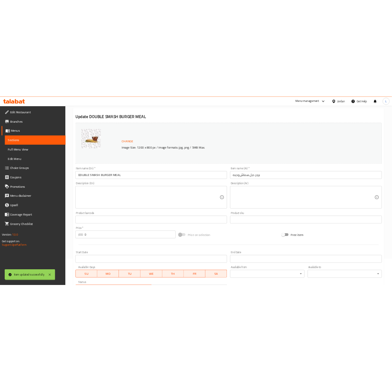
scroll to position [0, 0]
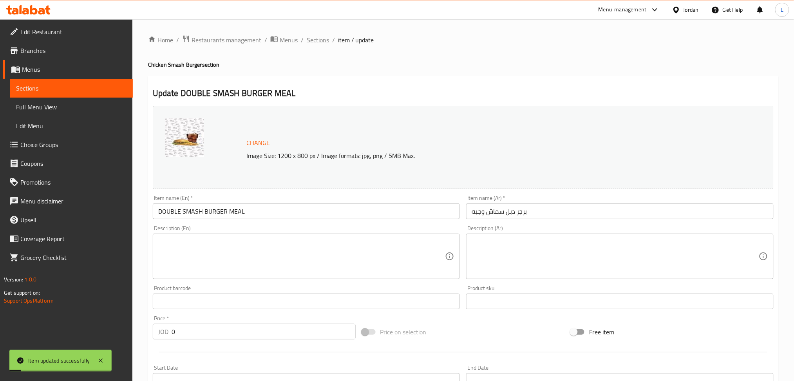
click at [327, 41] on span "Sections" at bounding box center [318, 39] width 22 height 9
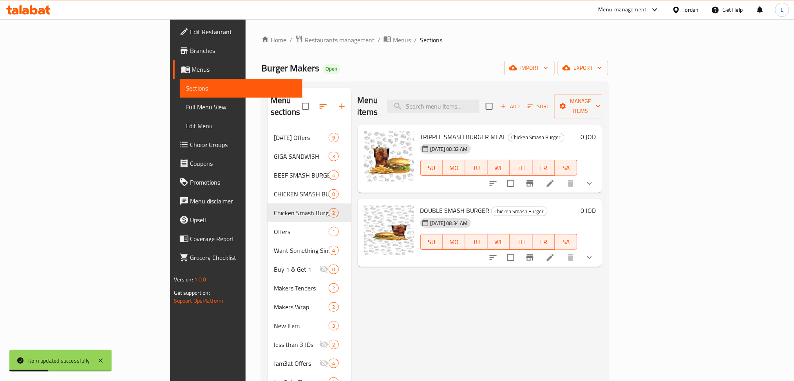
click at [392, 176] on li at bounding box center [550, 183] width 22 height 14
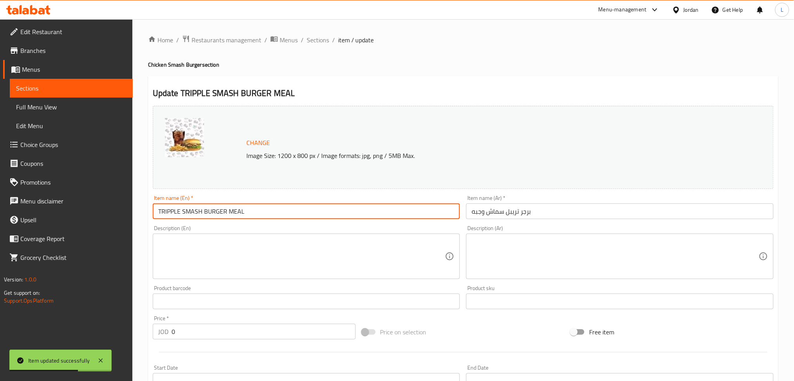
drag, startPoint x: 225, startPoint y: 212, endPoint x: 109, endPoint y: 212, distance: 115.9
click at [109, 212] on div "Edit Restaurant Branches Menus Sections Full Menu View Edit Menu Choice Groups …" at bounding box center [397, 332] width 794 height 627
click at [323, 37] on span "Sections" at bounding box center [318, 39] width 22 height 9
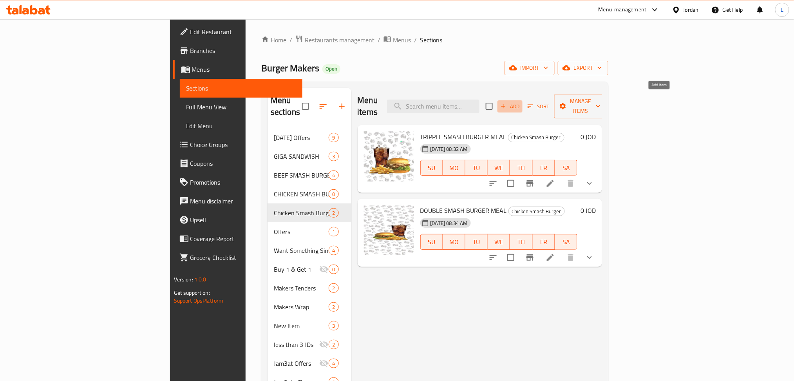
click at [392, 102] on span "Add" at bounding box center [509, 106] width 21 height 9
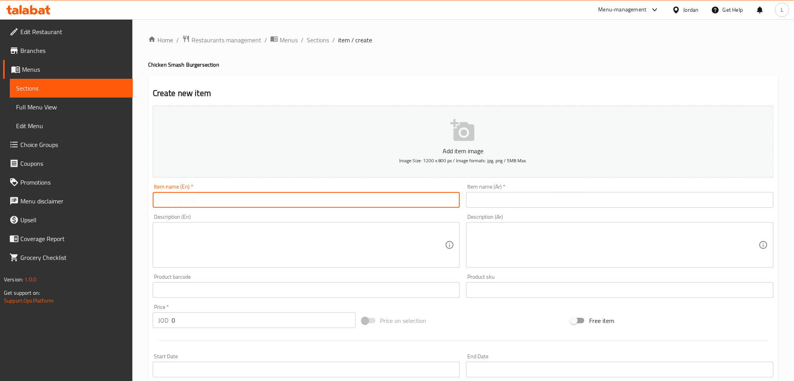
click at [392, 196] on input "text" at bounding box center [306, 200] width 307 height 16
paste input "TRIPPLE SMASH BURGER"
click at [267, 199] on input "TRIPPLE SMASH BURGER SANDWICH" at bounding box center [306, 200] width 307 height 16
click at [267, 198] on input "TRIPPLE SMASH BURGER SANDWICH" at bounding box center [306, 200] width 307 height 16
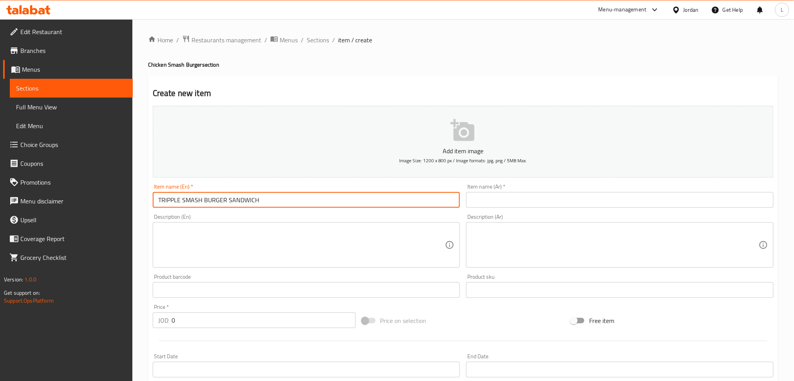
click at [267, 198] on input "TRIPPLE SMASH BURGER SANDWICH" at bounding box center [306, 200] width 307 height 16
click at [268, 198] on input "TRIPPLE SMASH BURGER SANDWICH" at bounding box center [306, 200] width 307 height 16
type input "TRIPPLE SMASH BURGER SANDWICH"
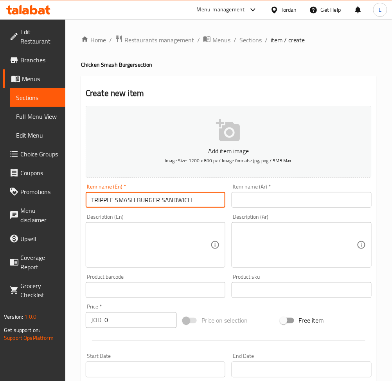
click at [291, 199] on input "text" at bounding box center [302, 200] width 140 height 16
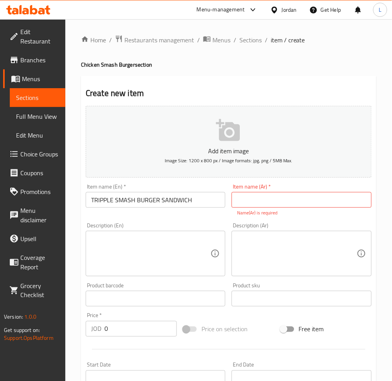
click at [299, 209] on p "Name(Ar) is required" at bounding box center [301, 212] width 129 height 7
click at [300, 205] on input "text" at bounding box center [302, 200] width 140 height 16
paste input "برجر تريبل سماش وجبه"
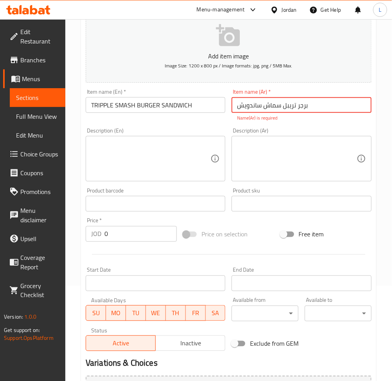
scroll to position [104, 0]
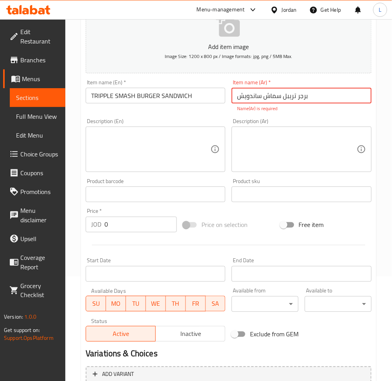
type input "برجر تريبل سماش ساندويش"
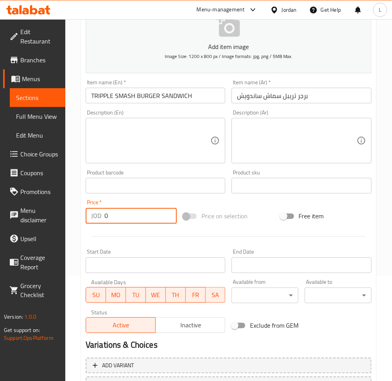
click at [145, 225] on div "Price   * JOD 0 Price *" at bounding box center [131, 212] width 97 height 30
type input "3.1"
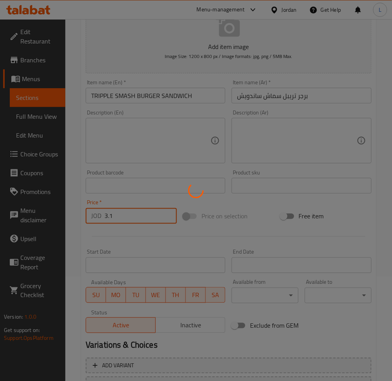
type input "0"
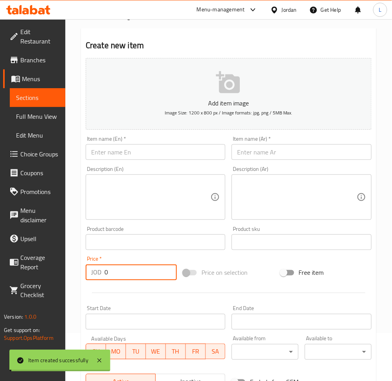
scroll to position [0, 0]
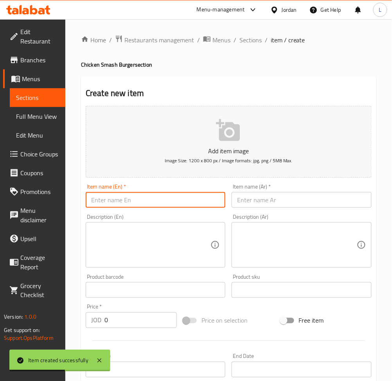
click at [128, 202] on input "text" at bounding box center [156, 200] width 140 height 16
paste input "DOUBLE SMASH BURGER MEAL"
click at [171, 197] on input "DOUBLE SMASH BURGER MEAL" at bounding box center [156, 200] width 140 height 16
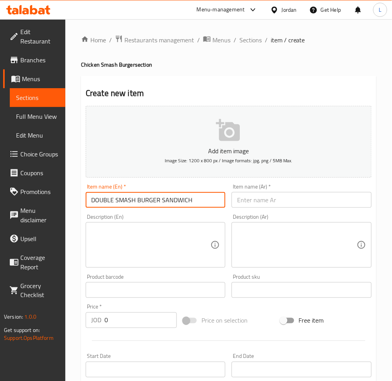
type input "DOUBLE SMASH BURGER SANDWICH"
click at [269, 195] on input "text" at bounding box center [302, 200] width 140 height 16
click at [330, 193] on input "text" at bounding box center [302, 200] width 140 height 16
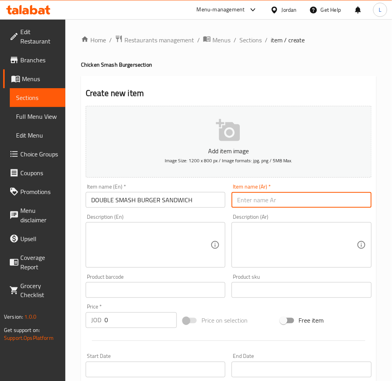
paste input "برجر دبل سماش وجبه"
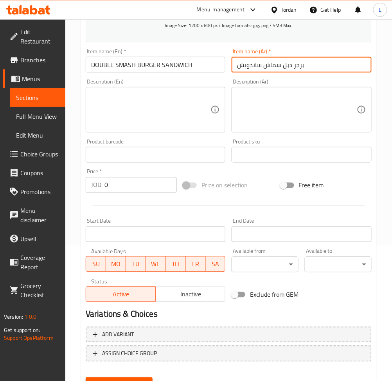
scroll to position [157, 0]
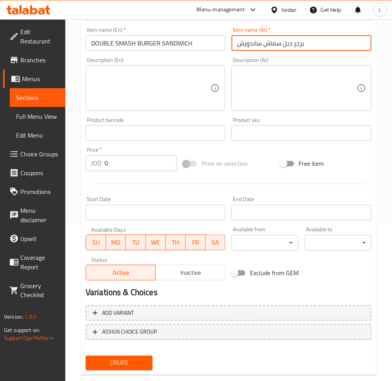
type input "برجر دبل سماش ساندويش"
click at [129, 166] on input "0" at bounding box center [141, 163] width 72 height 16
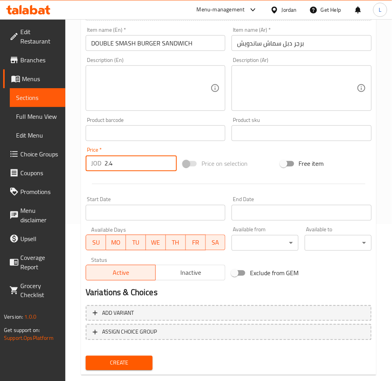
type input "2.4"
click at [86, 355] on button "Create" at bounding box center [119, 362] width 67 height 14
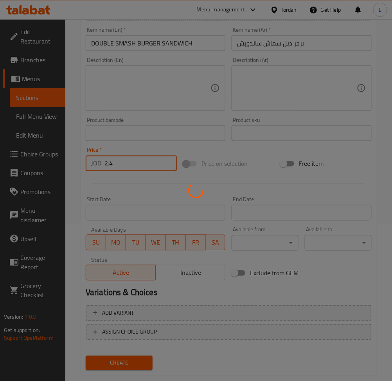
type input "0"
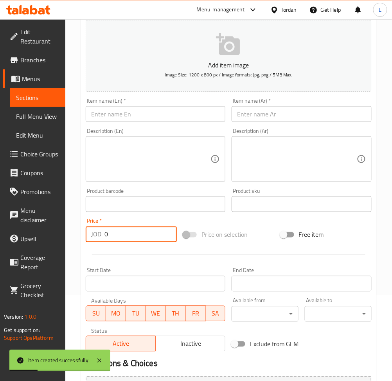
scroll to position [0, 0]
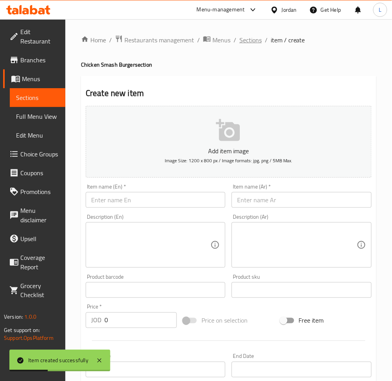
click at [253, 43] on span "Sections" at bounding box center [251, 39] width 22 height 9
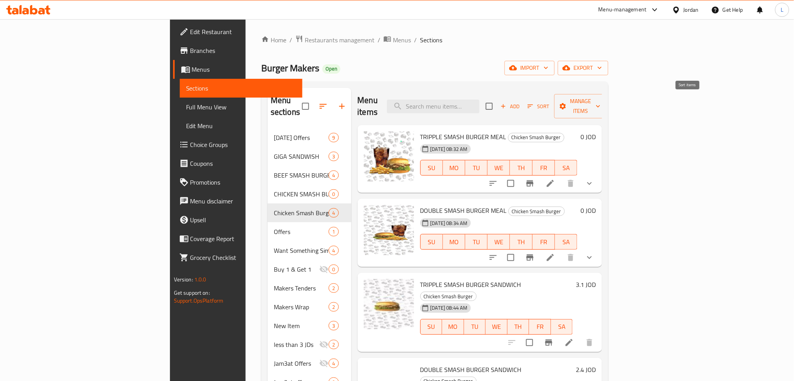
click at [392, 102] on span "Sort" at bounding box center [538, 106] width 22 height 9
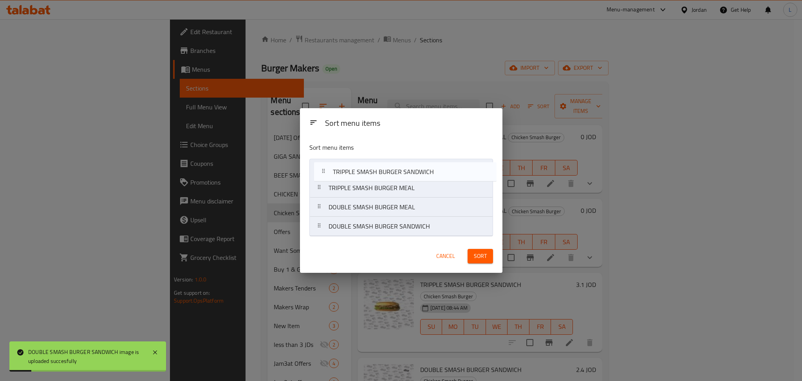
drag, startPoint x: 402, startPoint y: 208, endPoint x: 408, endPoint y: 171, distance: 38.0
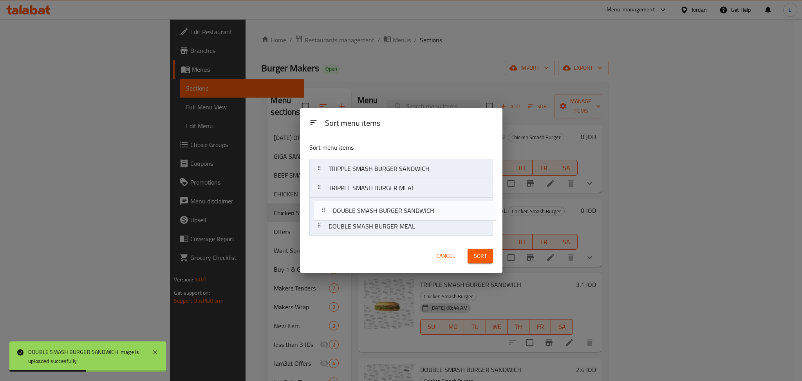
drag, startPoint x: 402, startPoint y: 228, endPoint x: 406, endPoint y: 210, distance: 18.1
click at [392, 210] on nav "TRIPPLE SMASH BURGER SANDWICH TRIPPLE SMASH BURGER MEAL DOUBLE SMASH BURGER MEA…" at bounding box center [401, 198] width 184 height 78
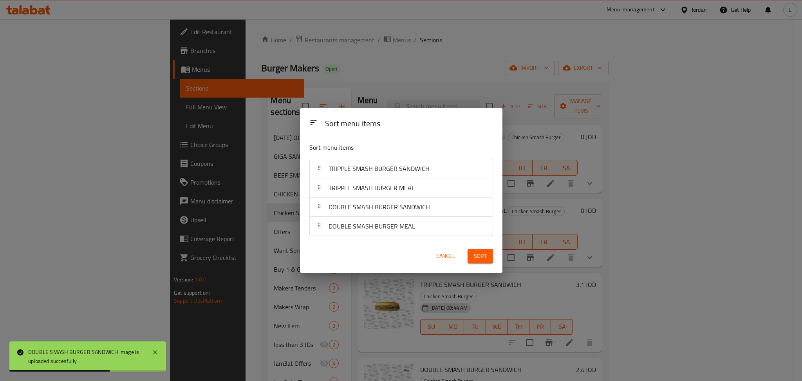
click at [392, 254] on span "Sort" at bounding box center [480, 256] width 13 height 10
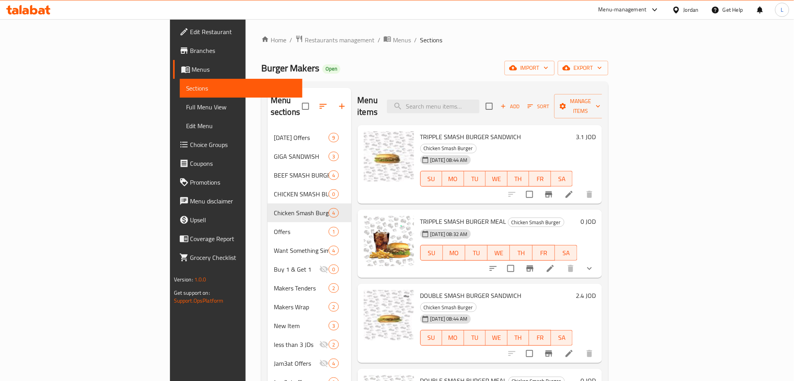
click at [22, 8] on icon at bounding box center [28, 9] width 44 height 9
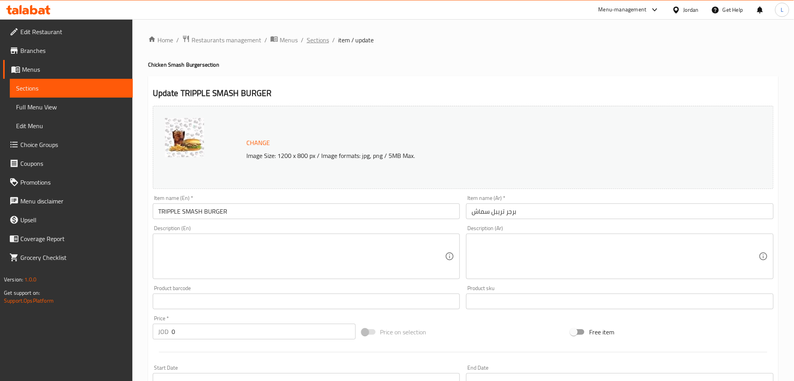
click at [320, 40] on span "Sections" at bounding box center [318, 39] width 22 height 9
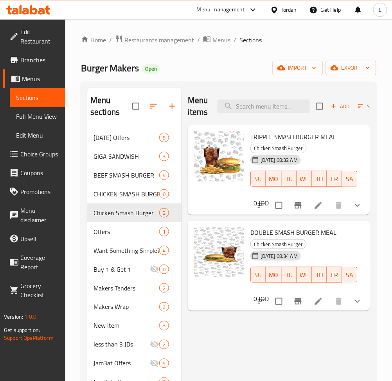
click at [319, 211] on li at bounding box center [319, 205] width 22 height 14
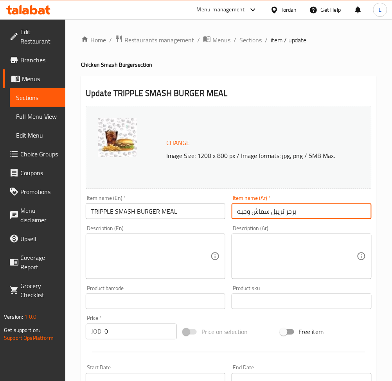
drag, startPoint x: 253, startPoint y: 213, endPoint x: 335, endPoint y: 212, distance: 82.2
click at [335, 212] on input "برجر تريبل سماش وجبه" at bounding box center [302, 211] width 140 height 16
click at [283, 210] on input "برجر تريبل سماش وجبه" at bounding box center [302, 211] width 140 height 16
click at [265, 215] on input "برجر تريبل سماش وجبه" at bounding box center [302, 211] width 140 height 16
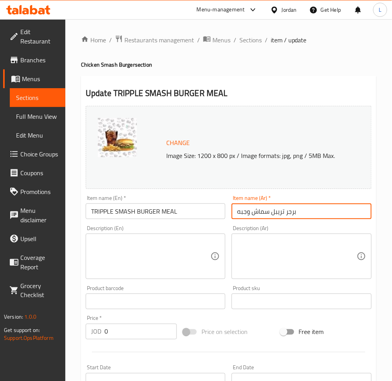
click at [265, 215] on input "برجر تريبل سماش وجبه" at bounding box center [302, 211] width 140 height 16
click at [254, 42] on span "Sections" at bounding box center [251, 39] width 22 height 9
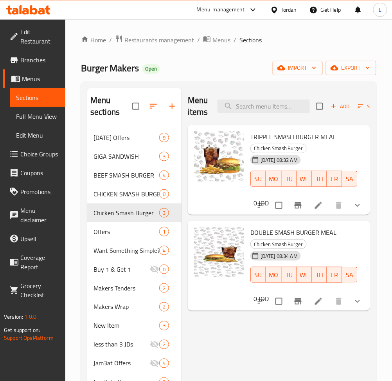
click at [323, 303] on icon at bounding box center [318, 300] width 9 height 9
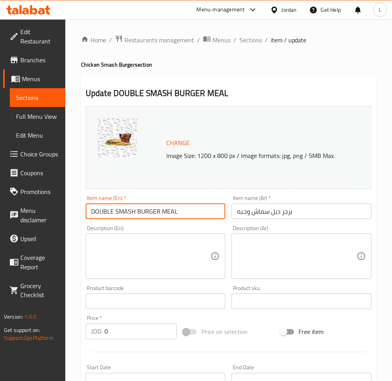
click at [143, 210] on input "DOUBLE SMASH BURGER MEAL" at bounding box center [156, 211] width 140 height 16
click at [261, 210] on input "برجر دبل سماش وجبه" at bounding box center [302, 211] width 140 height 16
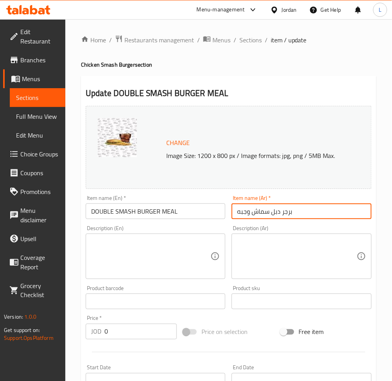
click at [261, 210] on input "برجر دبل سماش وجبه" at bounding box center [302, 211] width 140 height 16
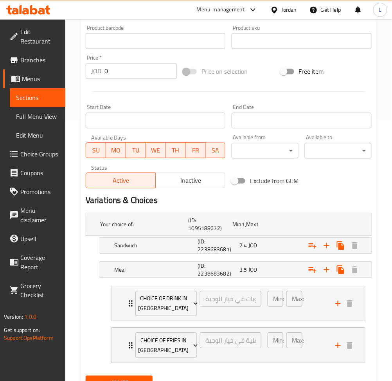
scroll to position [261, 0]
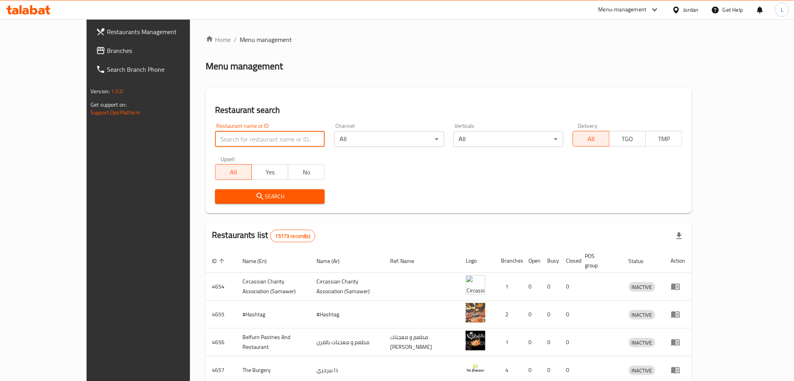
click at [215, 142] on input "search" at bounding box center [270, 139] width 110 height 16
paste input "733430"
type input "733430"
click button "Search" at bounding box center [270, 196] width 110 height 14
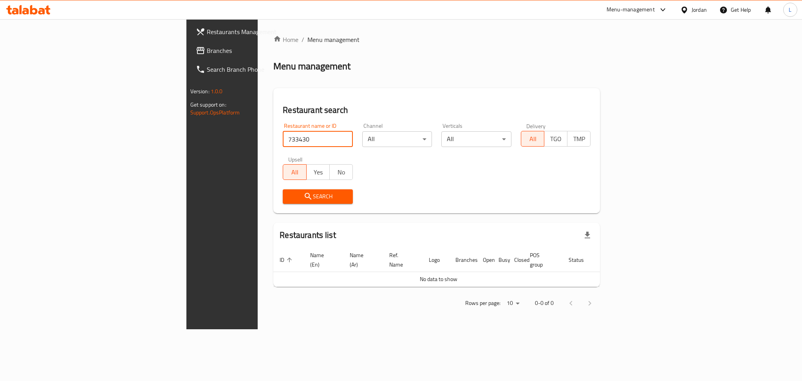
click at [45, 8] on icon at bounding box center [28, 9] width 44 height 9
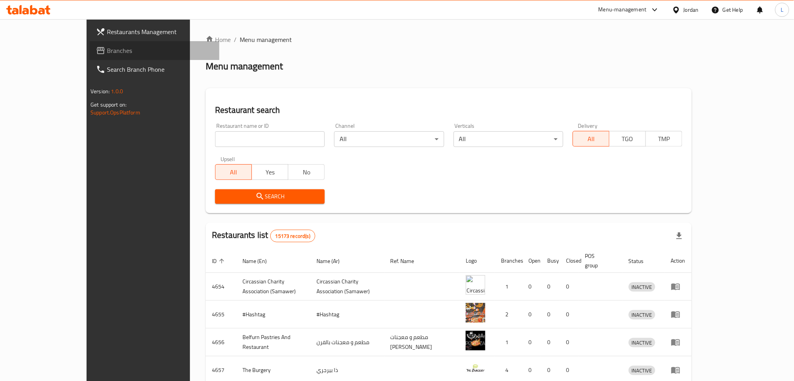
click at [107, 47] on span "Branches" at bounding box center [160, 50] width 106 height 9
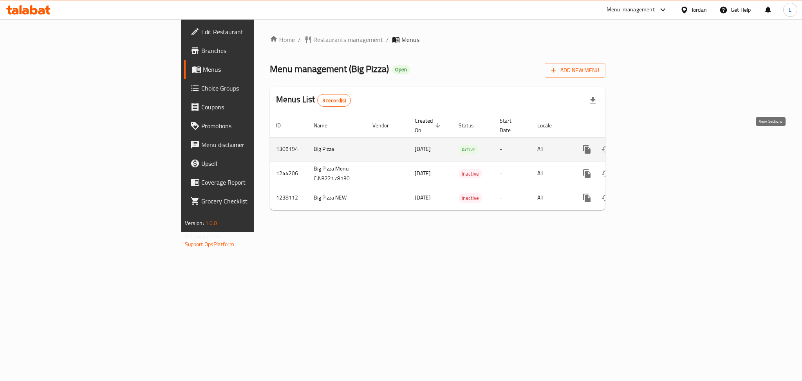
click at [653, 140] on link "enhanced table" at bounding box center [643, 149] width 19 height 19
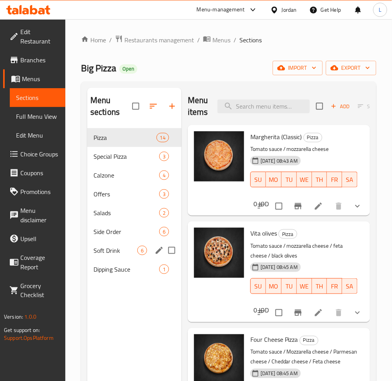
click at [114, 257] on div "Soft Drink 6" at bounding box center [134, 250] width 94 height 19
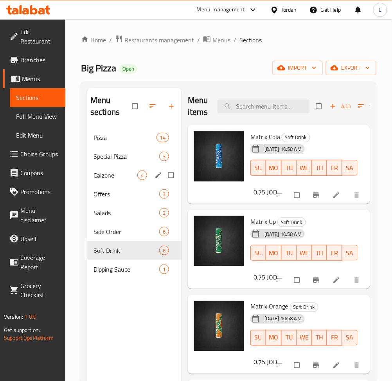
click at [115, 181] on div "Calzone 4" at bounding box center [134, 175] width 94 height 19
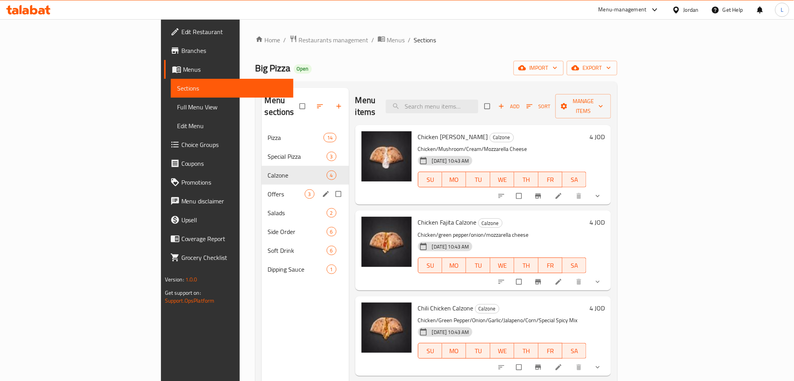
click at [262, 190] on div "Offers 3" at bounding box center [305, 193] width 87 height 19
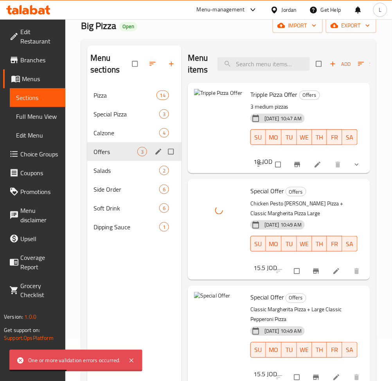
scroll to position [5, 0]
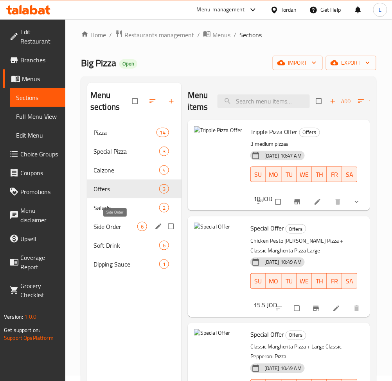
click at [115, 229] on span "Side Order" at bounding box center [116, 226] width 44 height 9
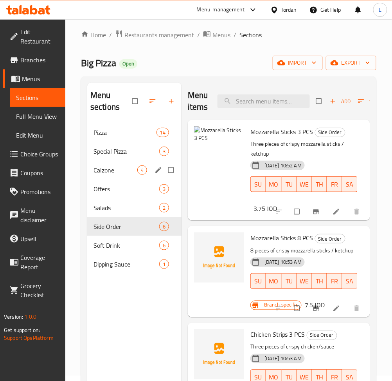
click at [108, 177] on div "Calzone 4" at bounding box center [134, 170] width 94 height 19
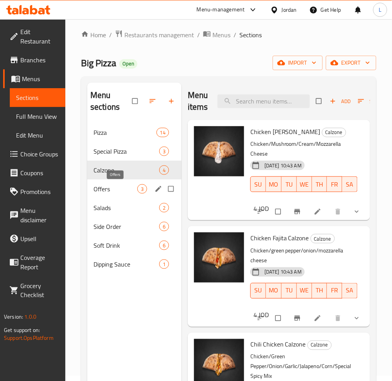
click at [105, 188] on span "Offers" at bounding box center [116, 188] width 44 height 9
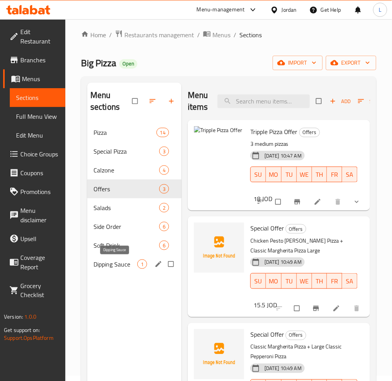
click at [118, 264] on span "Dipping Sauce" at bounding box center [116, 263] width 44 height 9
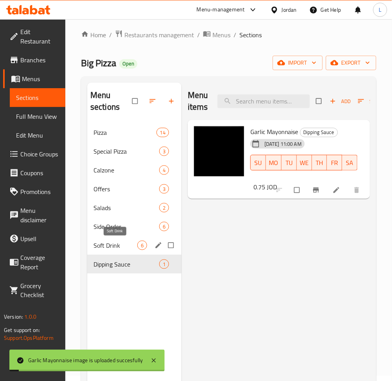
click at [113, 246] on span "Soft Drink" at bounding box center [116, 244] width 44 height 9
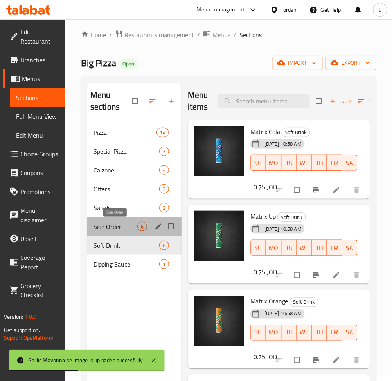
click at [96, 222] on span "Side Order" at bounding box center [116, 226] width 44 height 9
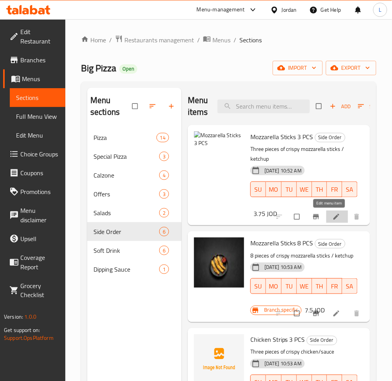
click at [334, 218] on icon at bounding box center [337, 217] width 6 height 6
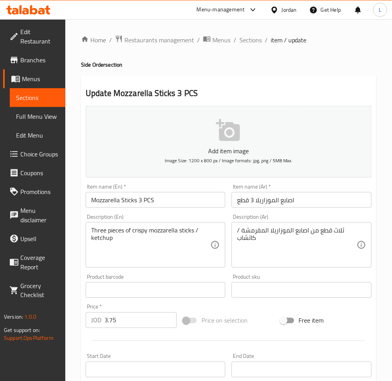
click at [261, 153] on p "Add item image" at bounding box center [229, 150] width 262 height 9
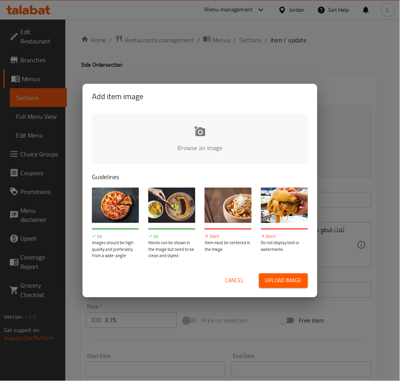
type input "C:\fakepath\اصابع الموزاريلا 3.jpg"
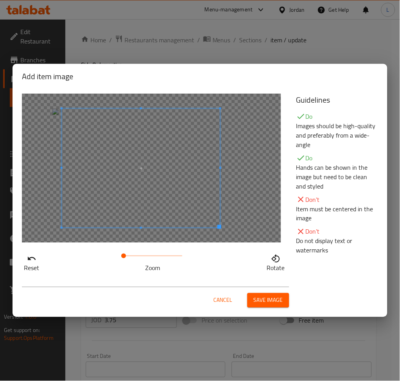
click at [177, 177] on span at bounding box center [141, 167] width 159 height 119
click at [231, 300] on span "Cancel" at bounding box center [223, 300] width 19 height 10
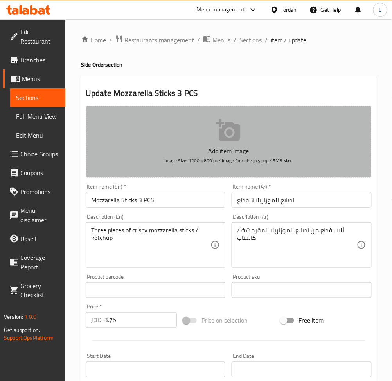
click at [245, 163] on span "Image Size: 1200 x 800 px / Image formats: jpg, png / 5MB Max." at bounding box center [229, 160] width 128 height 9
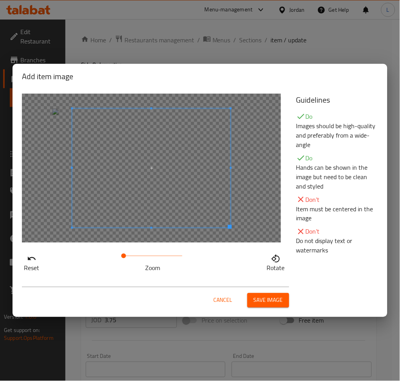
click at [263, 293] on button "Save image" at bounding box center [268, 300] width 42 height 14
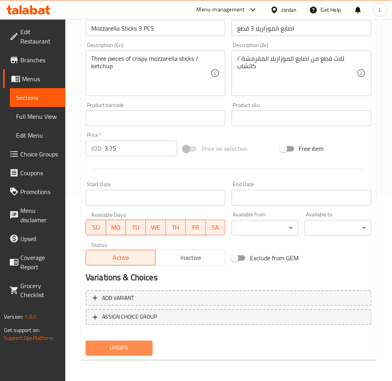
click at [130, 354] on button "Update" at bounding box center [119, 348] width 67 height 14
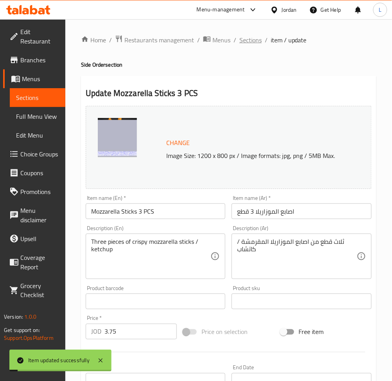
click at [250, 40] on span "Sections" at bounding box center [251, 39] width 22 height 9
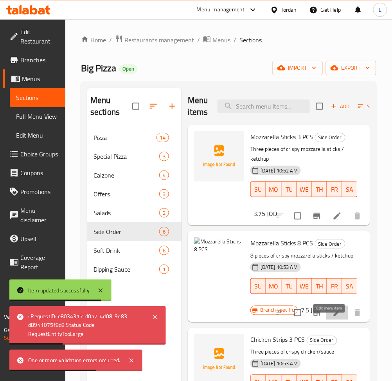
click at [333, 317] on icon at bounding box center [337, 312] width 9 height 9
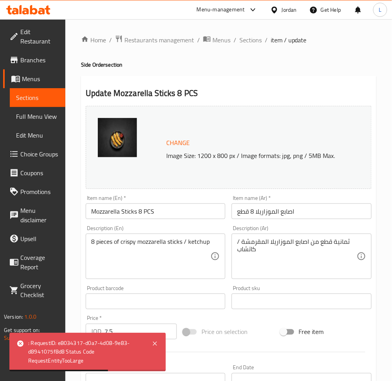
click at [141, 132] on div at bounding box center [130, 147] width 65 height 59
click at [182, 146] on span "Change" at bounding box center [177, 142] width 23 height 11
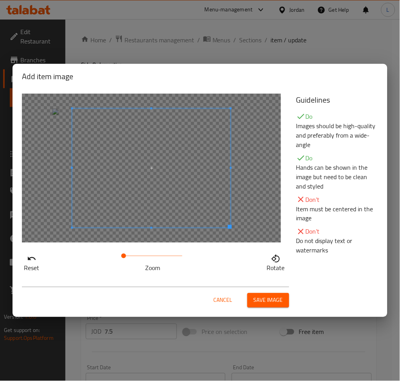
click at [193, 180] on span at bounding box center [151, 167] width 159 height 119
click at [266, 301] on span "Save image" at bounding box center [268, 300] width 29 height 10
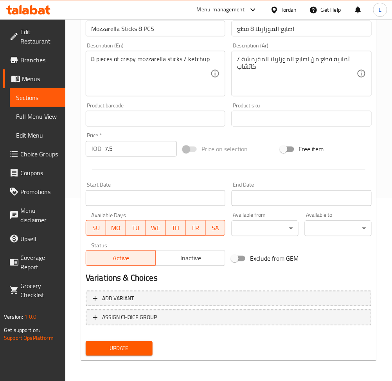
scroll to position [183, 0]
click at [130, 346] on span "Update" at bounding box center [119, 348] width 54 height 10
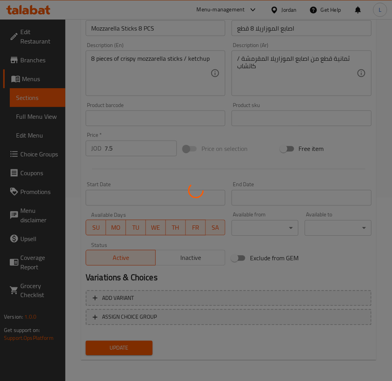
scroll to position [0, 0]
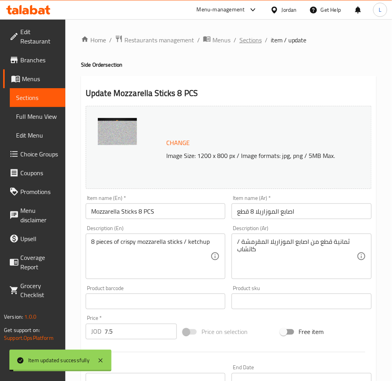
click at [252, 38] on span "Sections" at bounding box center [251, 39] width 22 height 9
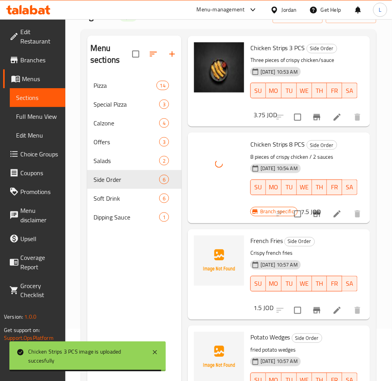
scroll to position [104, 0]
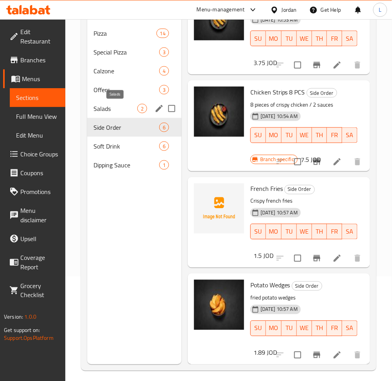
click at [126, 104] on span "Salads" at bounding box center [116, 108] width 44 height 9
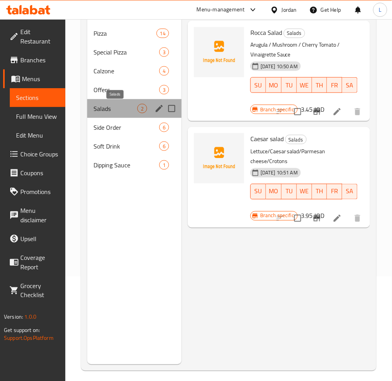
click at [126, 104] on span "Salads" at bounding box center [116, 108] width 44 height 9
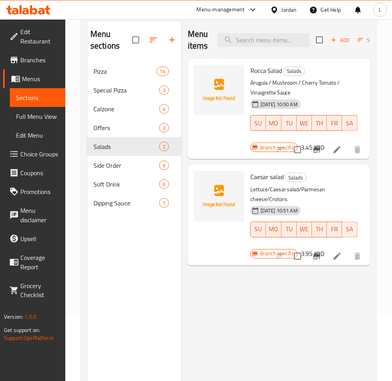
scroll to position [52, 0]
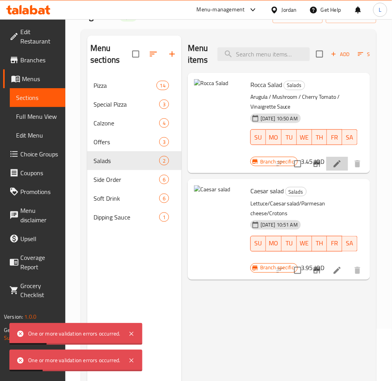
click at [331, 169] on li at bounding box center [338, 164] width 22 height 14
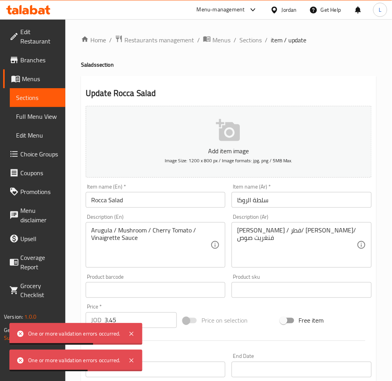
click at [228, 144] on button "Add item image Image Size: 1200 x 800 px / Image formats: jpg, png / 5MB Max." at bounding box center [229, 142] width 286 height 72
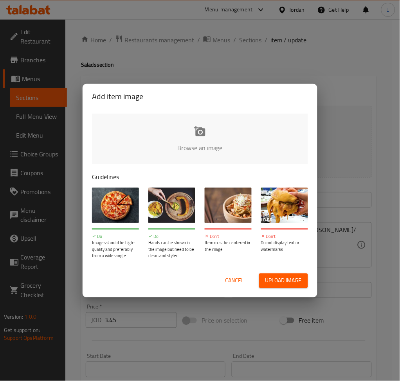
click at [231, 278] on span "Cancel" at bounding box center [235, 281] width 19 height 10
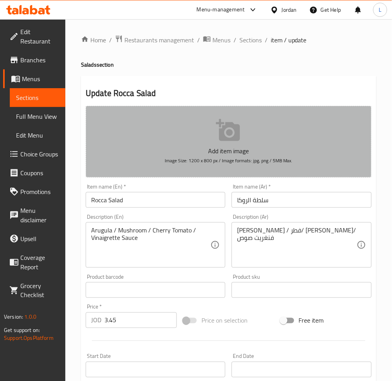
click at [218, 136] on icon "button" at bounding box center [228, 130] width 25 height 25
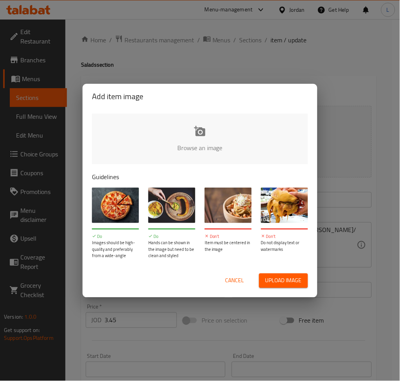
type input "C:\fakepath\سلطة الروكا.png"
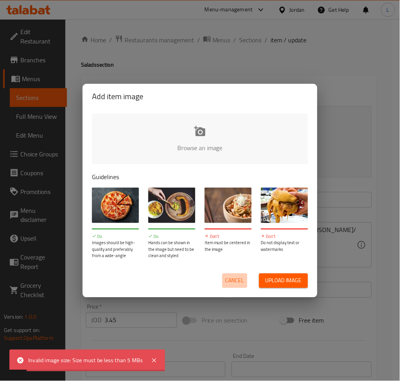
drag, startPoint x: 243, startPoint y: 278, endPoint x: 245, endPoint y: 269, distance: 8.8
click at [243, 278] on span "Cancel" at bounding box center [235, 281] width 19 height 10
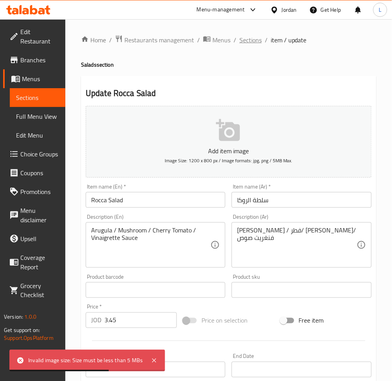
click at [240, 35] on span "Sections" at bounding box center [251, 39] width 22 height 9
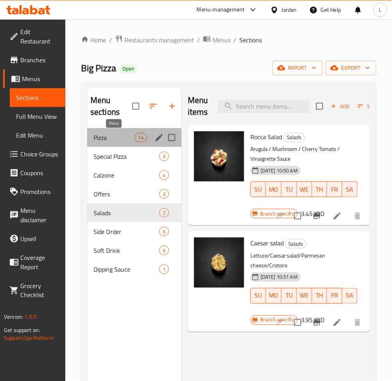
click at [113, 141] on span "Pizza" at bounding box center [114, 137] width 41 height 9
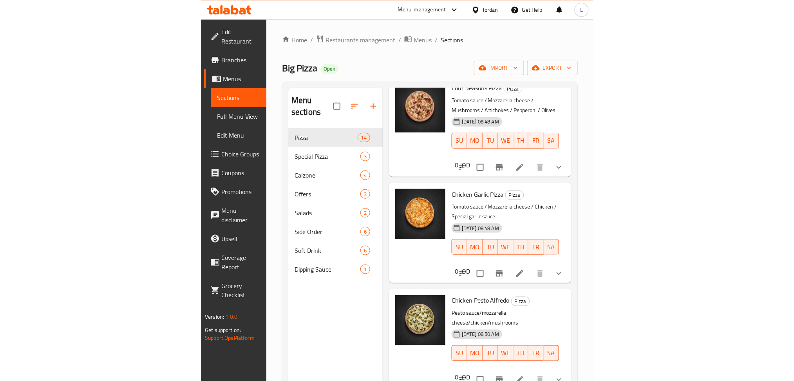
scroll to position [574, 0]
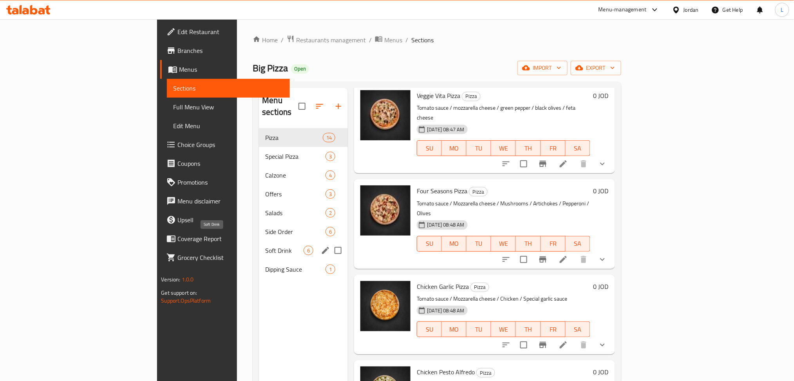
click at [265, 245] on span "Soft Drink" at bounding box center [284, 249] width 38 height 9
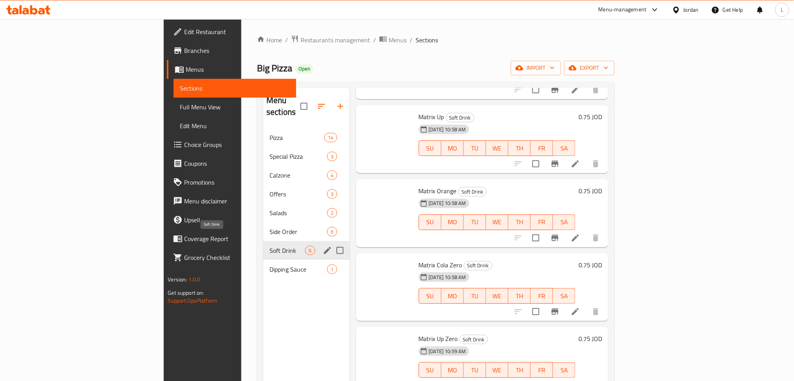
scroll to position [82, 0]
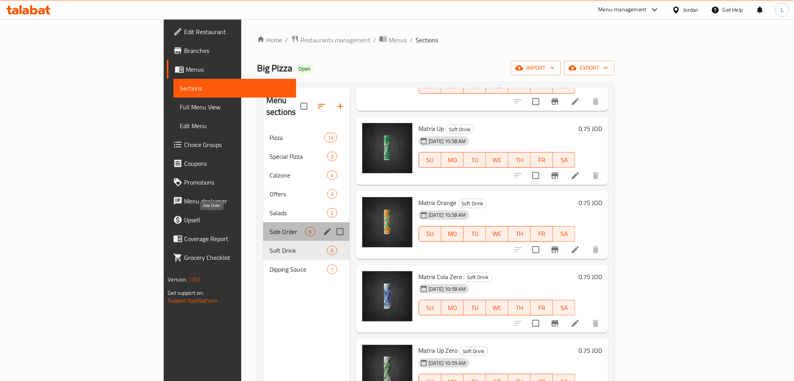
click at [269, 227] on span "Side Order" at bounding box center [287, 231] width 36 height 9
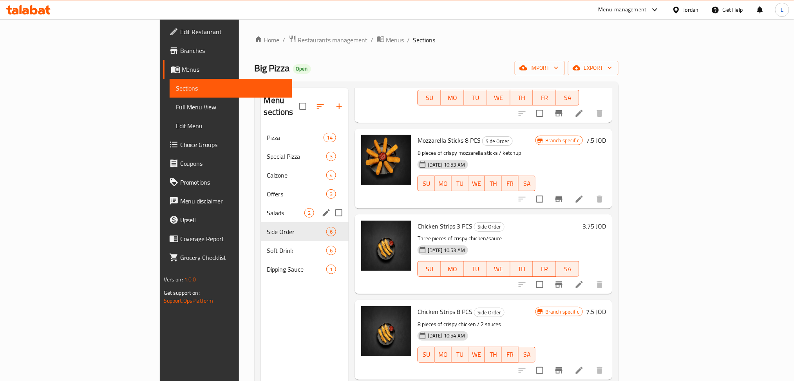
click at [261, 208] on div "Salads 2" at bounding box center [305, 212] width 88 height 19
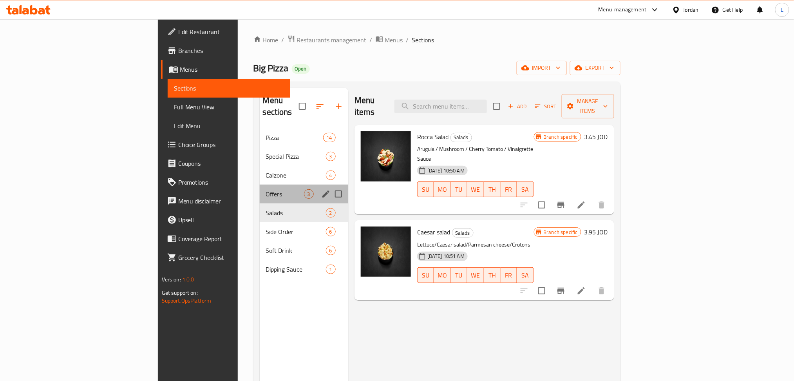
click at [260, 189] on div "Offers 3" at bounding box center [304, 193] width 88 height 19
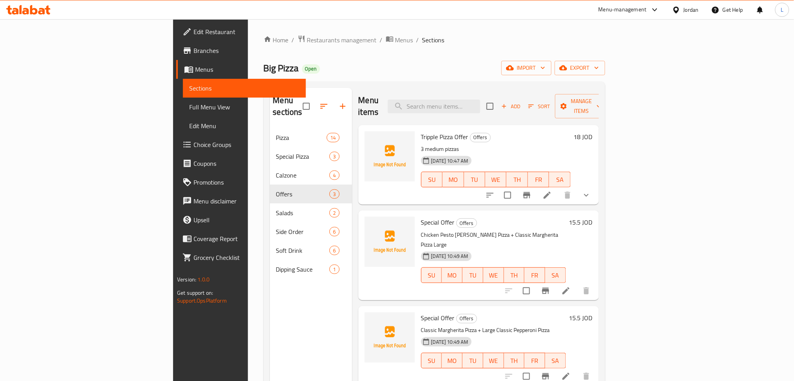
click at [400, 131] on span "Tripple Pizza Offer" at bounding box center [444, 137] width 47 height 12
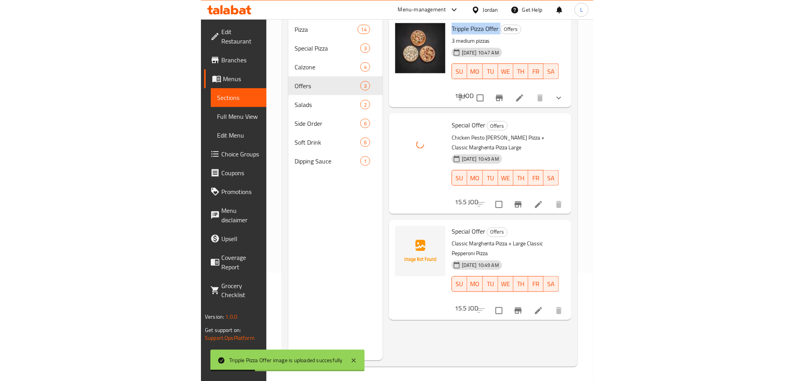
scroll to position [110, 0]
